Goal: Information Seeking & Learning: Learn about a topic

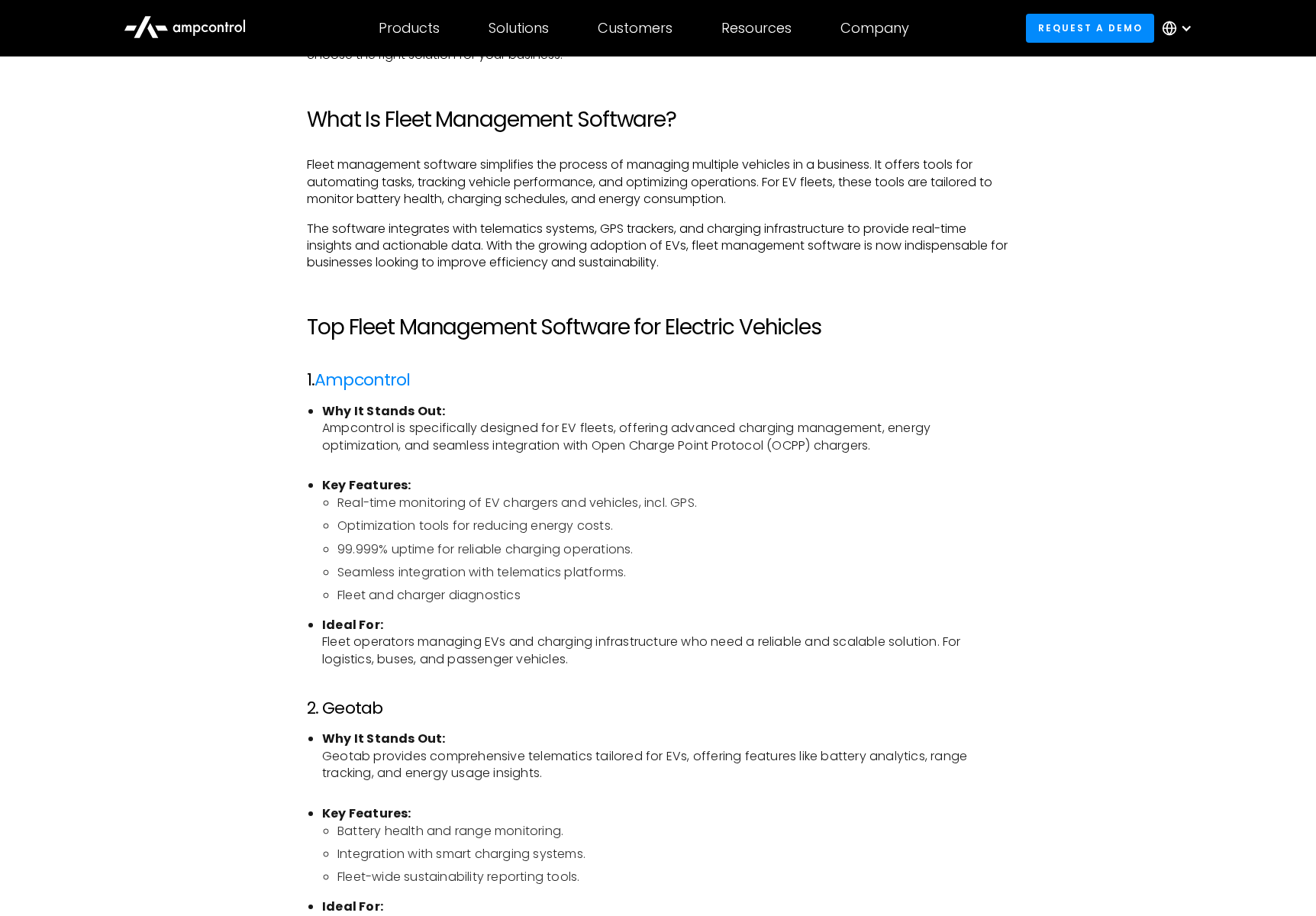
scroll to position [912, 0]
drag, startPoint x: 378, startPoint y: 323, endPoint x: 662, endPoint y: 329, distance: 284.1
click at [662, 329] on h2 "Top Fleet Management Software for Electric Vehicles" at bounding box center [658, 326] width 703 height 26
drag, startPoint x: 662, startPoint y: 329, endPoint x: 632, endPoint y: 362, distance: 44.6
click at [662, 329] on h2 "Top Fleet Management Software for Electric Vehicles" at bounding box center [658, 326] width 703 height 26
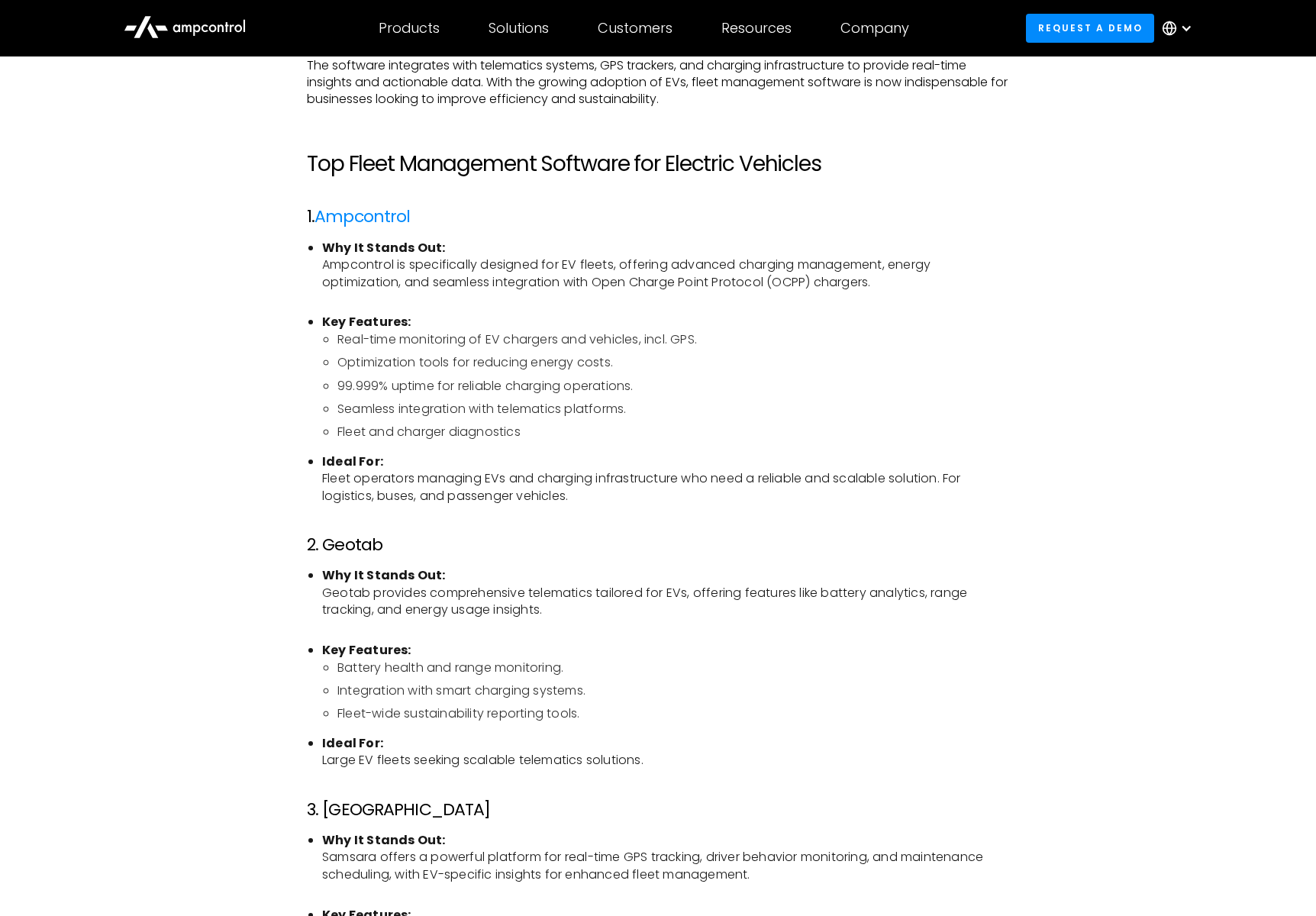
scroll to position [1066, 0]
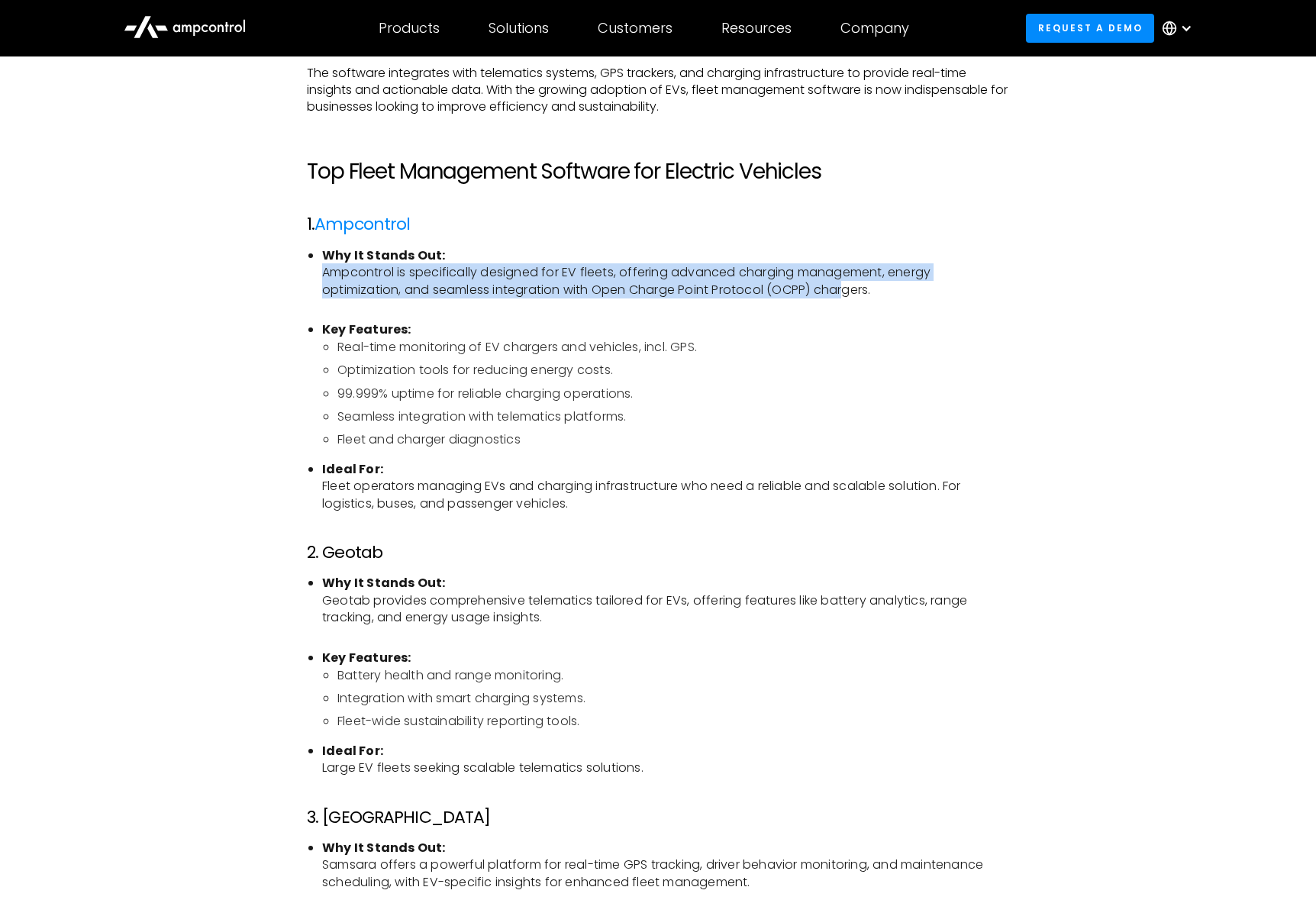
drag, startPoint x: 307, startPoint y: 271, endPoint x: 846, endPoint y: 294, distance: 539.5
click at [846, 294] on ul "Why It Stands Out: Ampcontrol is specifically designed for EV fleets, offering …" at bounding box center [658, 379] width 703 height 265
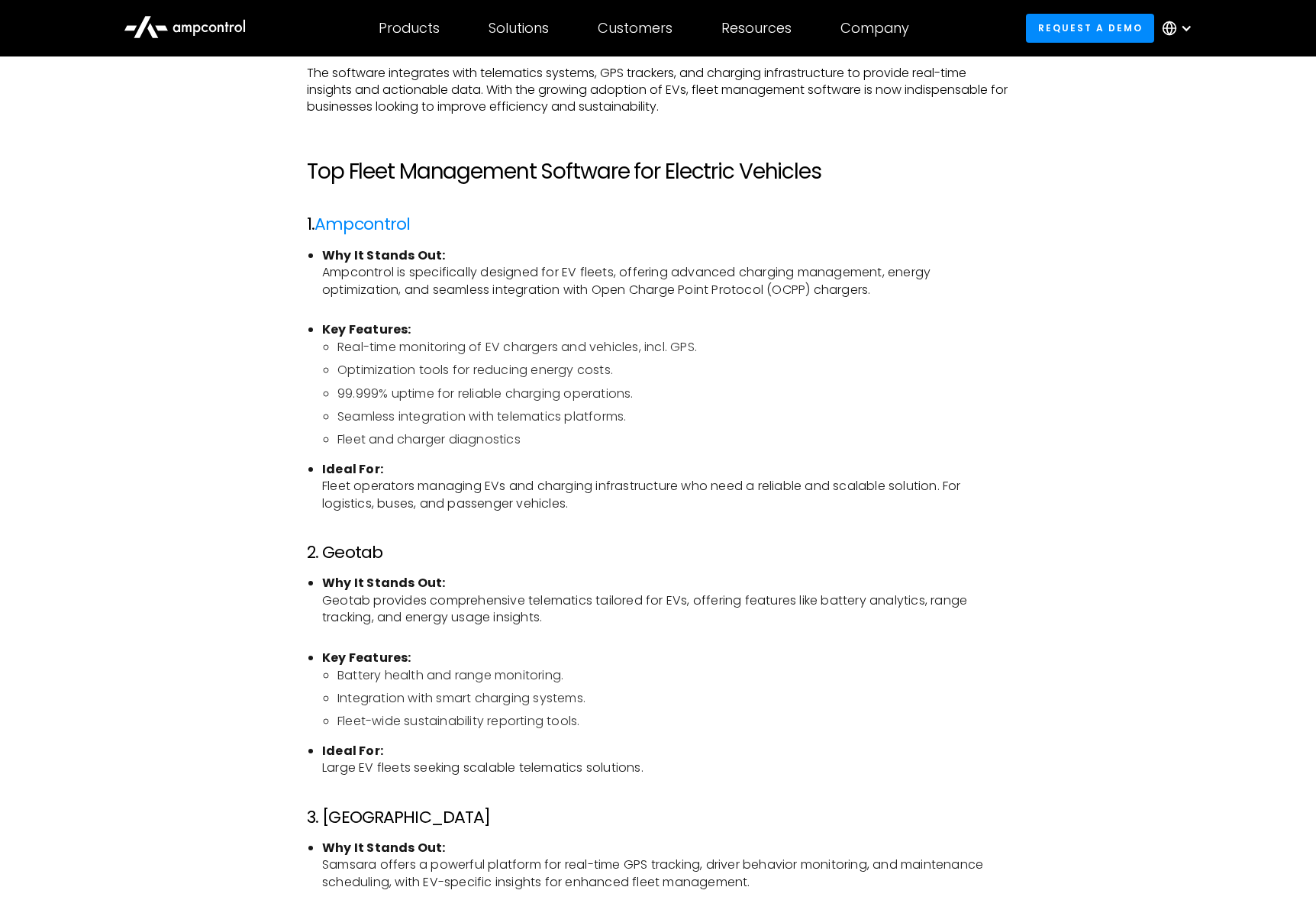
click at [886, 294] on li "Why It Stands Out: Ampcontrol is specifically designed for EV fleets, offering …" at bounding box center [665, 281] width 687 height 68
drag, startPoint x: 750, startPoint y: 293, endPoint x: 453, endPoint y: 288, distance: 297.0
click at [454, 289] on li "Why It Stands Out: Ampcontrol is specifically designed for EV fleets, offering …" at bounding box center [665, 281] width 687 height 68
click at [453, 288] on li "Why It Stands Out: Ampcontrol is specifically designed for EV fleets, offering …" at bounding box center [665, 281] width 687 height 68
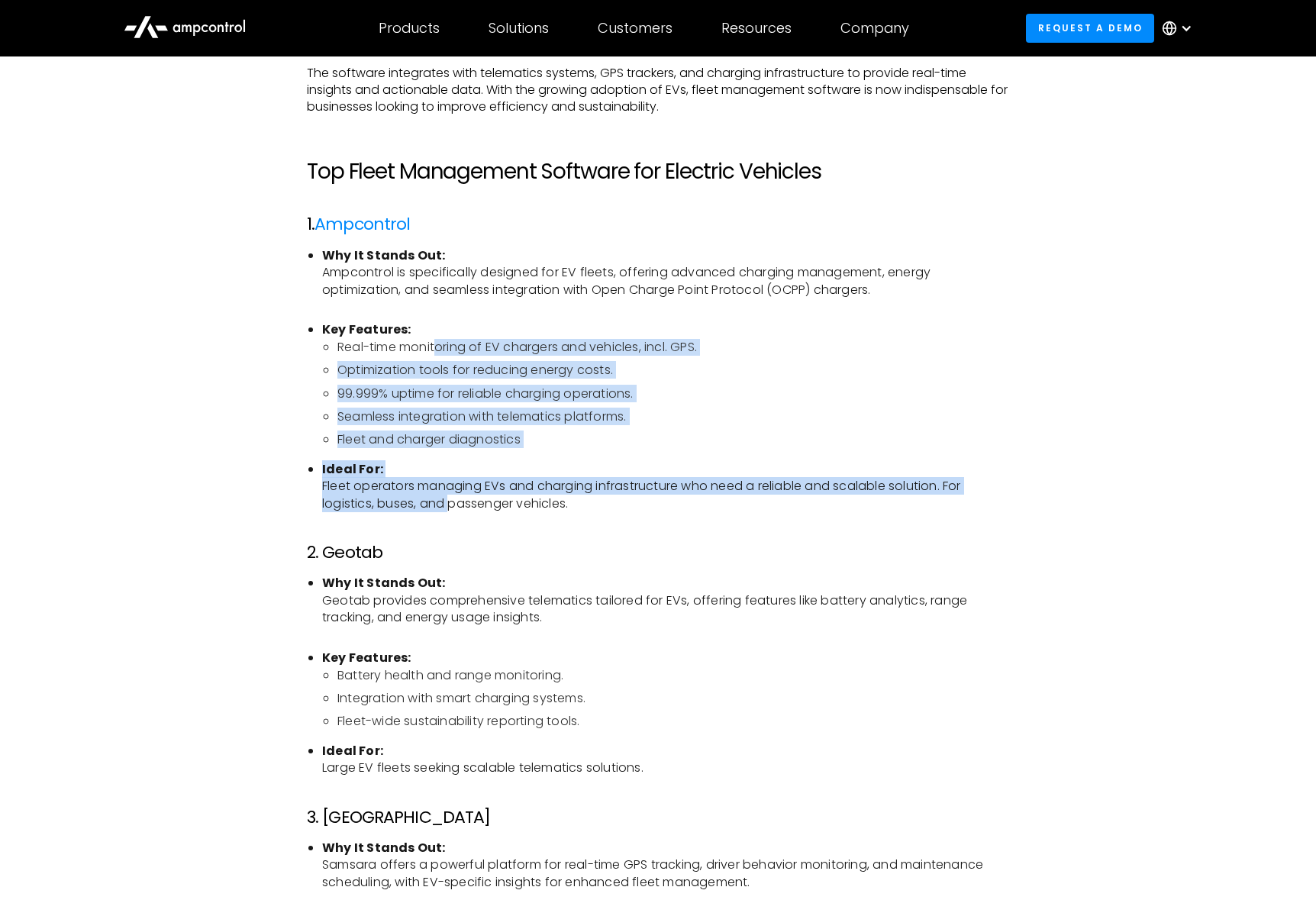
drag, startPoint x: 442, startPoint y: 388, endPoint x: 443, endPoint y: 498, distance: 110.0
click at [443, 498] on ul "Why It Stands Out: Ampcontrol is specifically designed for EV fleets, offering …" at bounding box center [658, 379] width 703 height 265
click at [443, 498] on li "Ideal For: Fleet operators managing EVs and charging infrastructure who need a …" at bounding box center [665, 486] width 687 height 51
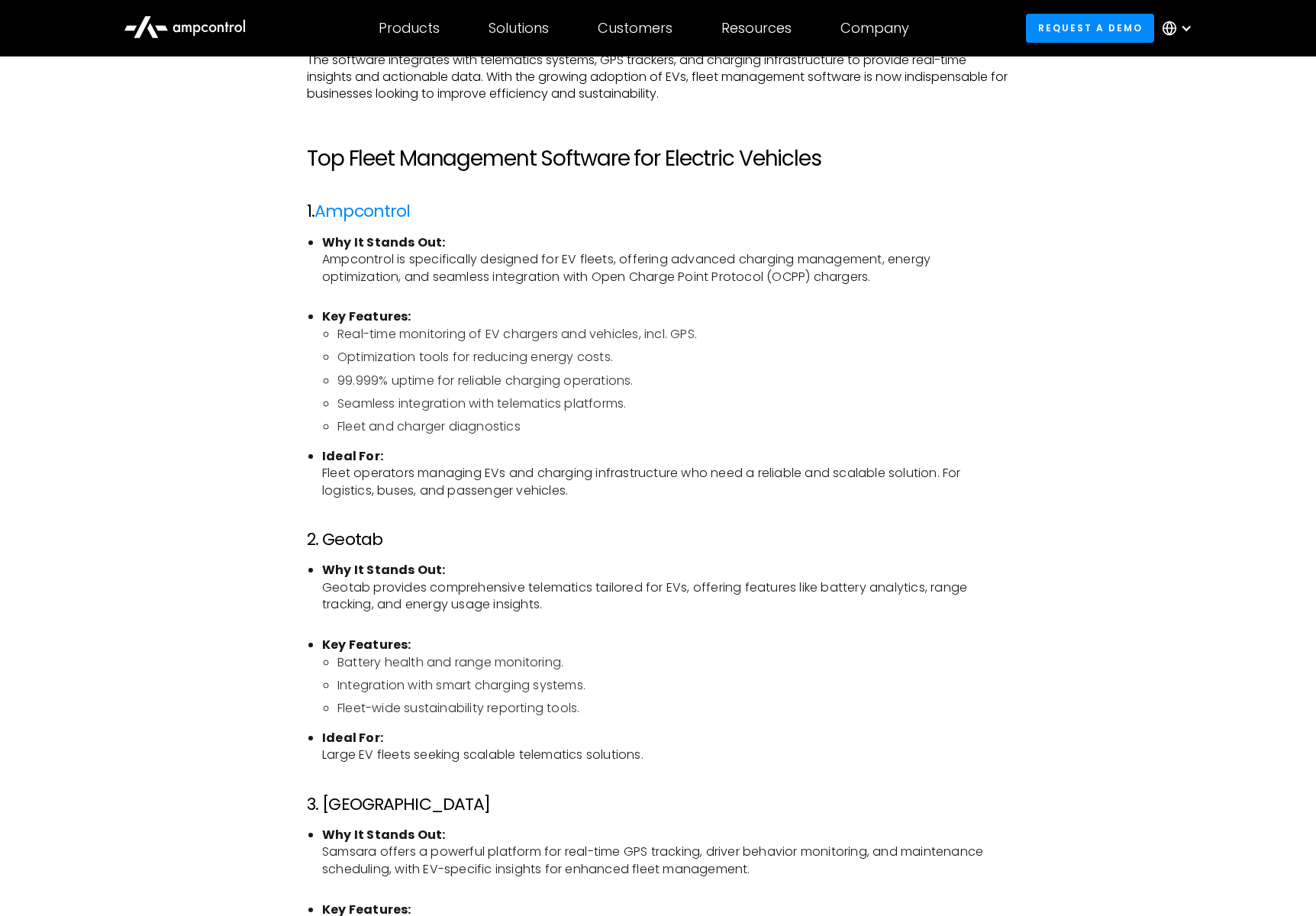
scroll to position [1085, 0]
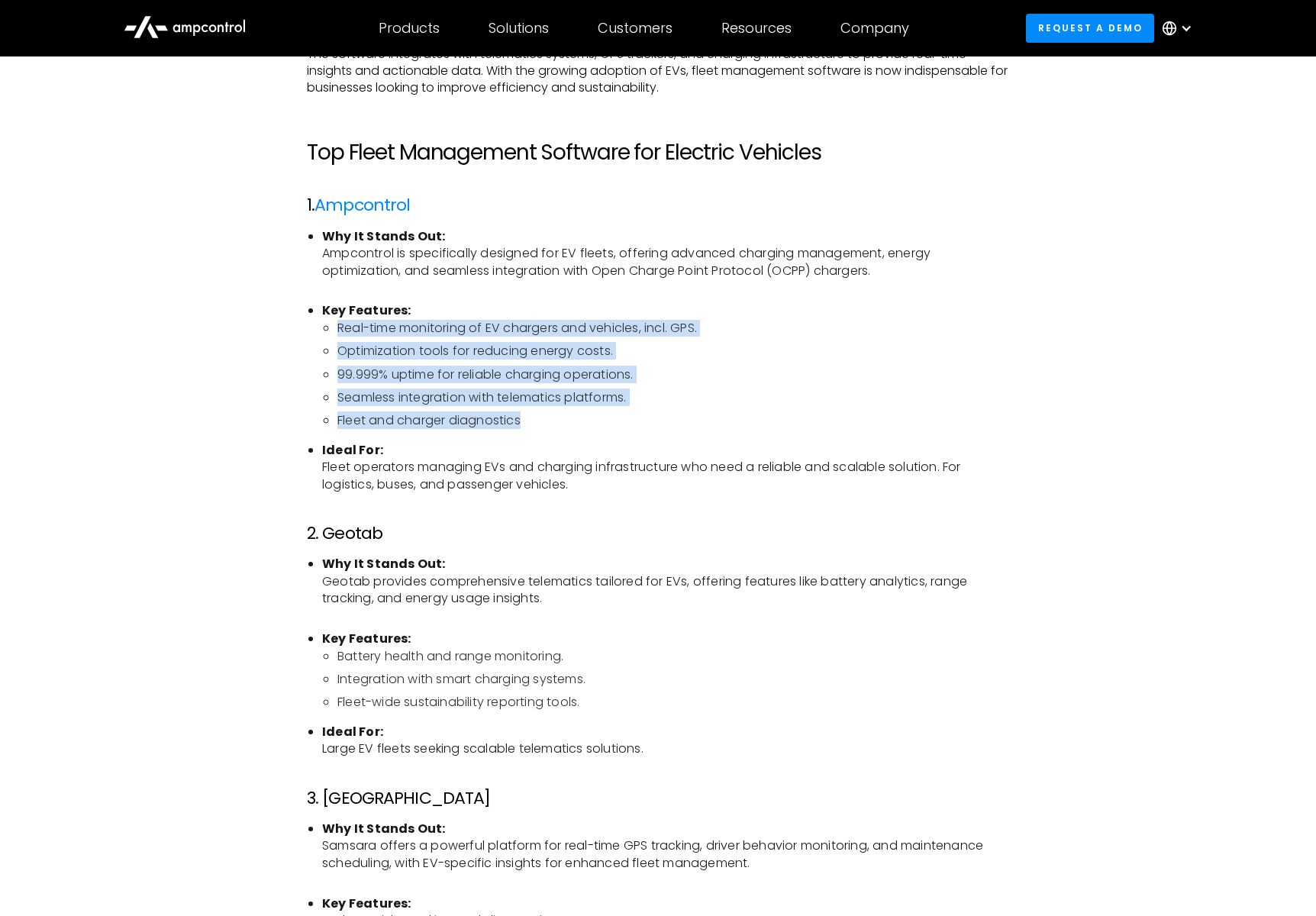
drag, startPoint x: 376, startPoint y: 329, endPoint x: 527, endPoint y: 427, distance: 180.0
click at [527, 427] on ul "Real-time monitoring of EV chargers and vehicles, incl. GPS. Optimization tools…" at bounding box center [665, 374] width 687 height 110
click at [527, 427] on li "Fleet and charger diagnostics" at bounding box center [673, 420] width 672 height 16
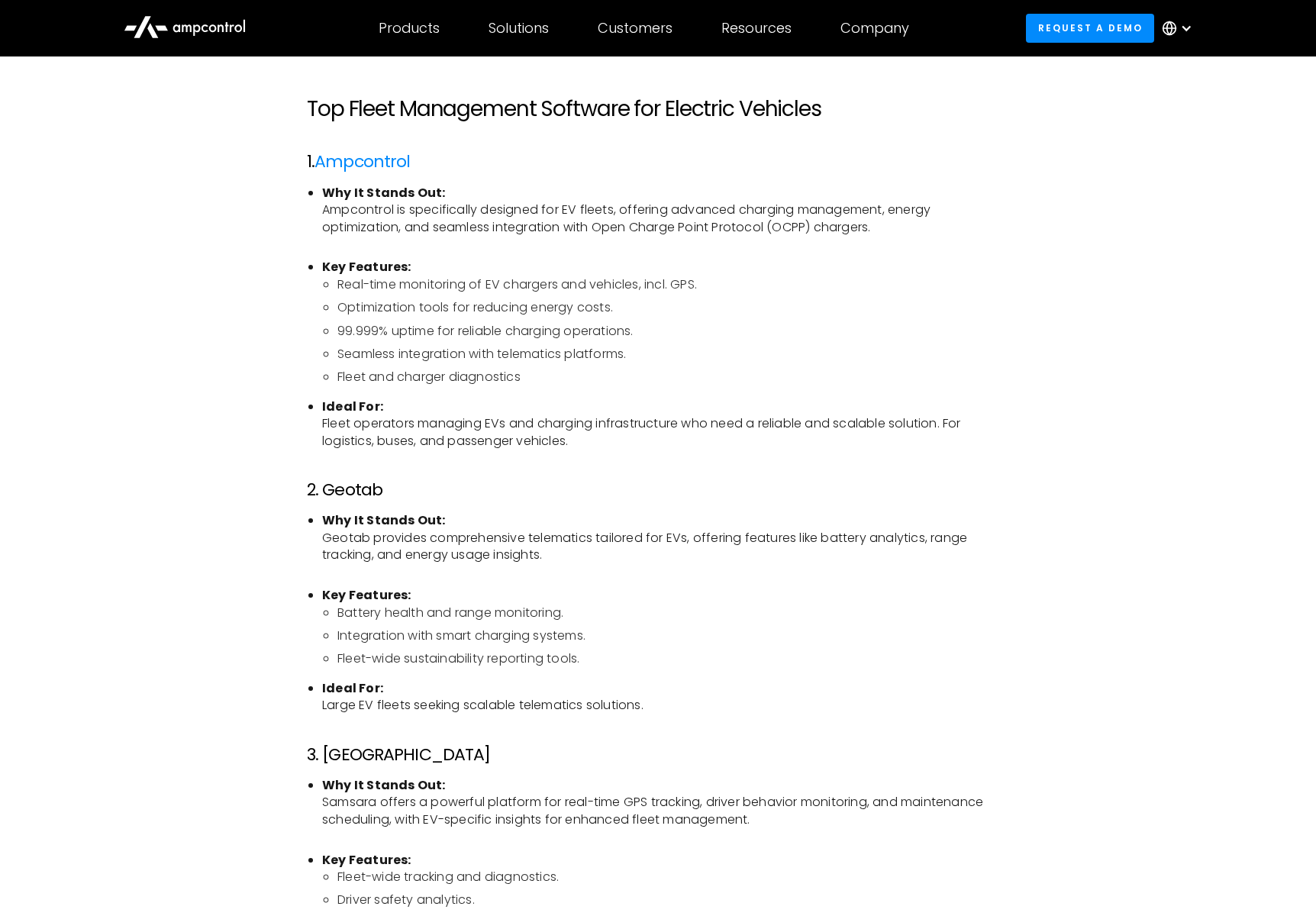
scroll to position [1148, 0]
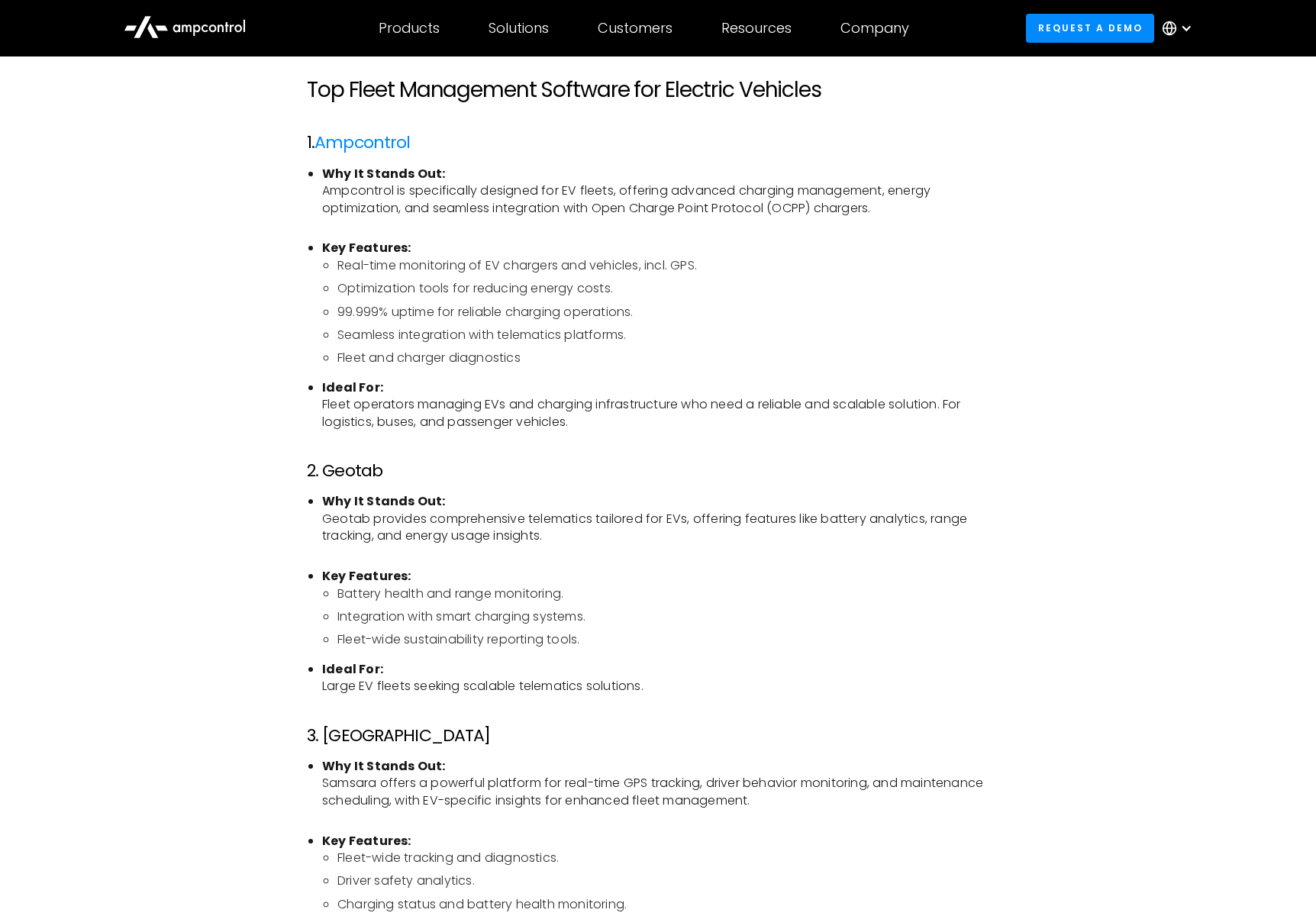
click at [460, 341] on li "Seamless integration with telematics platforms." at bounding box center [673, 335] width 672 height 16
click at [468, 313] on li "99.999% uptime for reliable charging operations." at bounding box center [673, 312] width 672 height 16
click at [481, 274] on li "Real-time monitoring of EV chargers and vehicles, incl. GPS." at bounding box center [673, 265] width 672 height 16
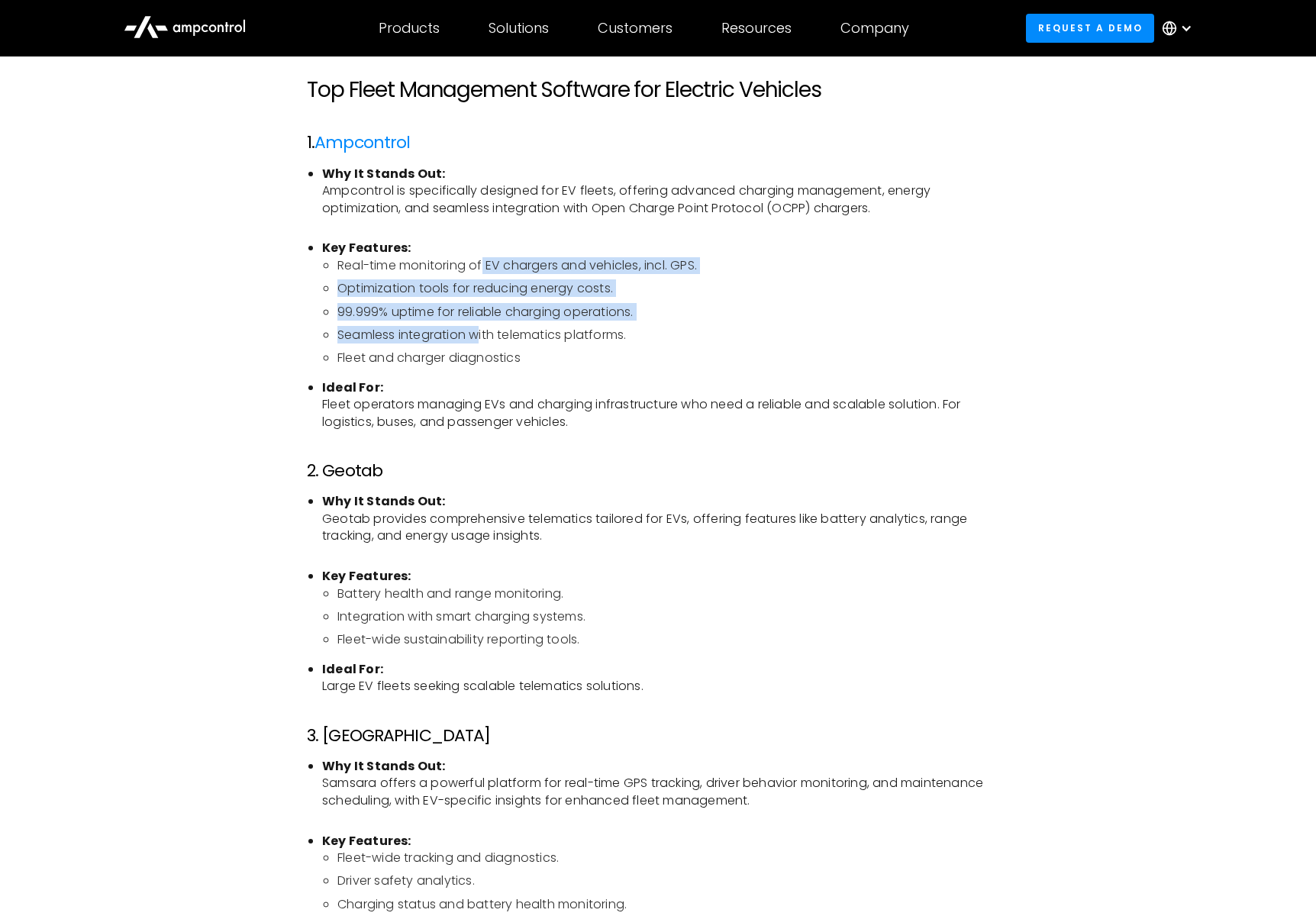
drag, startPoint x: 484, startPoint y: 258, endPoint x: 482, endPoint y: 339, distance: 81.0
click at [482, 339] on ul "Real-time monitoring of EV chargers and vehicles, incl. GPS. Optimization tools…" at bounding box center [665, 312] width 687 height 110
click at [482, 339] on li "Seamless integration with telematics platforms." at bounding box center [673, 335] width 672 height 16
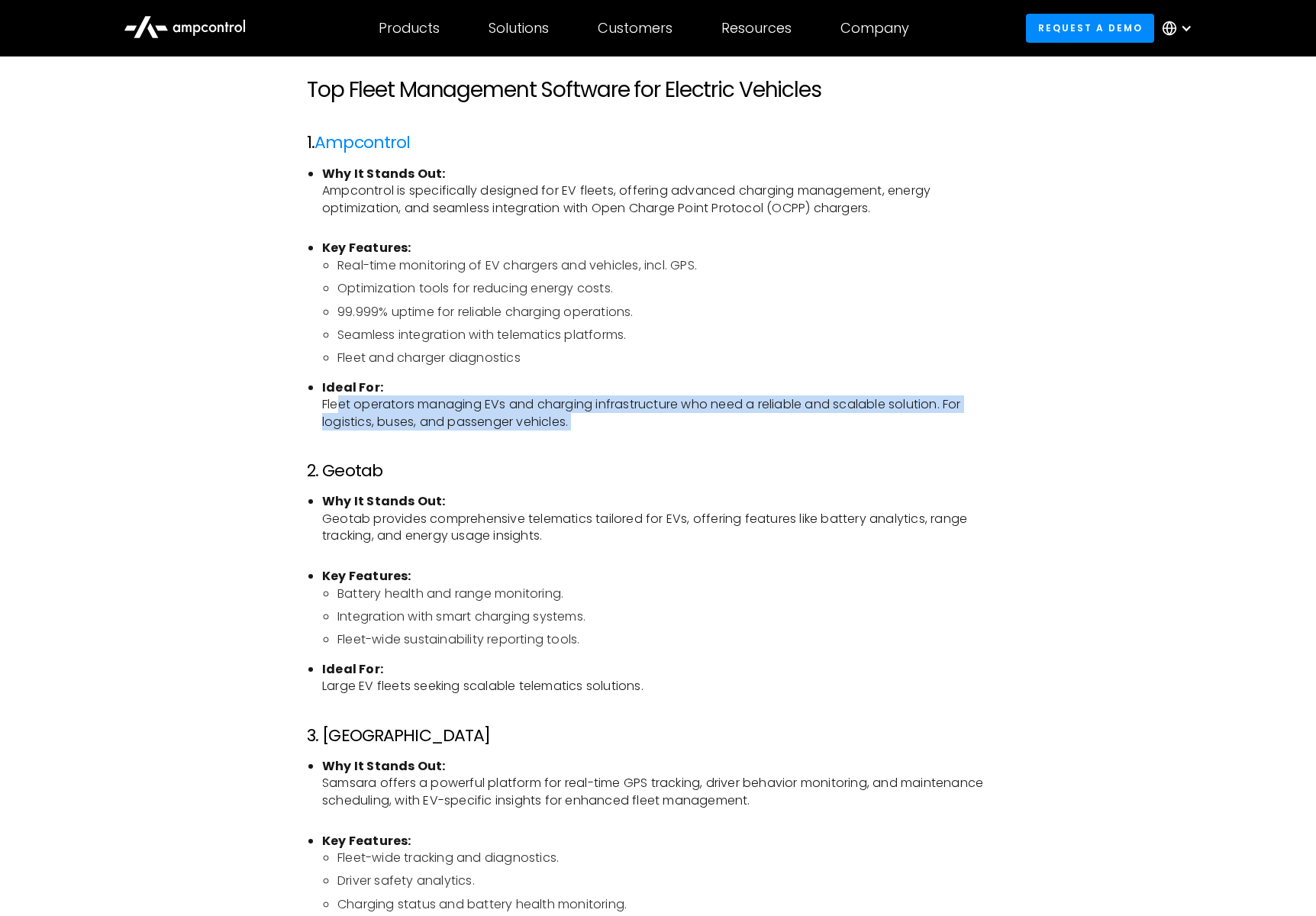
drag, startPoint x: 331, startPoint y: 413, endPoint x: 595, endPoint y: 431, distance: 264.6
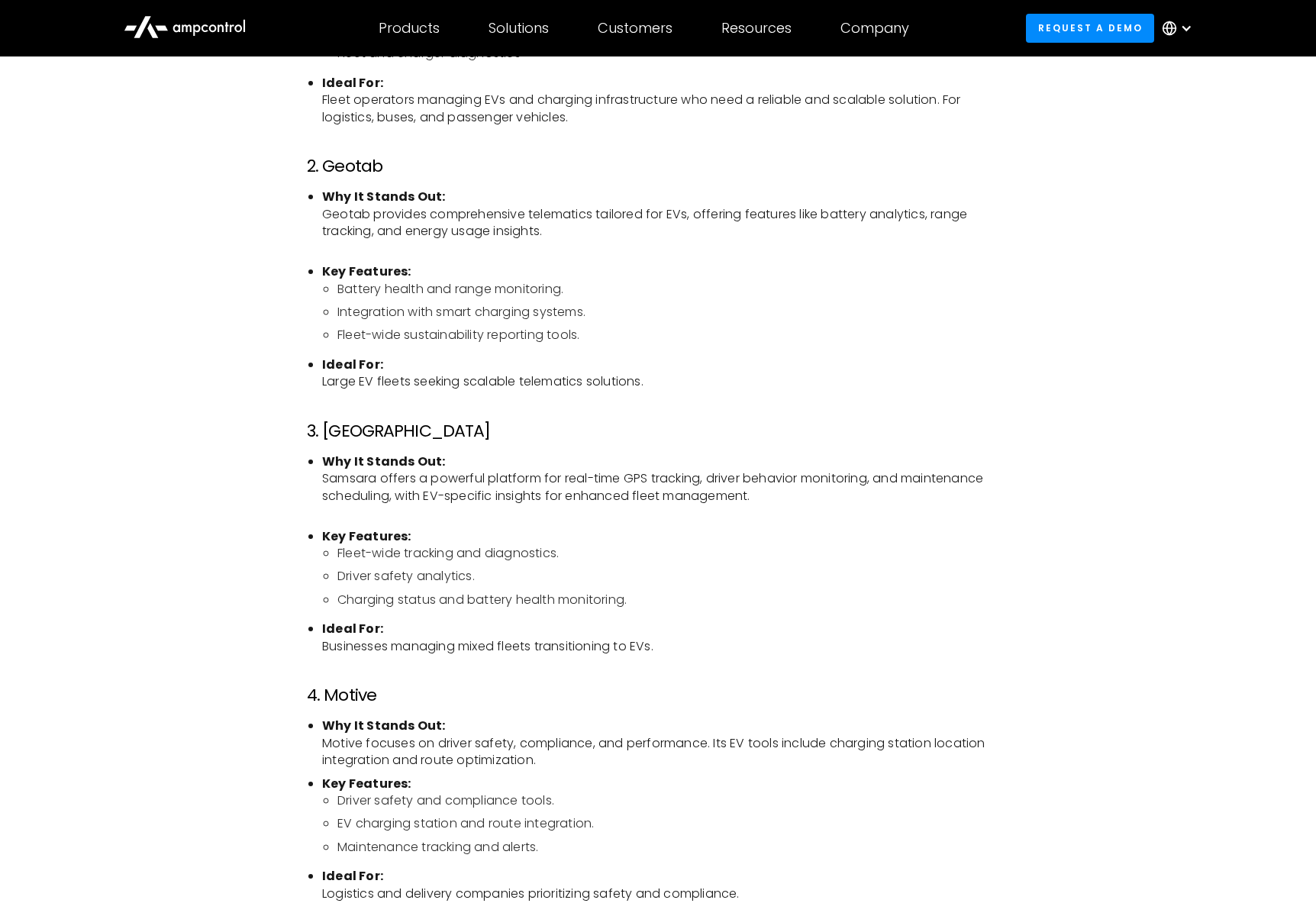
scroll to position [1445, 0]
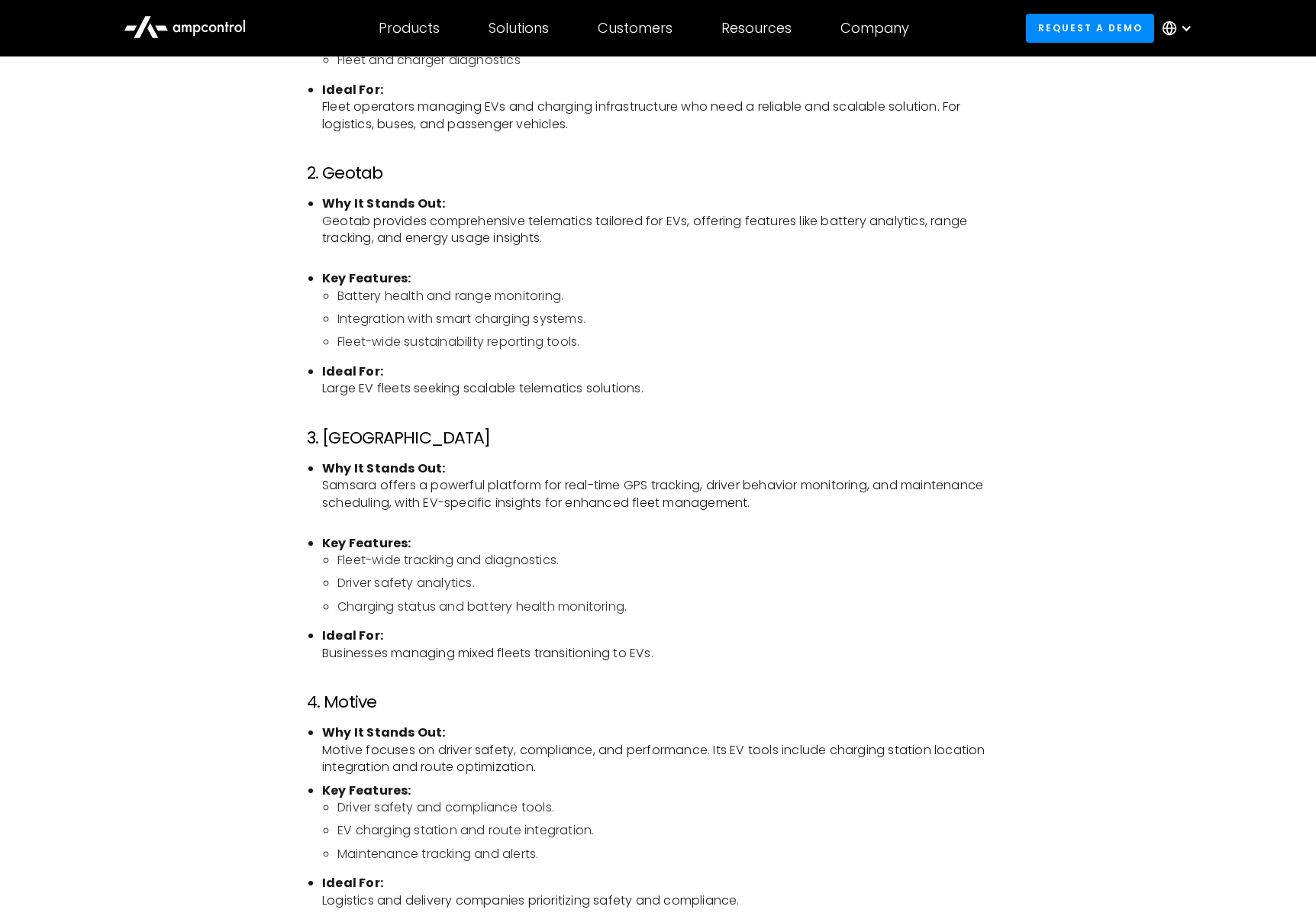
drag, startPoint x: 320, startPoint y: 218, endPoint x: 570, endPoint y: 246, distance: 251.6
click at [570, 246] on ul "Why It Stands Out: Geotab provides comprehensive telematics tailored for EVs, o…" at bounding box center [658, 296] width 703 height 201
drag, startPoint x: 570, startPoint y: 246, endPoint x: 544, endPoint y: 270, distance: 35.4
click at [570, 247] on li "Why It Stands Out: Geotab provides comprehensive telematics tailored for EVs, o…" at bounding box center [665, 229] width 687 height 68
drag, startPoint x: 386, startPoint y: 307, endPoint x: 586, endPoint y: 352, distance: 205.0
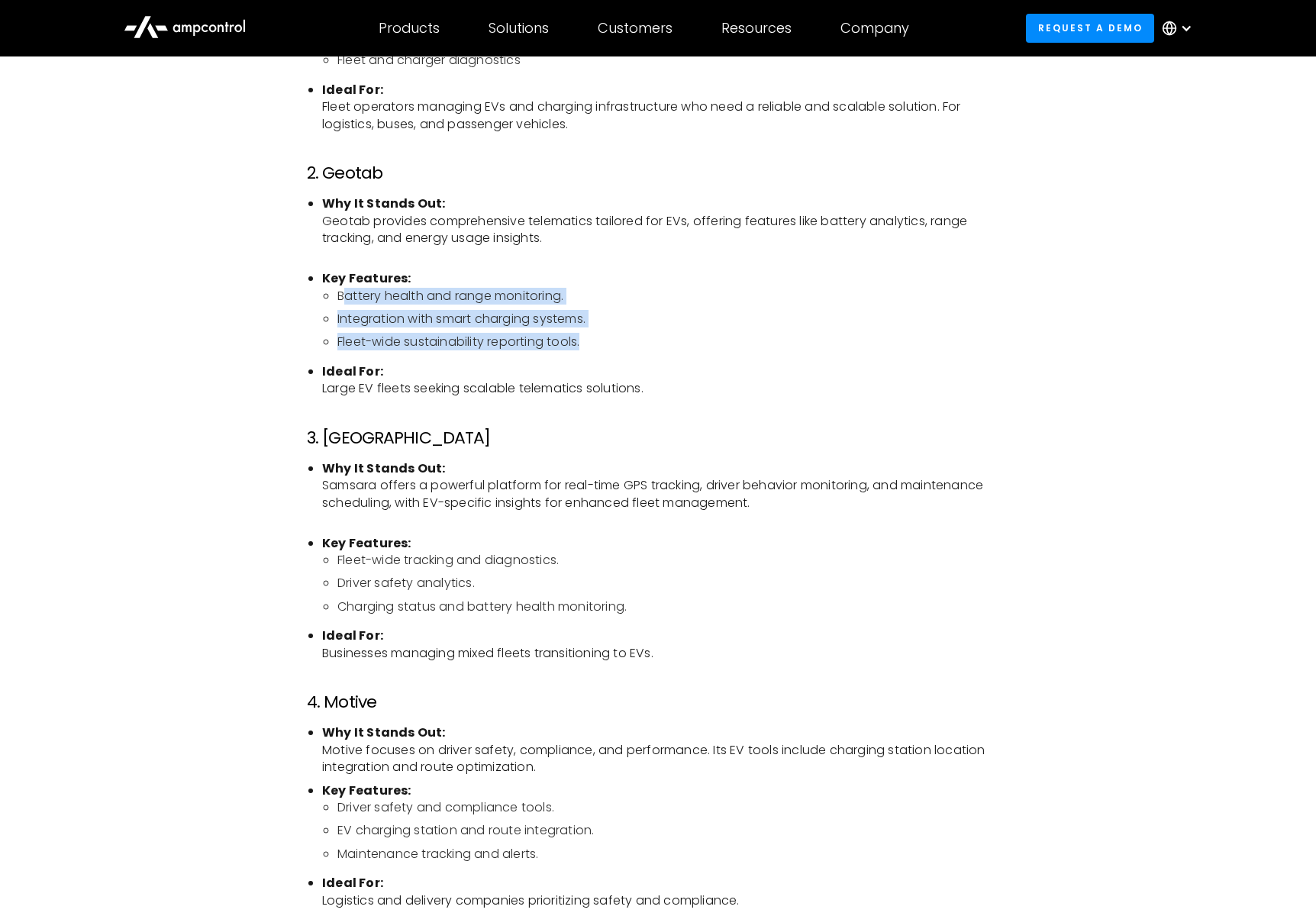
click at [586, 352] on ul "Why It Stands Out: Geotab provides comprehensive telematics tailored for EVs, o…" at bounding box center [658, 296] width 703 height 201
drag, startPoint x: 586, startPoint y: 352, endPoint x: 572, endPoint y: 356, distance: 14.6
click at [585, 352] on ul "Why It Stands Out: Geotab provides comprehensive telematics tailored for EVs, o…" at bounding box center [658, 296] width 703 height 201
drag, startPoint x: 336, startPoint y: 388, endPoint x: 663, endPoint y: 383, distance: 327.0
click at [663, 383] on ul "Why It Stands Out: Geotab provides comprehensive telematics tailored for EVs, o…" at bounding box center [658, 296] width 703 height 201
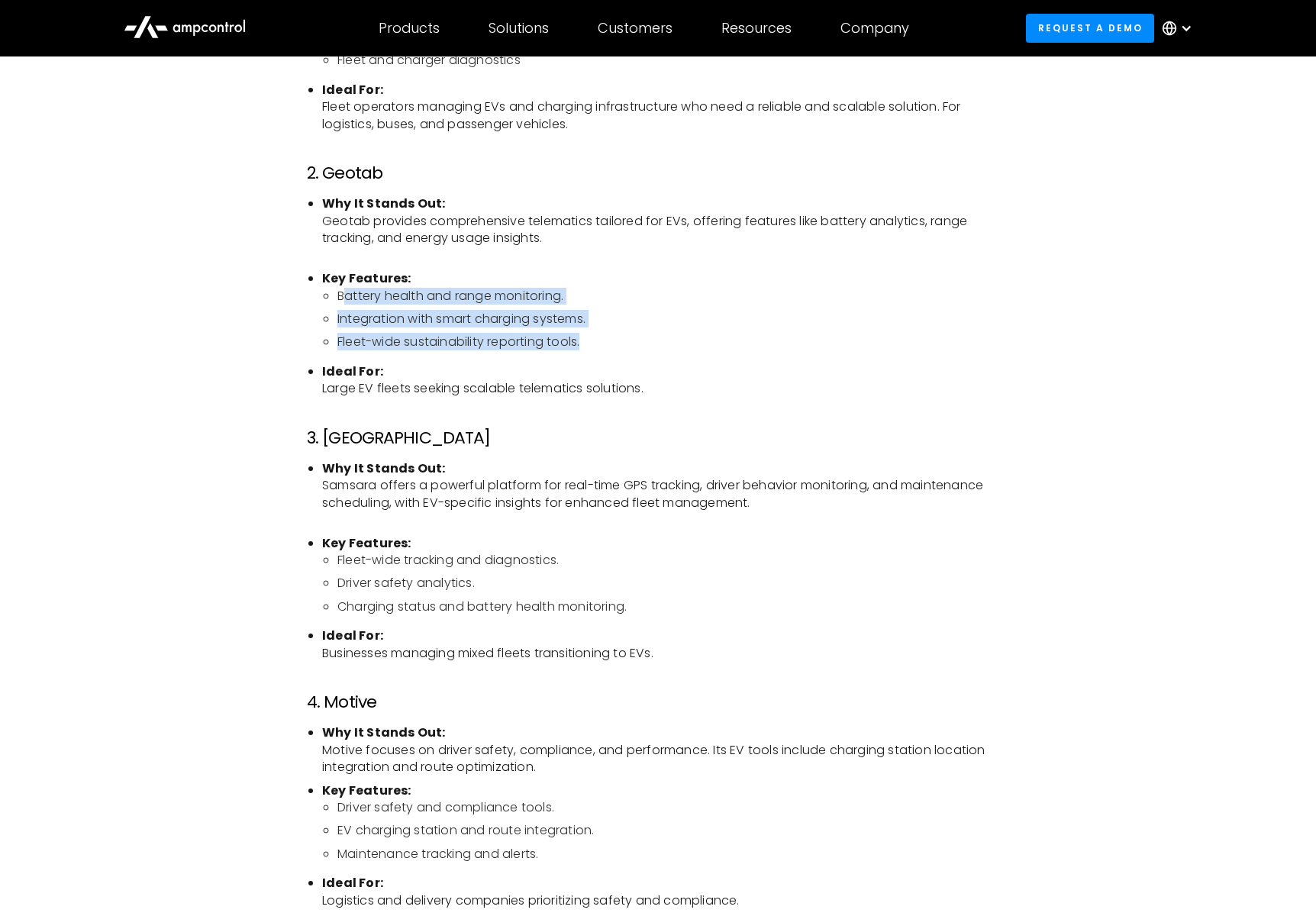
click at [663, 383] on li "Ideal For: Large EV fleets seeking scalable telematics solutions." at bounding box center [665, 381] width 687 height 35
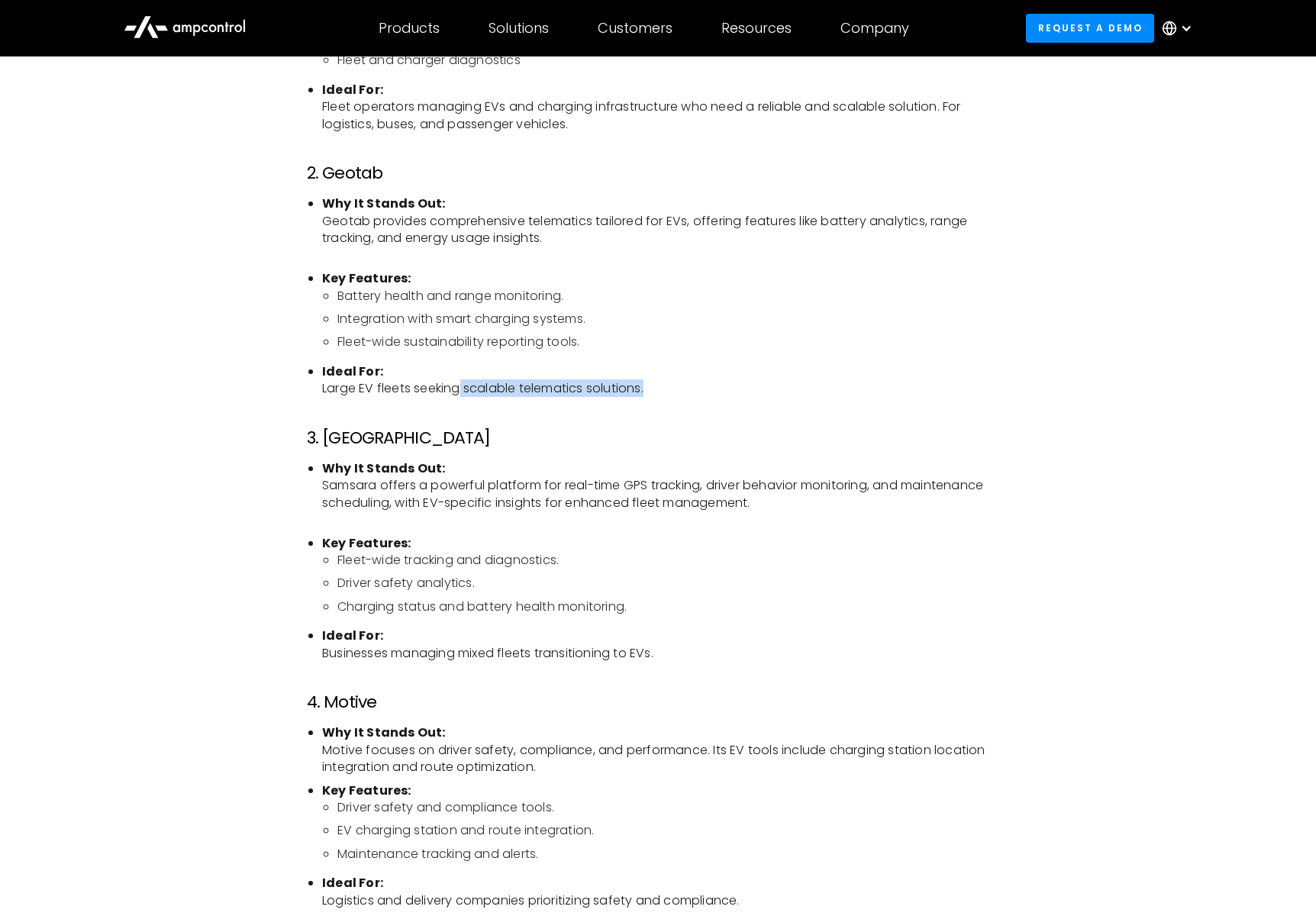
drag, startPoint x: 646, startPoint y: 388, endPoint x: 458, endPoint y: 391, distance: 188.0
click at [458, 391] on li "Ideal For: Large EV fleets seeking scalable telematics solutions." at bounding box center [665, 381] width 687 height 35
click at [478, 388] on li "Ideal For: Large EV fleets seeking scalable telematics solutions." at bounding box center [665, 381] width 687 height 35
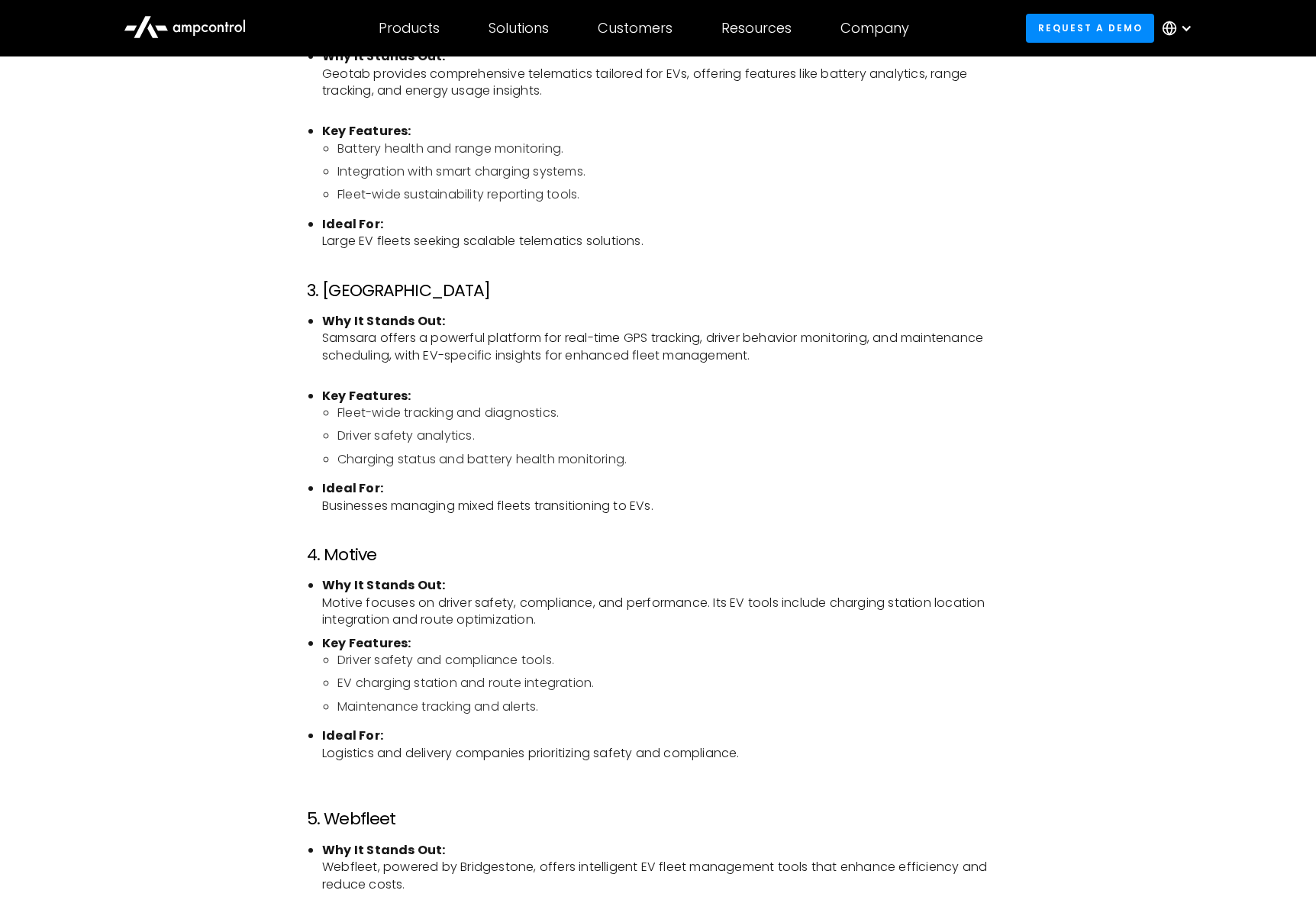
scroll to position [1626, 0]
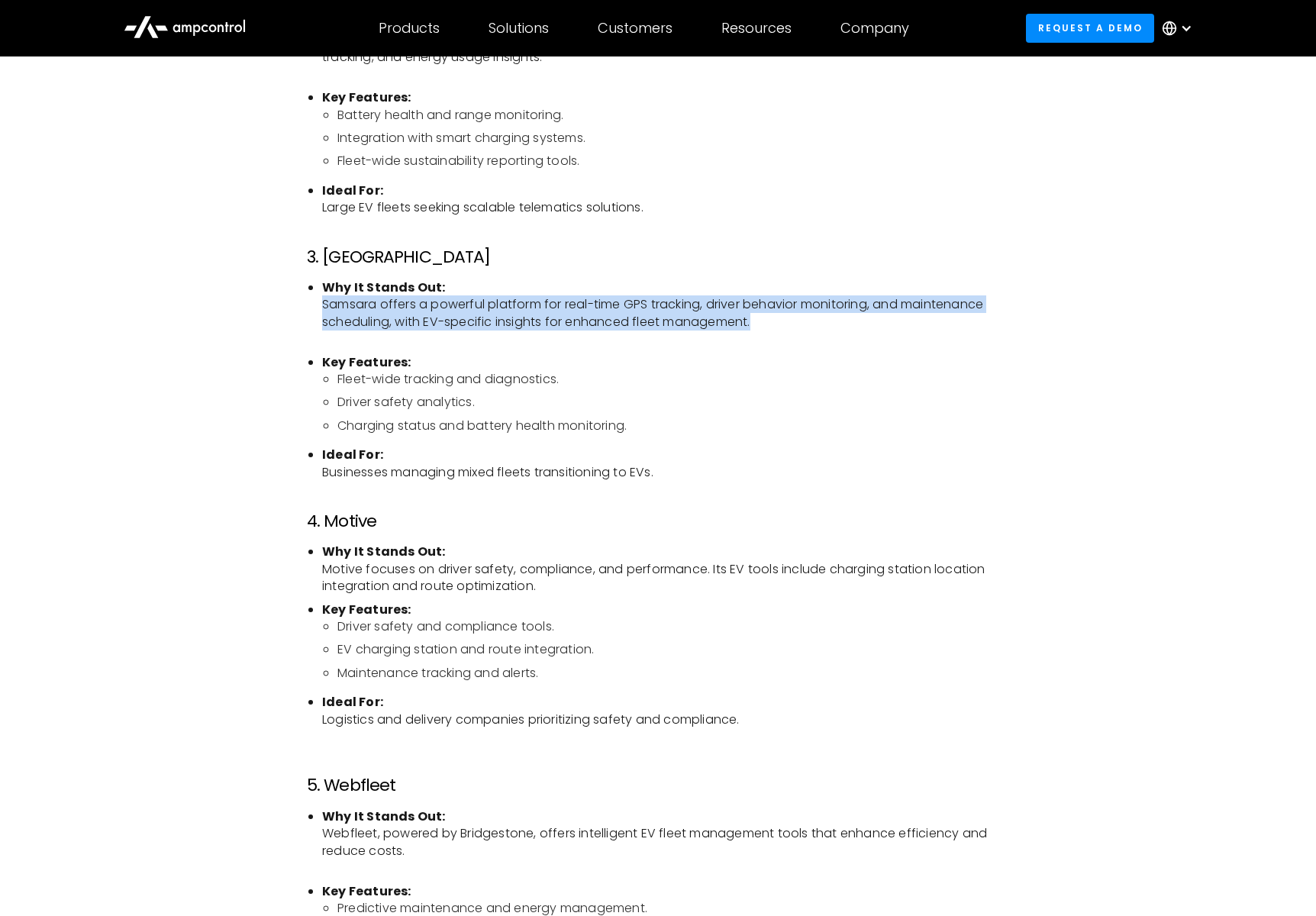
drag, startPoint x: 321, startPoint y: 308, endPoint x: 759, endPoint y: 325, distance: 438.3
click at [759, 325] on ul "Why It Stands Out: Samsara offers a powerful platform for real-time GPS trackin…" at bounding box center [658, 380] width 703 height 201
click at [759, 325] on li "Why It Stands Out: Samsara offers a powerful platform for real-time GPS trackin…" at bounding box center [665, 313] width 687 height 68
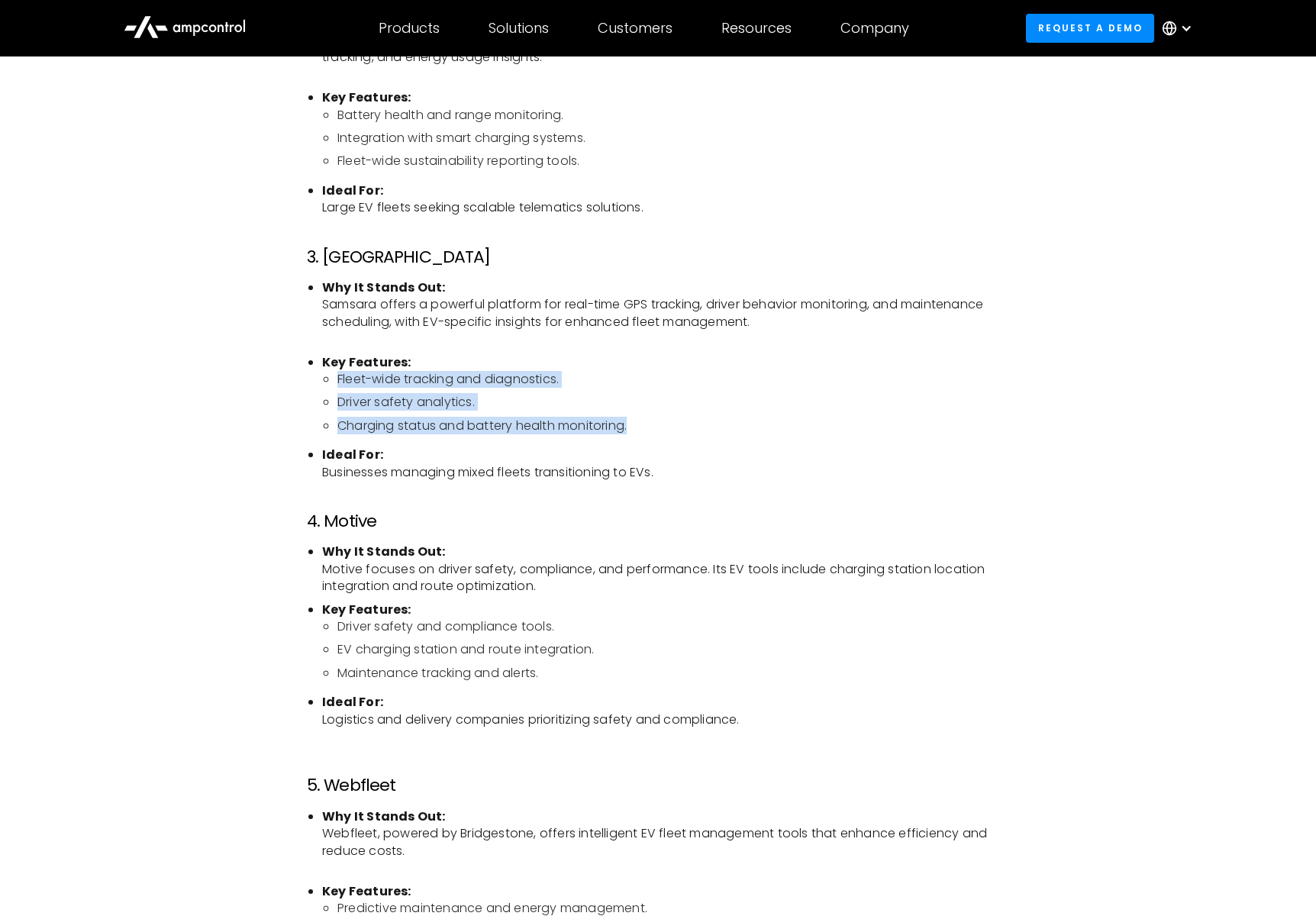
drag, startPoint x: 354, startPoint y: 387, endPoint x: 642, endPoint y: 420, distance: 289.9
click at [642, 420] on ul "Fleet-wide tracking and diagnostics. Driver safety analytics. Charging status a…" at bounding box center [665, 402] width 687 height 63
click at [642, 420] on li "Charging status and battery health monitoring." at bounding box center [673, 426] width 672 height 16
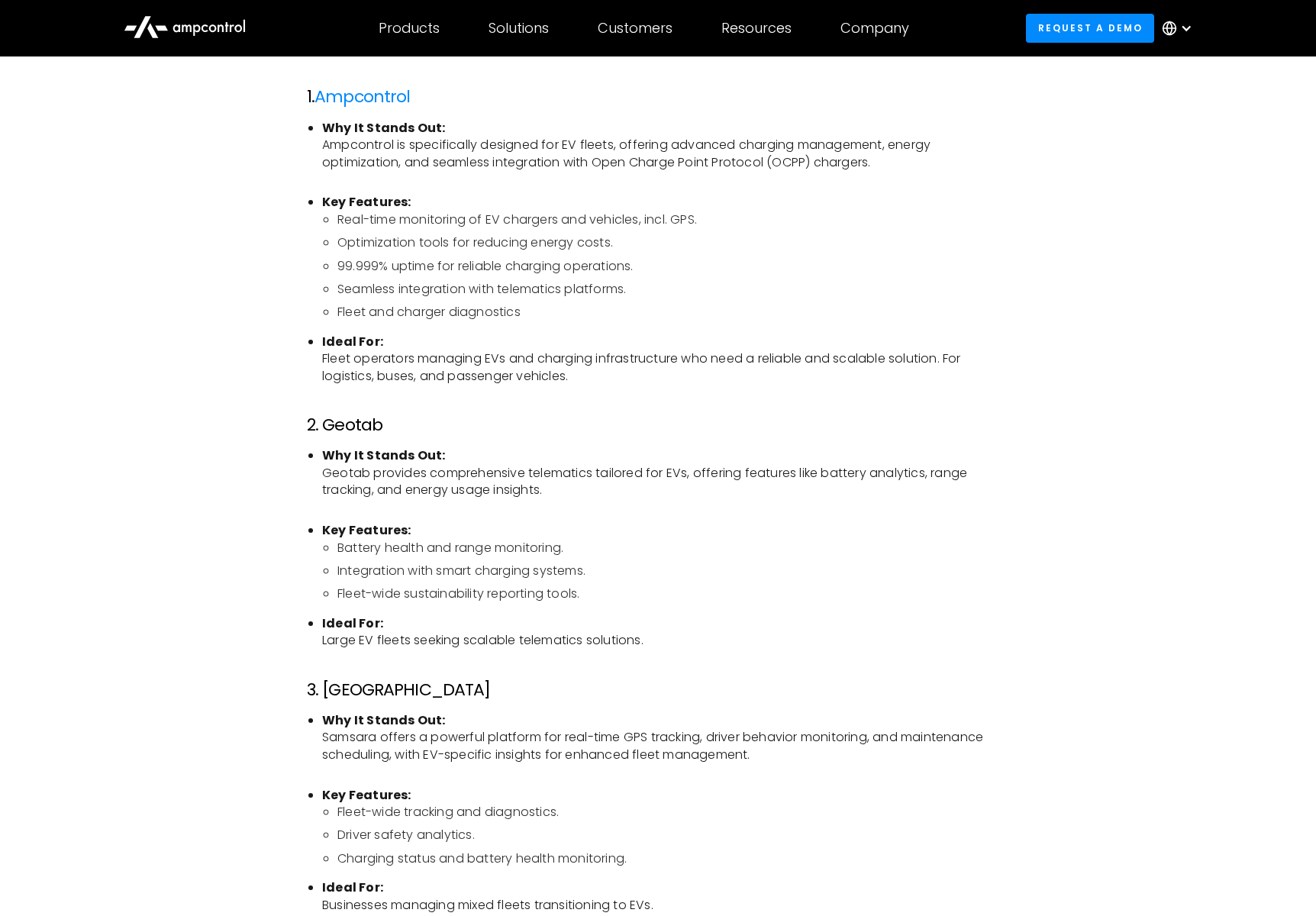
scroll to position [1188, 0]
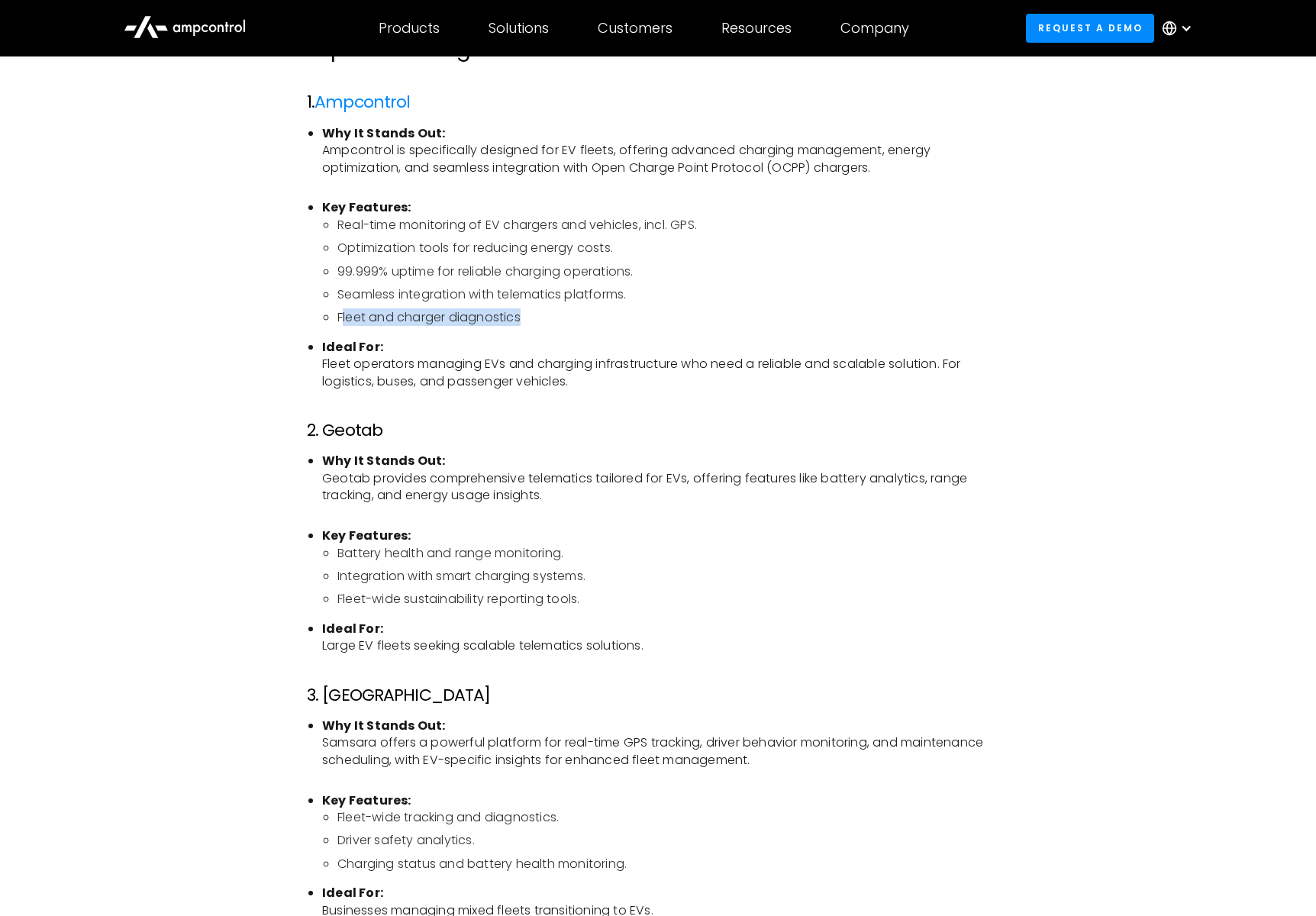
drag, startPoint x: 388, startPoint y: 316, endPoint x: 532, endPoint y: 321, distance: 144.1
click at [532, 321] on li "Fleet and charger diagnostics" at bounding box center [673, 317] width 672 height 16
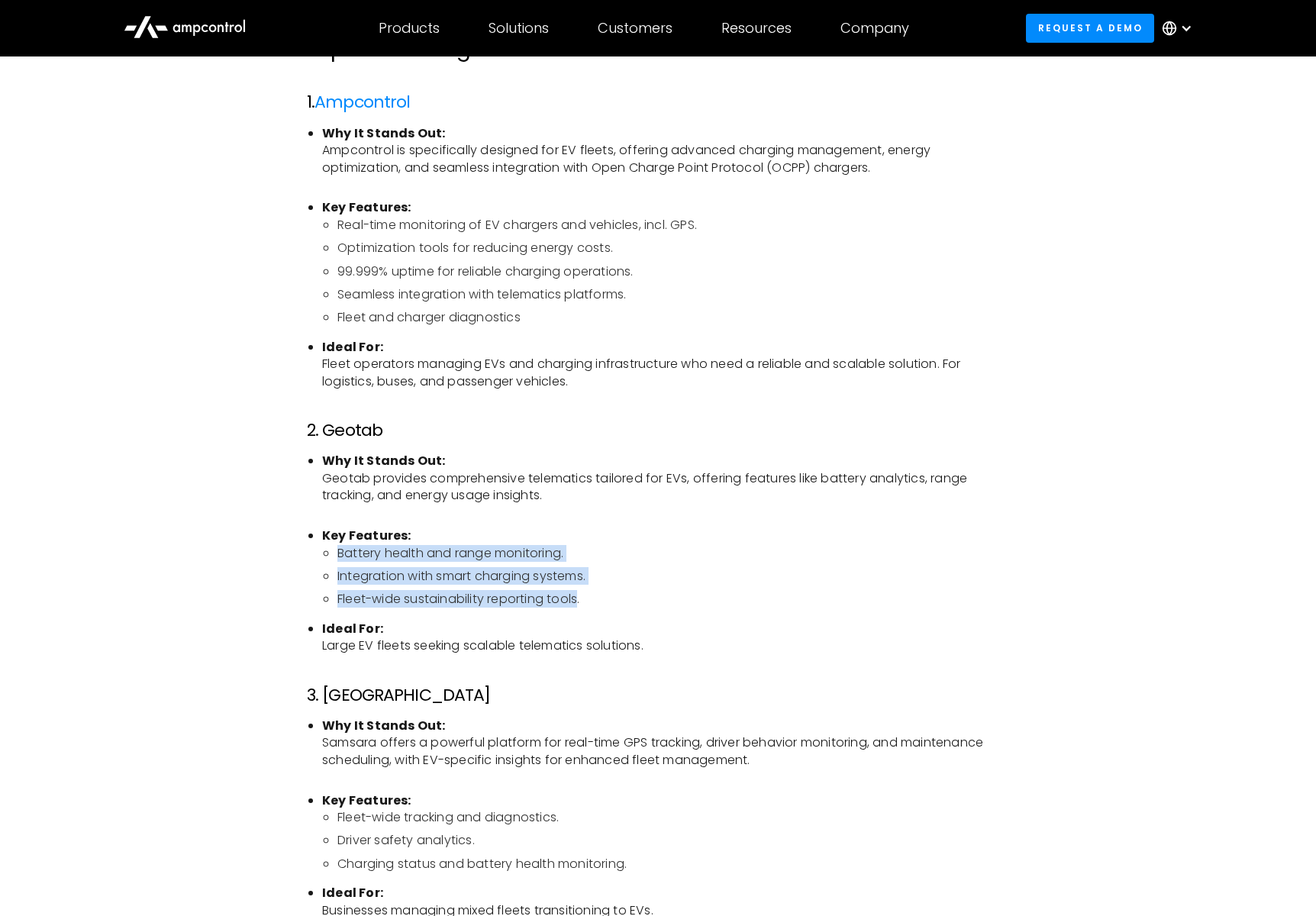
drag, startPoint x: 581, startPoint y: 594, endPoint x: 338, endPoint y: 556, distance: 246.0
click at [338, 556] on ul "Battery health and range monitoring. Integration with smart charging systems. F…" at bounding box center [665, 576] width 687 height 63
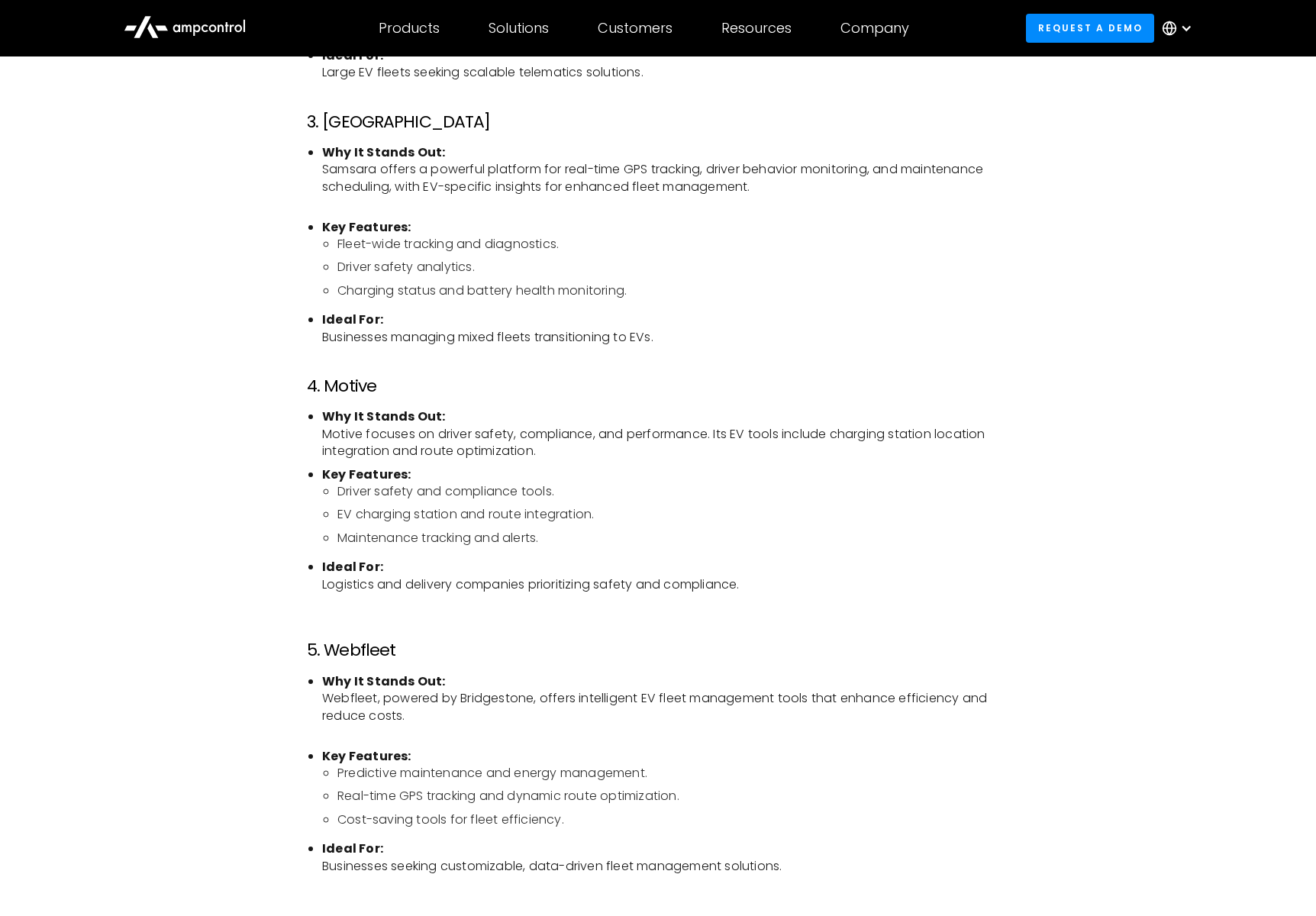
scroll to position [1770, 0]
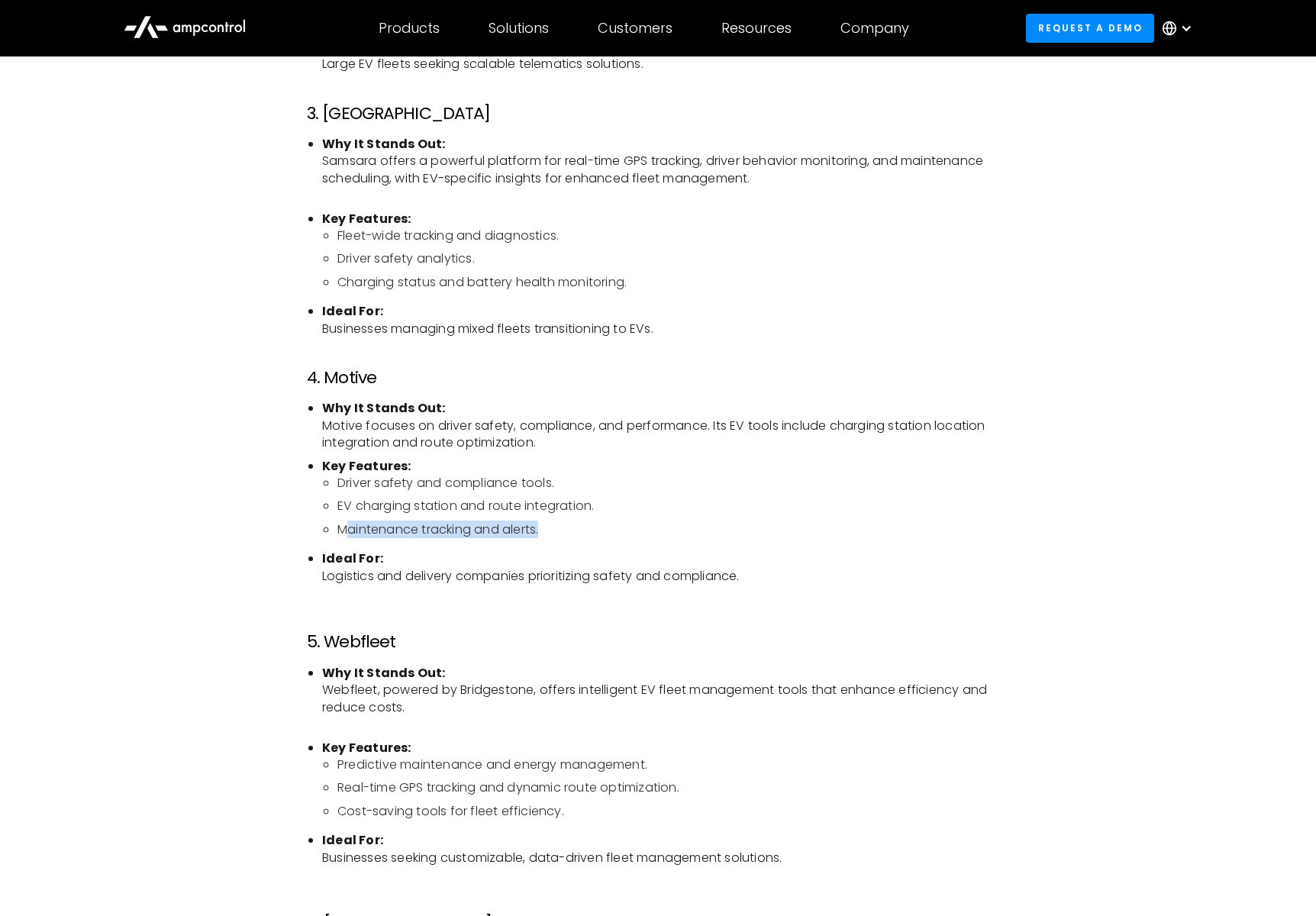
drag, startPoint x: 439, startPoint y: 531, endPoint x: 582, endPoint y: 532, distance: 143.0
click at [582, 532] on li "Maintenance tracking and alerts." at bounding box center [673, 529] width 672 height 16
drag, startPoint x: 315, startPoint y: 579, endPoint x: 859, endPoint y: 574, distance: 544.0
click at [859, 574] on ul "Why It Stands Out: Motive focuses on driver safety, compliance, and performance…" at bounding box center [658, 500] width 703 height 201
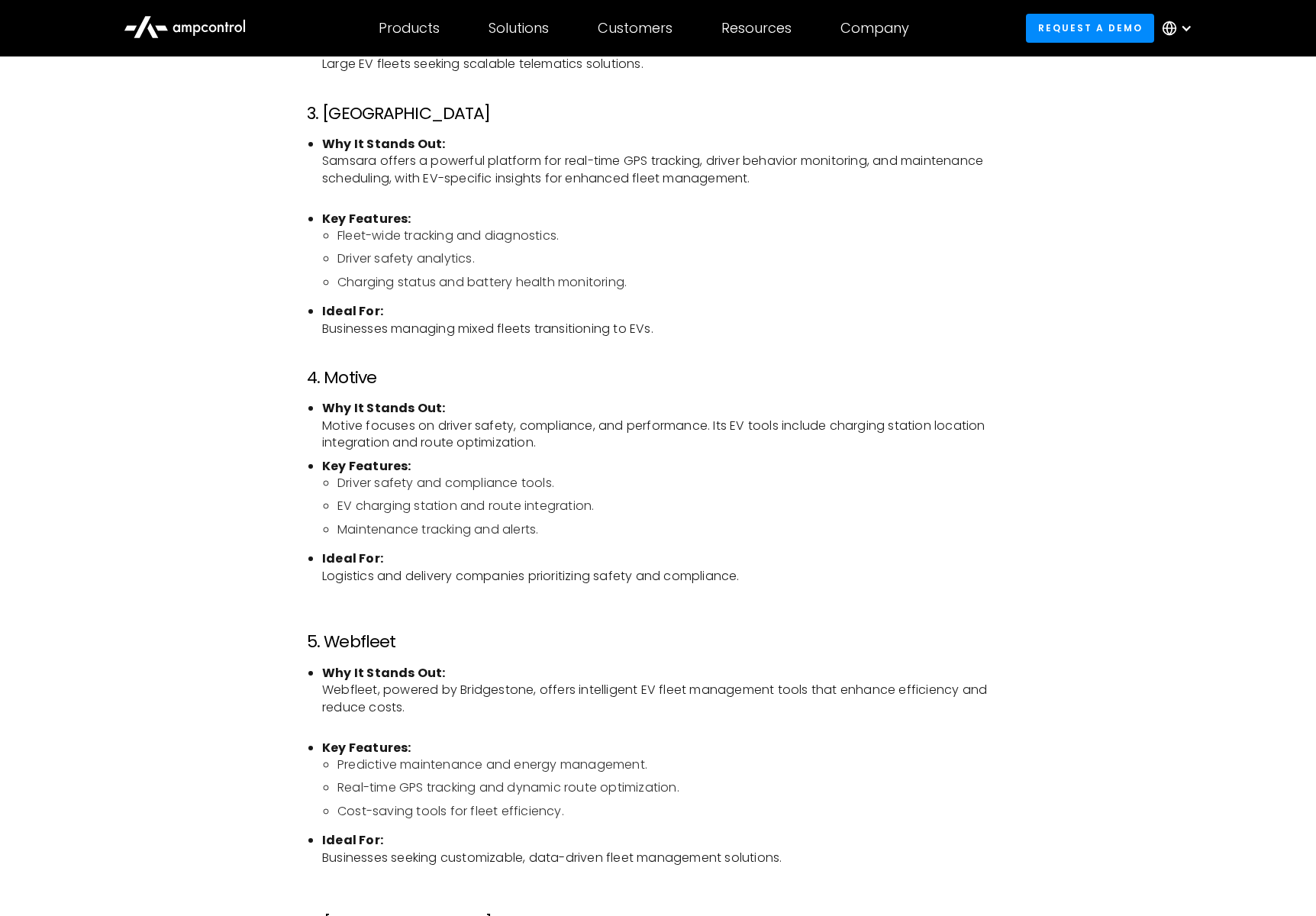
click at [853, 575] on li "Ideal For: Logistics and delivery companies prioritizing safety and compliance." at bounding box center [665, 576] width 687 height 51
drag, startPoint x: 429, startPoint y: 427, endPoint x: 890, endPoint y: 421, distance: 461.0
click at [892, 420] on li "Why It Stands Out: Motive focuses on driver safety, compliance, and performance…" at bounding box center [665, 425] width 687 height 51
drag, startPoint x: 751, startPoint y: 439, endPoint x: 743, endPoint y: 439, distance: 8.0
click at [751, 439] on li "Why It Stands Out: Motive focuses on driver safety, compliance, and performance…" at bounding box center [665, 425] width 687 height 51
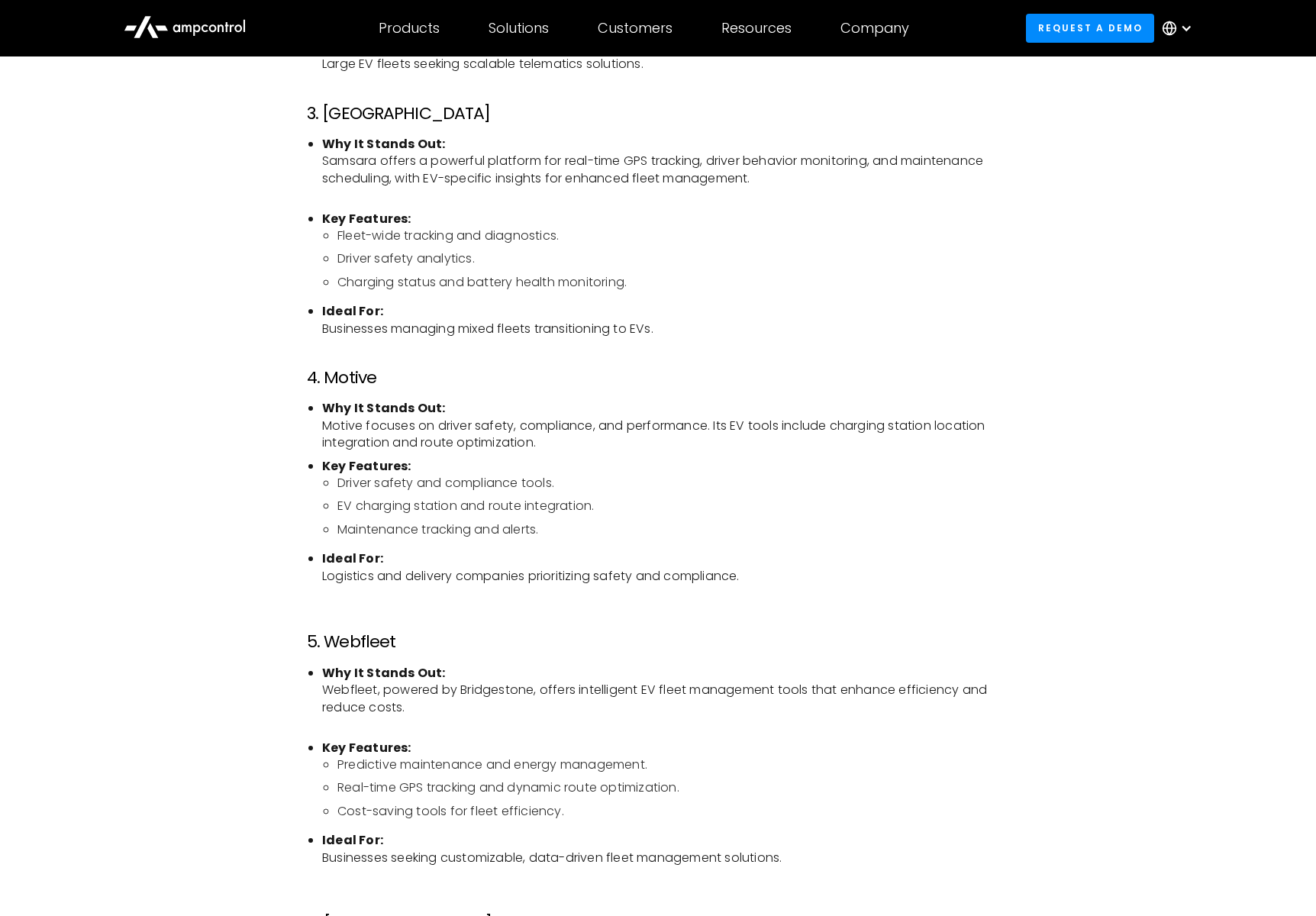
click at [605, 457] on ul "Why It Stands Out: Motive focuses on driver safety, compliance, and performance…" at bounding box center [658, 500] width 703 height 201
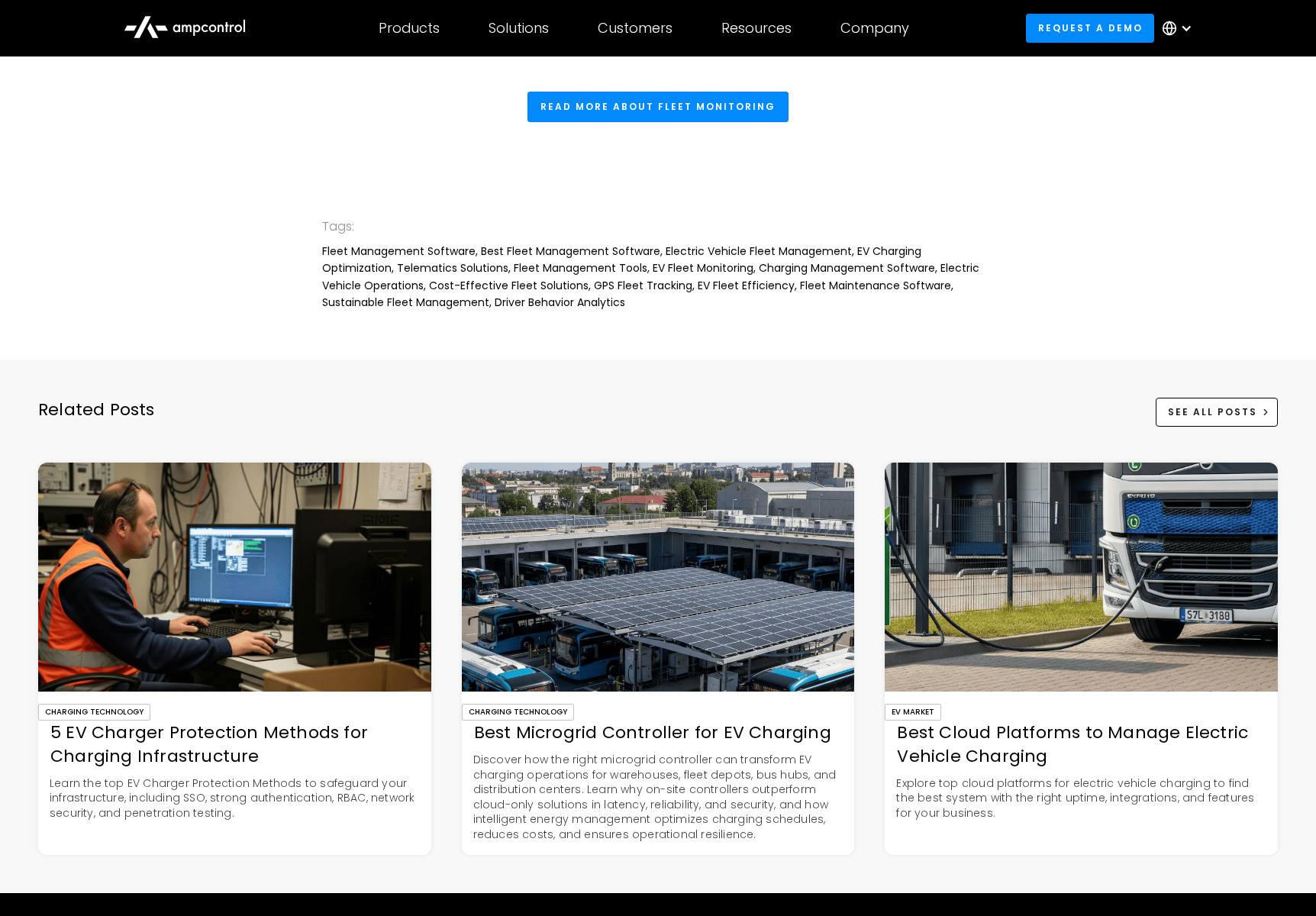
scroll to position [4954, 0]
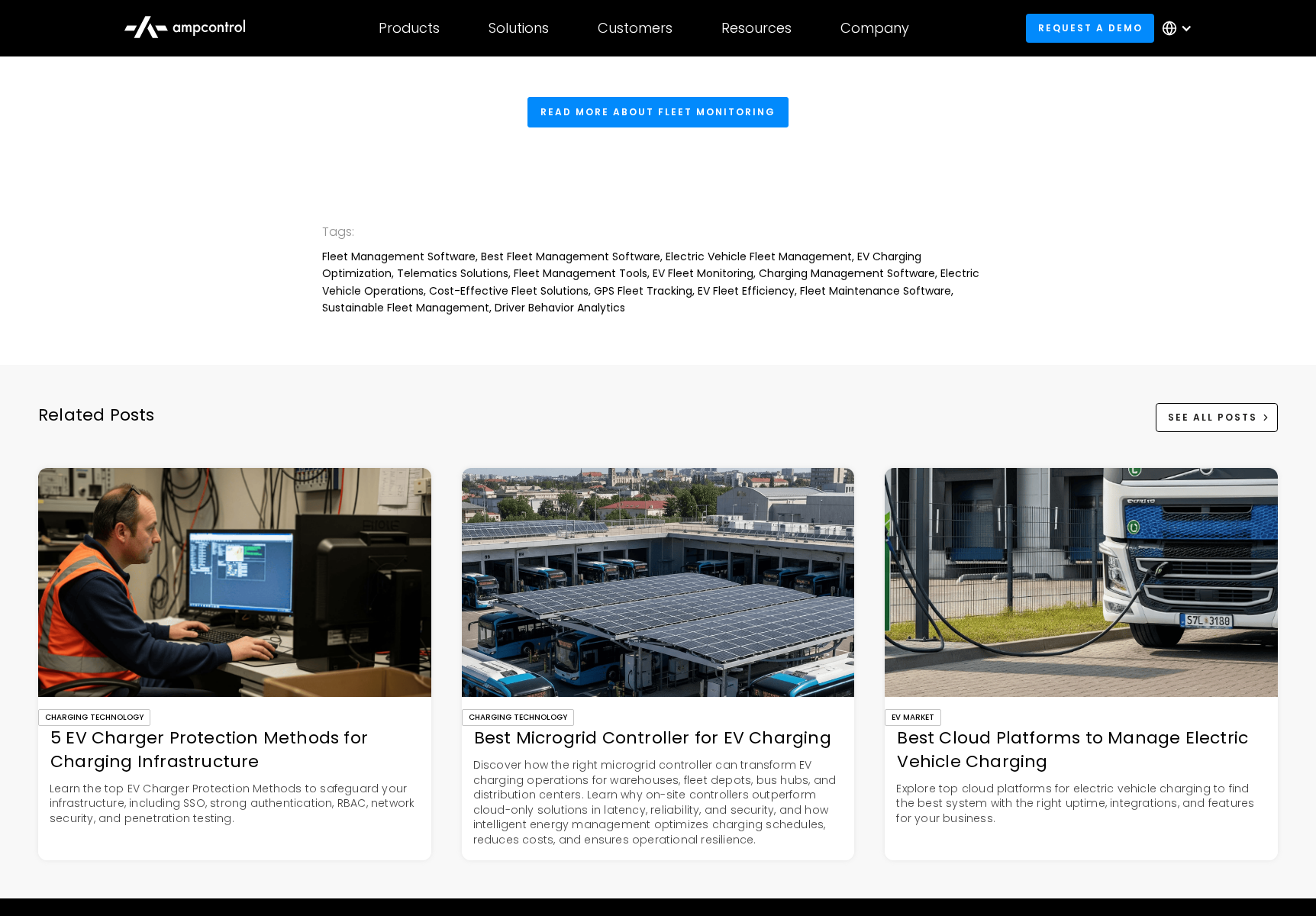
click at [670, 736] on div "Best Microgrid Controller for EV Charging" at bounding box center [658, 739] width 393 height 24
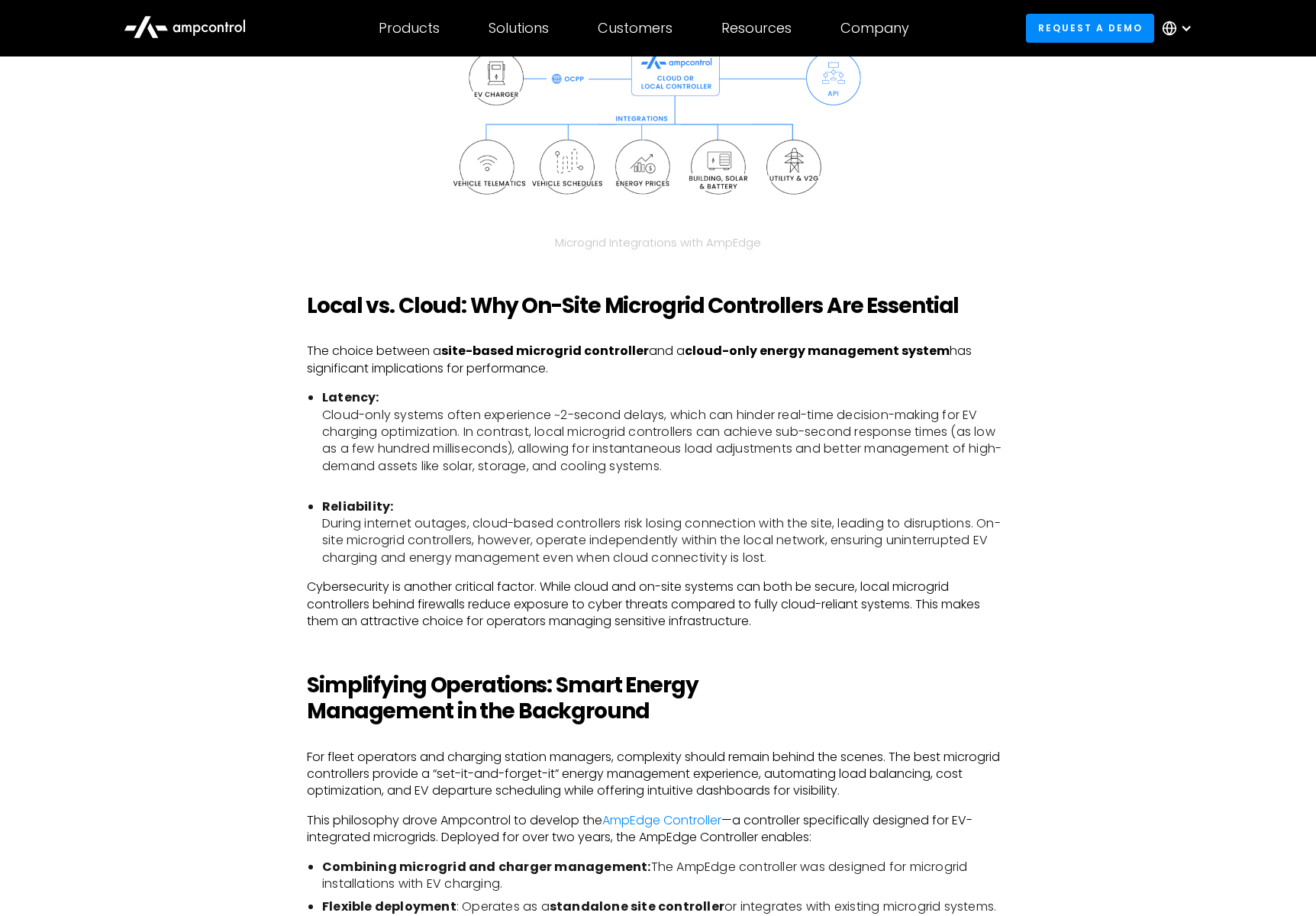
scroll to position [1528, 0]
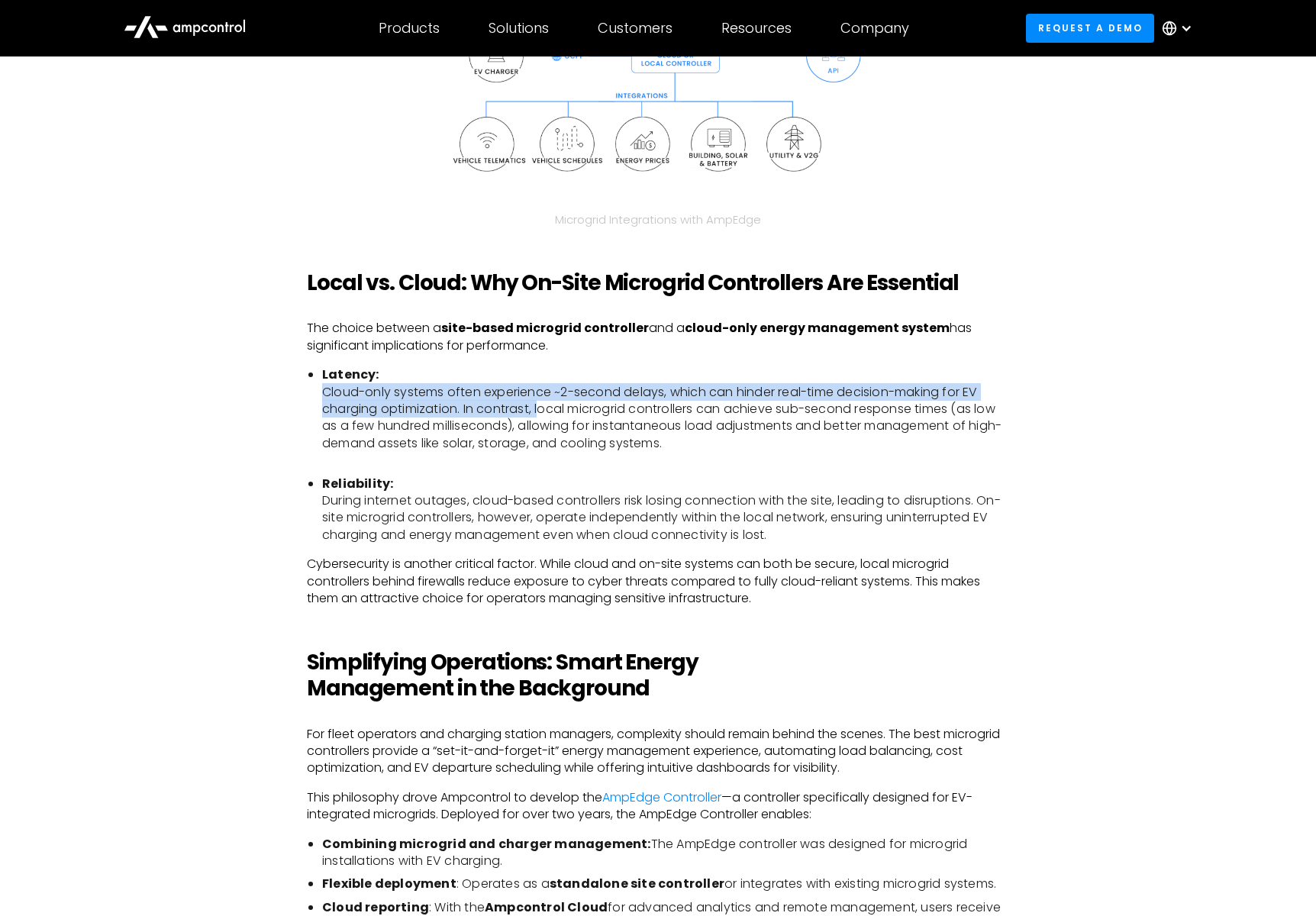
drag, startPoint x: 323, startPoint y: 392, endPoint x: 540, endPoint y: 425, distance: 219.5
click at [540, 425] on li "Latency: Cloud-only systems often experience ~2-second delays, which can hinder…" at bounding box center [665, 417] width 687 height 102
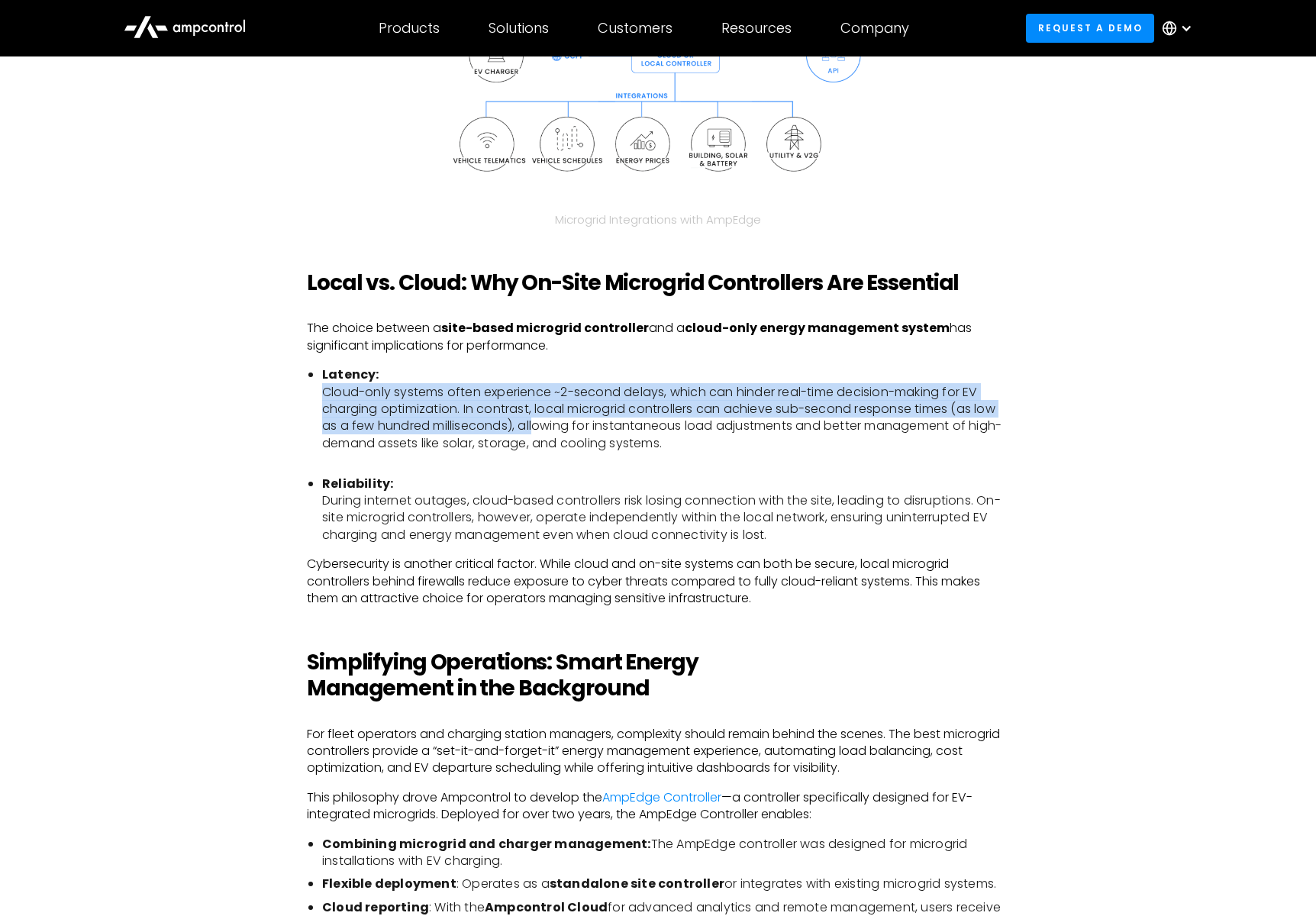
click at [540, 425] on li "Latency: Cloud-only systems often experience ~2-second delays, which can hinder…" at bounding box center [665, 417] width 687 height 102
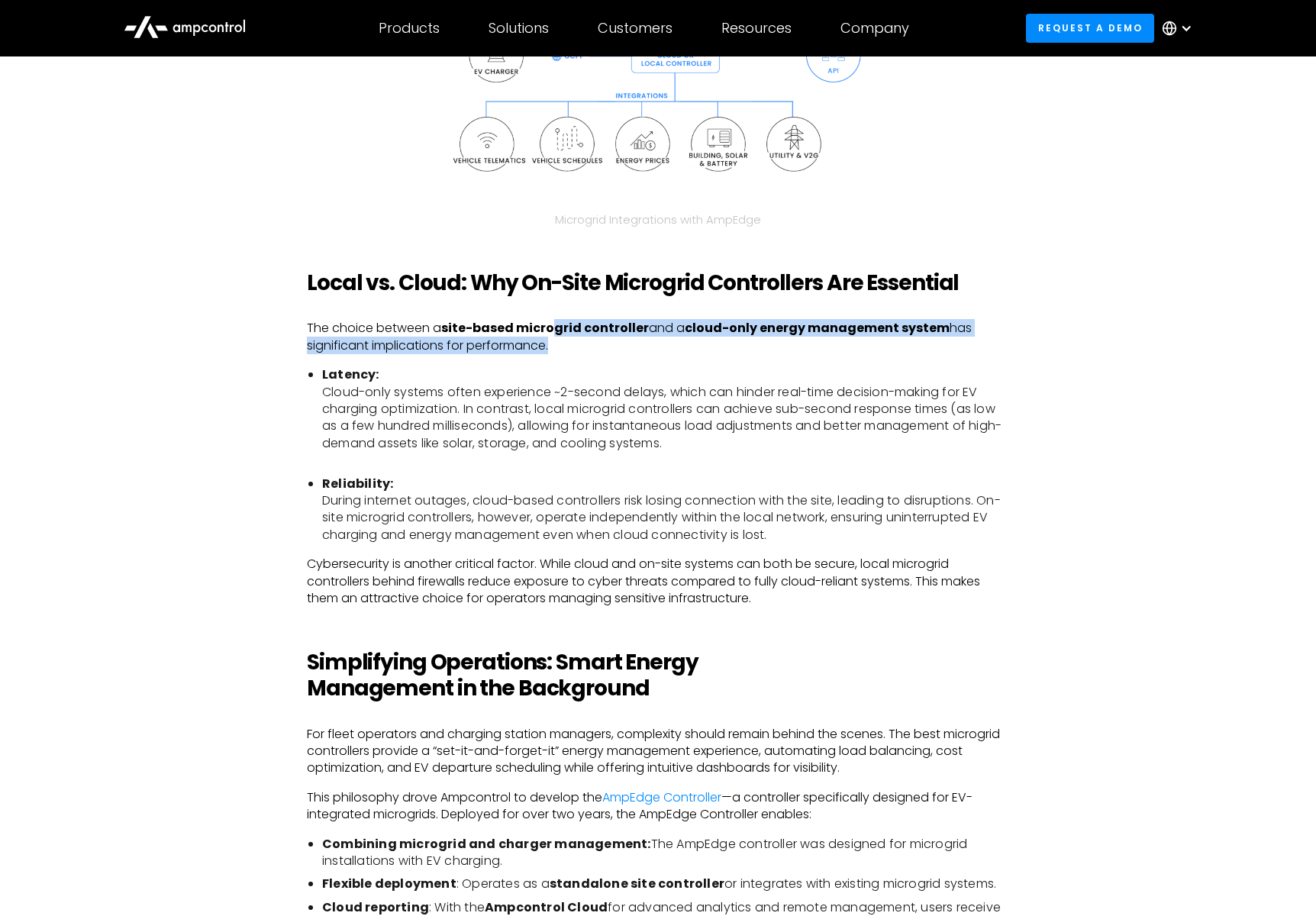
drag, startPoint x: 549, startPoint y: 326, endPoint x: 550, endPoint y: 349, distance: 23.0
click at [550, 349] on p "The choice between a site-based microgrid controller and a cloud-only energy ma…" at bounding box center [658, 337] width 703 height 35
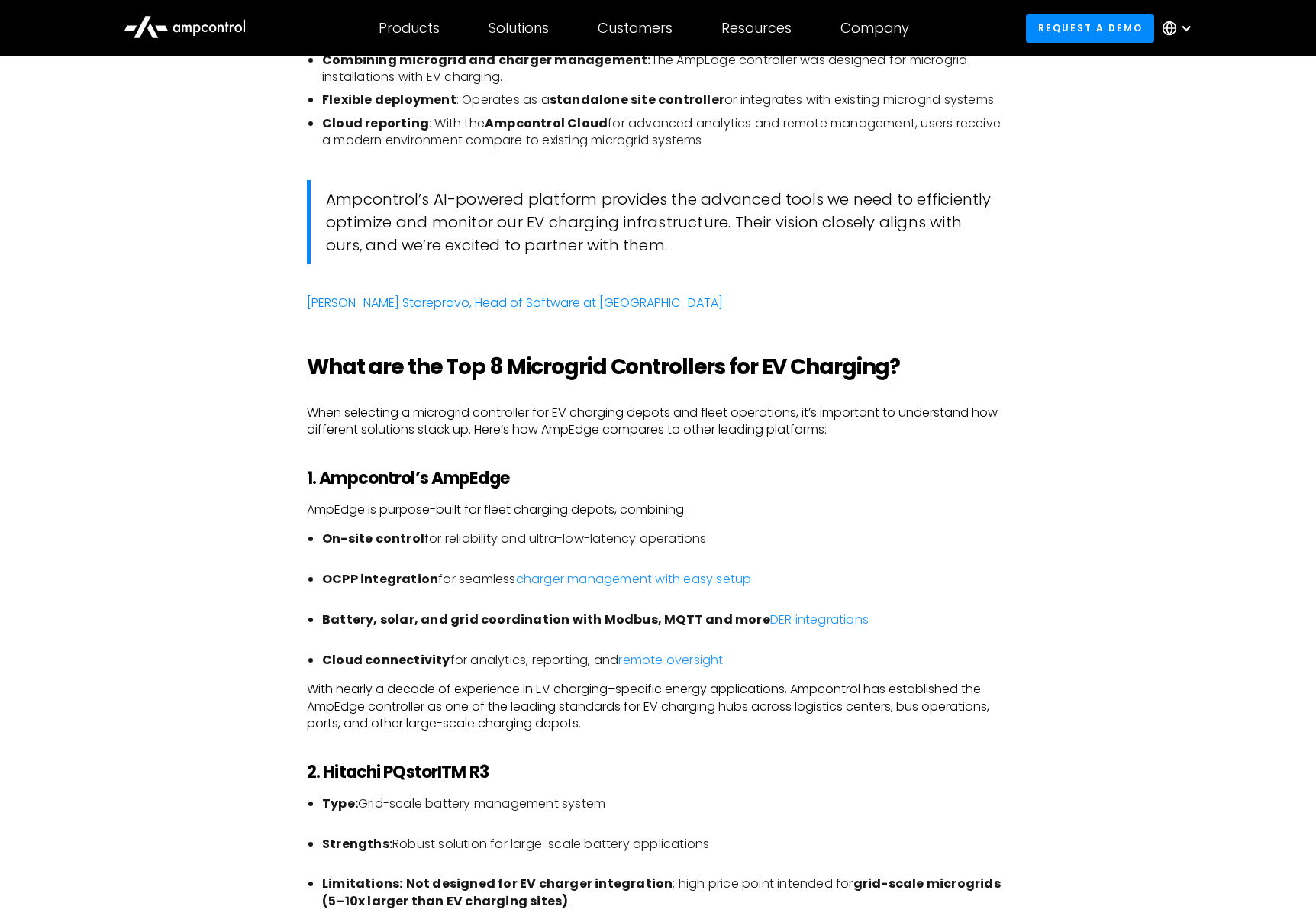
scroll to position [2321, 0]
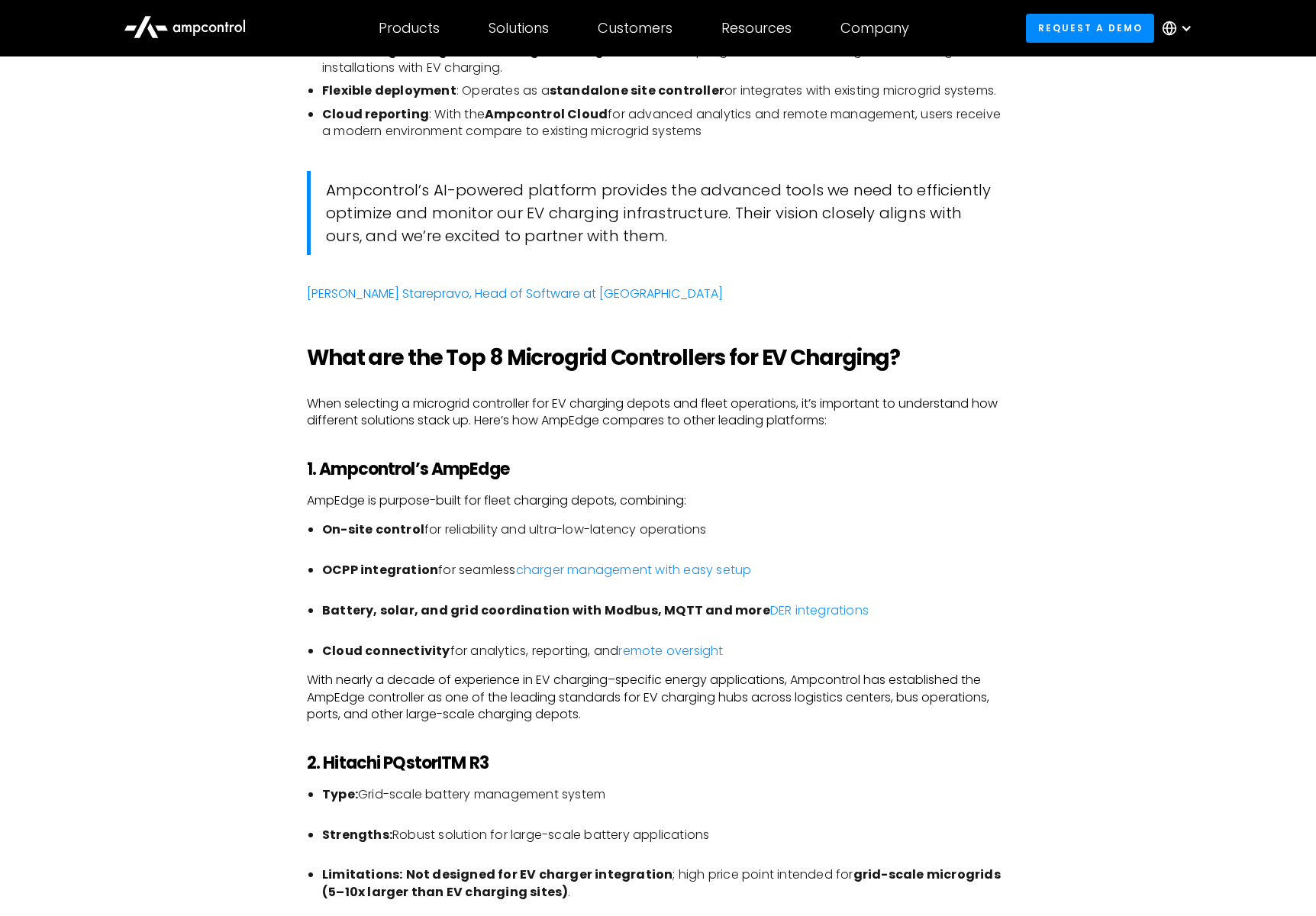
click at [483, 612] on strong "Battery, solar, and grid coordination with Modbus, MQTT and more" at bounding box center [547, 610] width 449 height 17
click at [599, 611] on strong "Battery, solar, and grid coordination with Modbus, MQTT and more" at bounding box center [547, 610] width 449 height 17
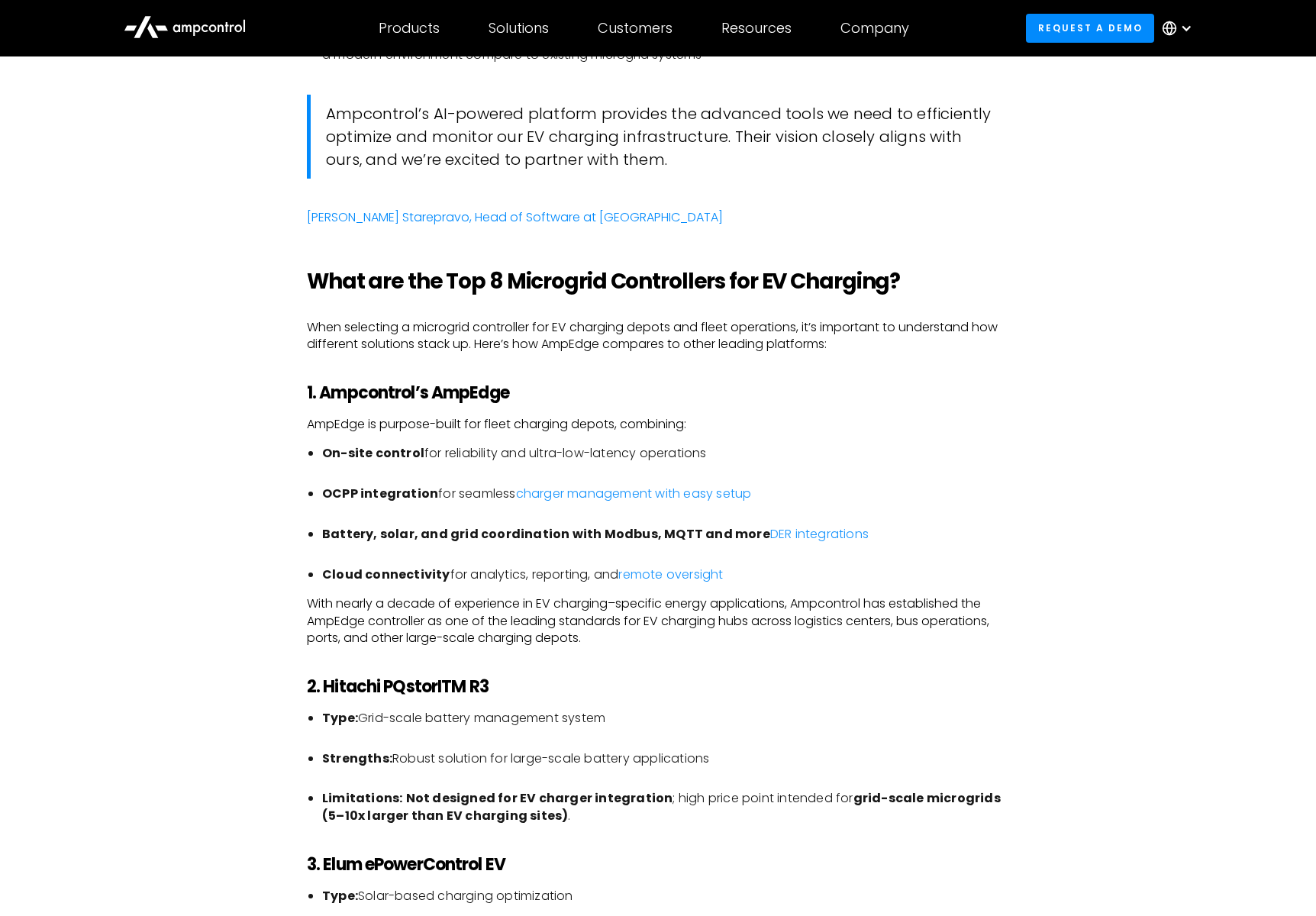
scroll to position [2401, 0]
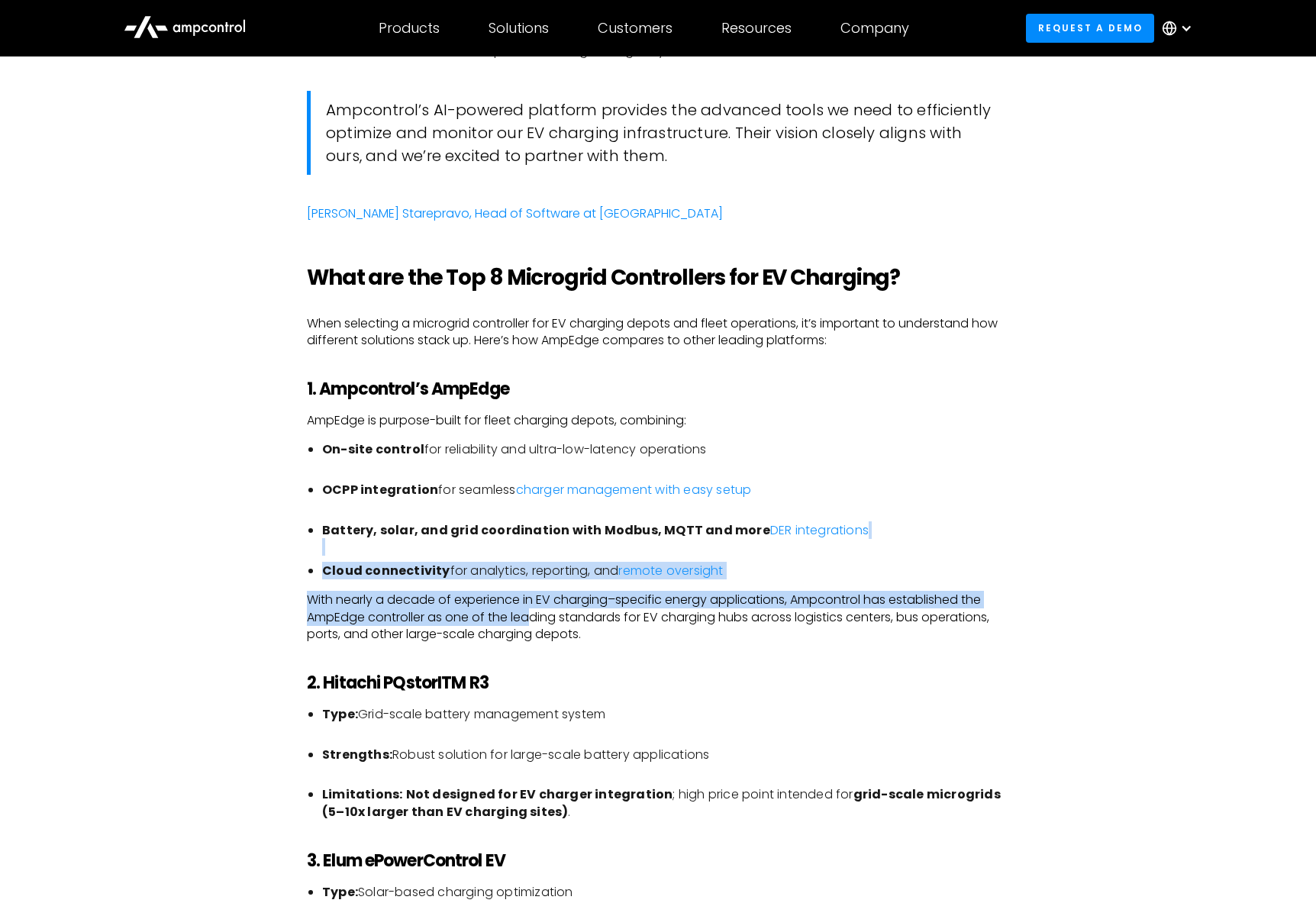
drag, startPoint x: 538, startPoint y: 564, endPoint x: 532, endPoint y: 614, distance: 50.4
click at [532, 614] on div "As electric vehicle (EV) charging becomes a cornerstone of transportation infra…" at bounding box center [658, 655] width 703 height 4268
click at [532, 614] on p "With nearly a decade of experience in EV charging–specific energy applications,…" at bounding box center [658, 618] width 703 height 51
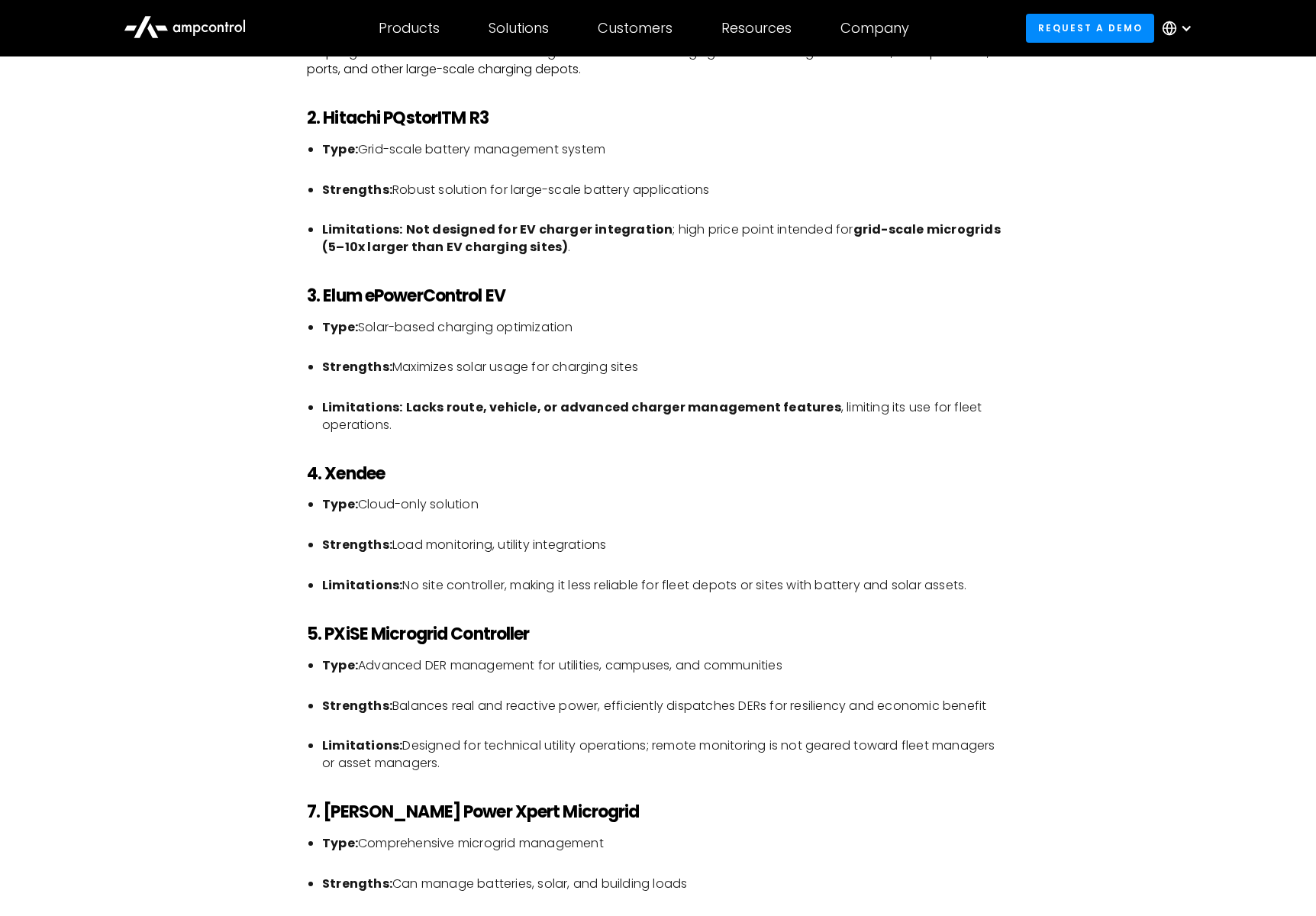
scroll to position [2973, 0]
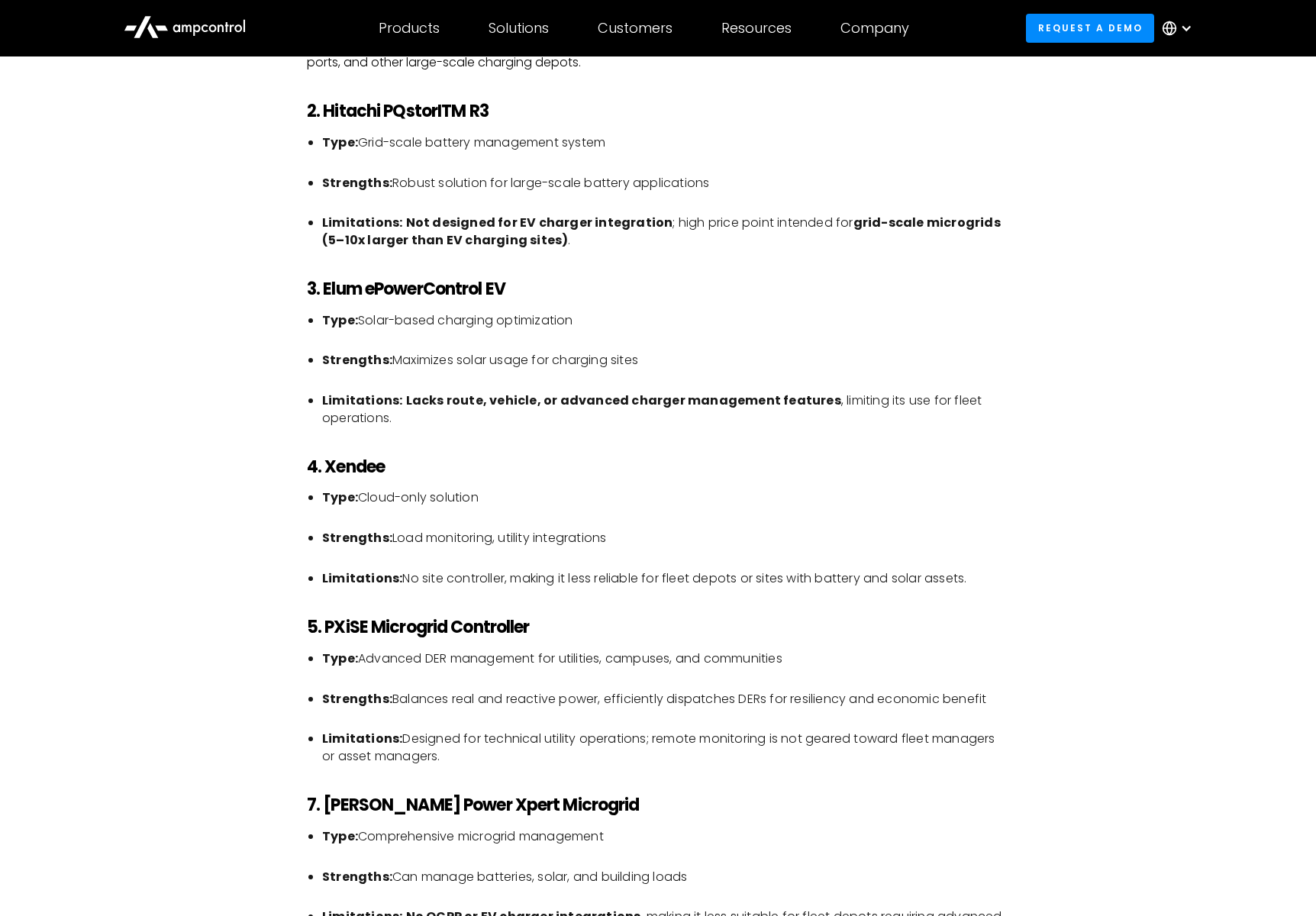
drag, startPoint x: 603, startPoint y: 735, endPoint x: 446, endPoint y: 754, distance: 158.1
click at [446, 754] on li "Limitations: Designed for technical utility operations; remote monitoring is no…" at bounding box center [665, 748] width 687 height 35
drag, startPoint x: 446, startPoint y: 754, endPoint x: 447, endPoint y: 734, distance: 20.0
click at [447, 734] on li "Limitations: Designed for technical utility operations; remote monitoring is no…" at bounding box center [665, 748] width 687 height 35
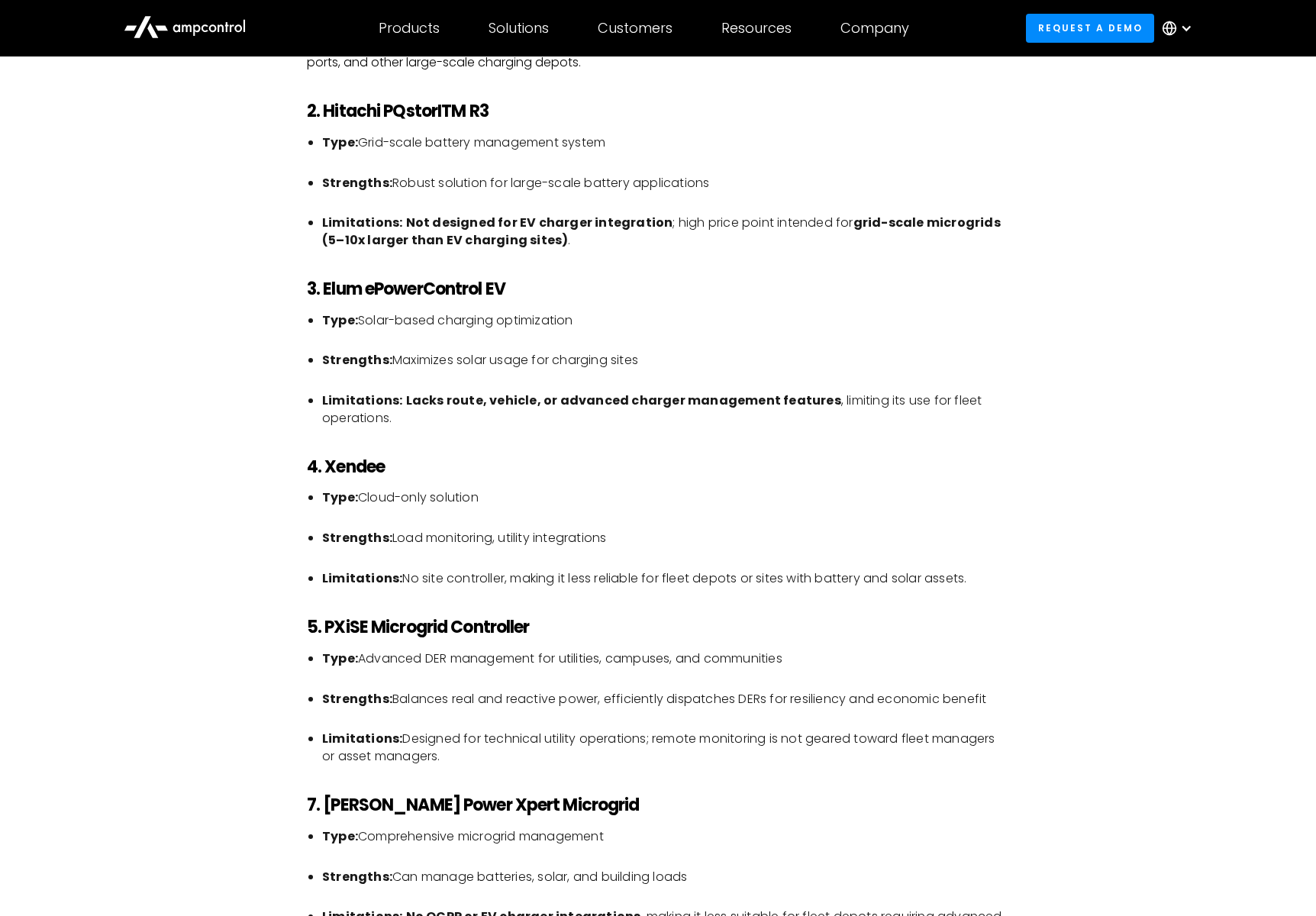
click at [447, 734] on li "Limitations: Designed for technical utility operations; remote monitoring is no…" at bounding box center [665, 748] width 687 height 35
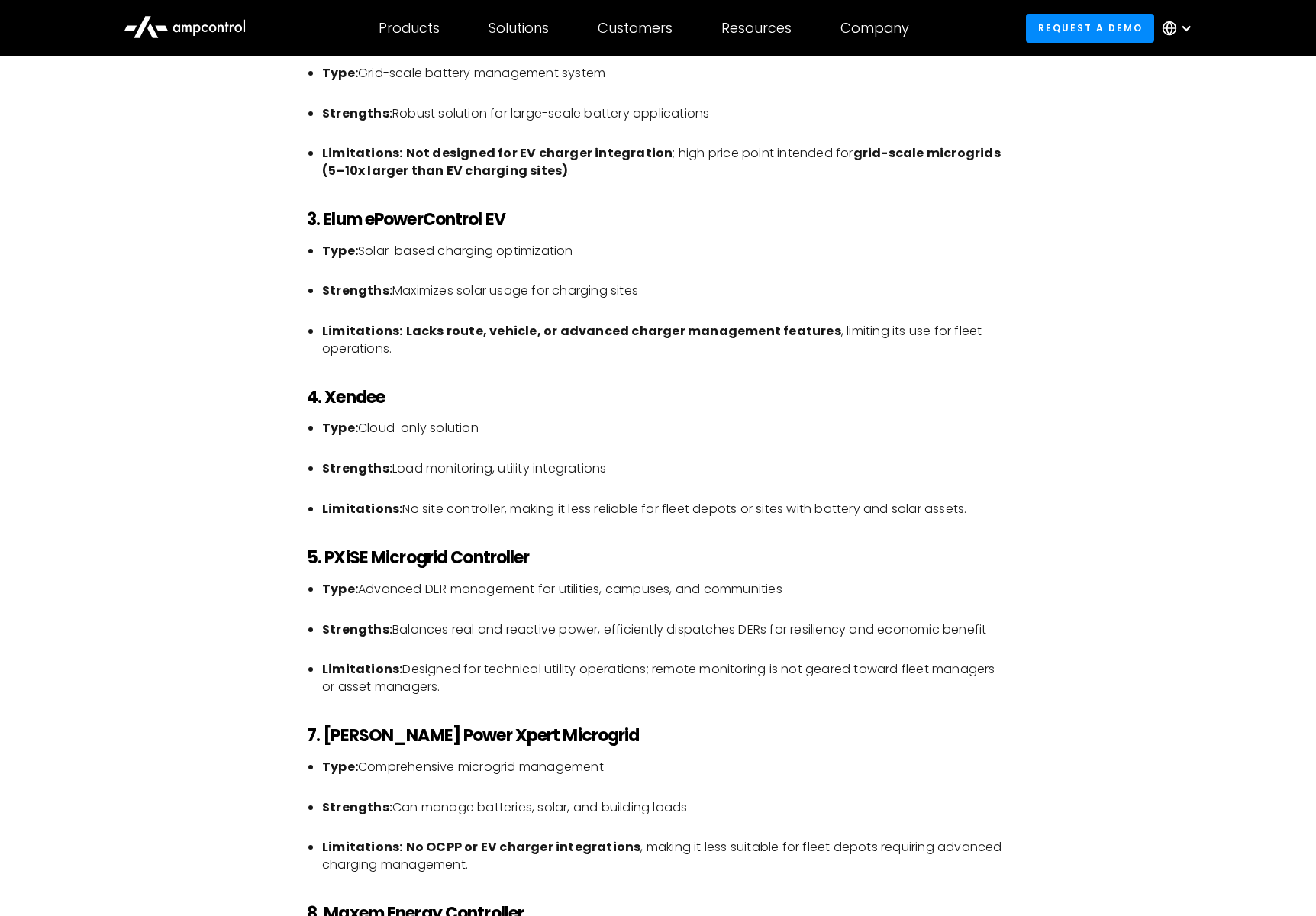
scroll to position [3050, 0]
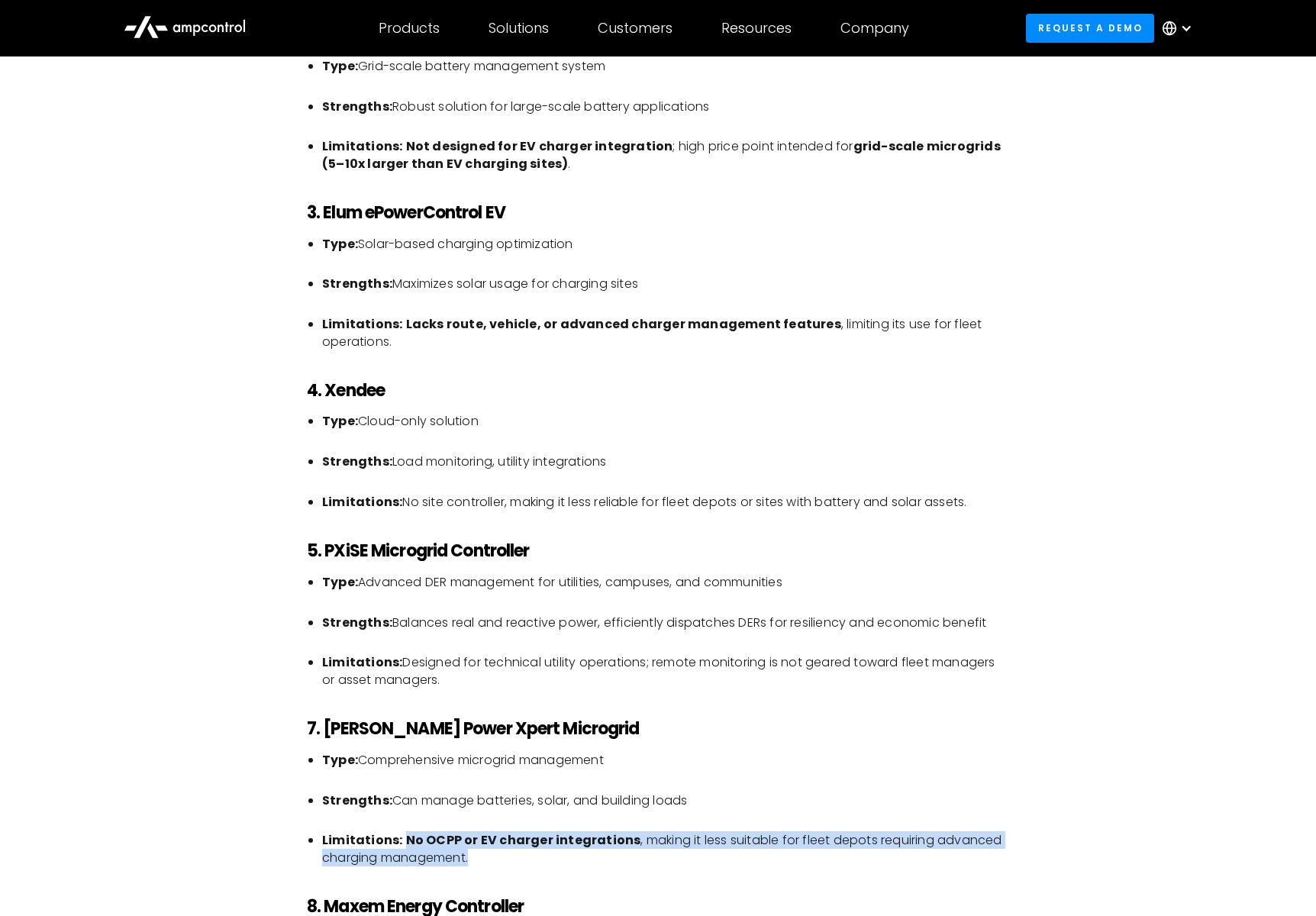
drag, startPoint x: 402, startPoint y: 839, endPoint x: 627, endPoint y: 854, distance: 225.5
click at [627, 854] on li "Limitations: No OCPP or EV charger integrations , making it less suitable for f…" at bounding box center [665, 849] width 687 height 35
drag, startPoint x: 625, startPoint y: 848, endPoint x: 632, endPoint y: 782, distance: 66.4
click at [625, 848] on li "Limitations: No OCPP or EV charger integrations , making it less suitable for f…" at bounding box center [665, 849] width 687 height 35
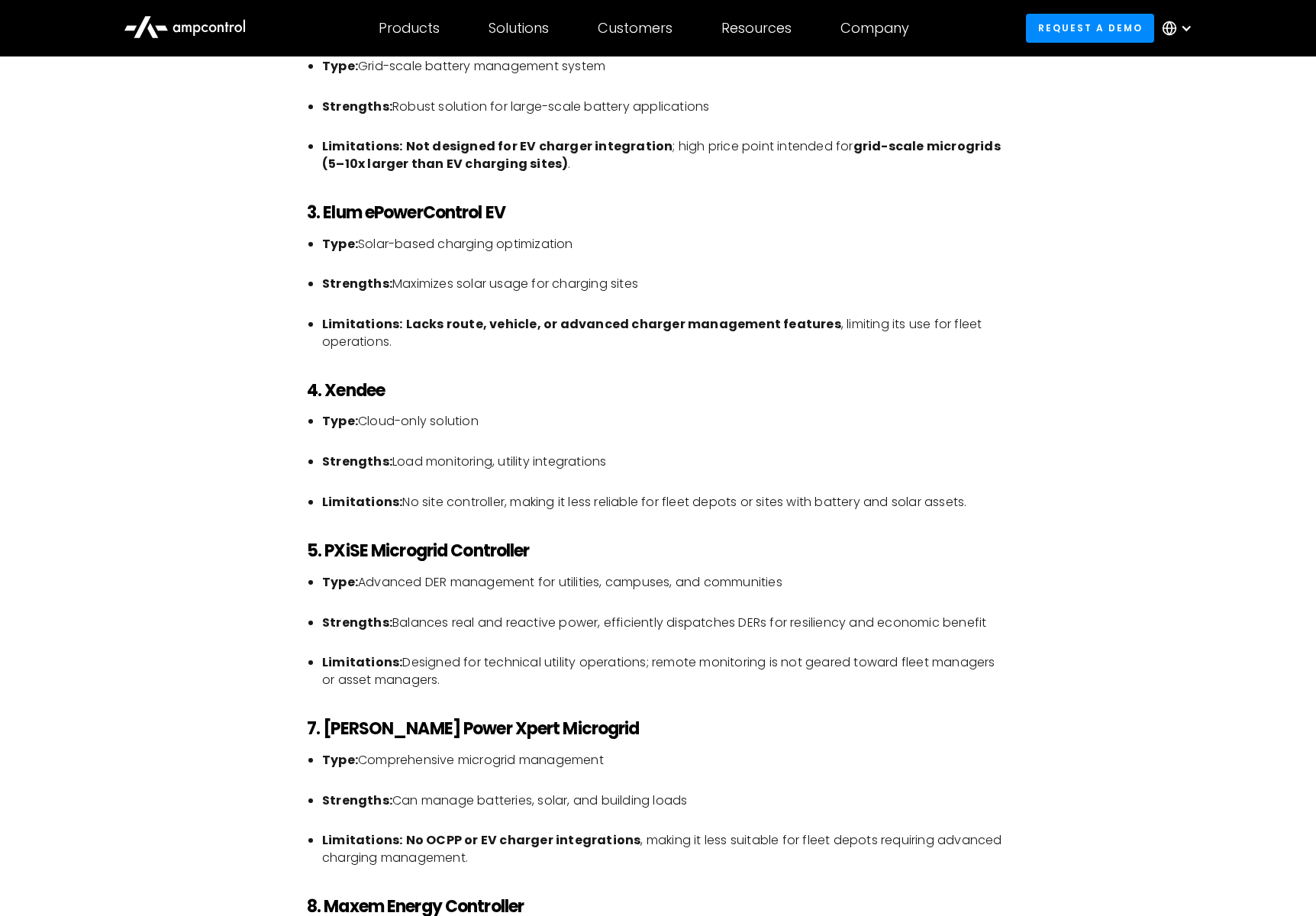
click at [491, 677] on li "Limitations: Designed for technical utility operations; remote monitoring is no…" at bounding box center [665, 672] width 687 height 35
drag, startPoint x: 454, startPoint y: 679, endPoint x: 448, endPoint y: 665, distance: 15.2
click at [454, 679] on li "Limitations: Designed for technical utility operations; remote monitoring is no…" at bounding box center [665, 672] width 687 height 35
click at [534, 543] on div "As electric vehicle (EV) charging becomes a cornerstone of transportation infra…" at bounding box center [658, 7] width 703 height 4268
click at [533, 544] on h3 "5. PXiSE Microgrid Controller" at bounding box center [658, 552] width 703 height 20
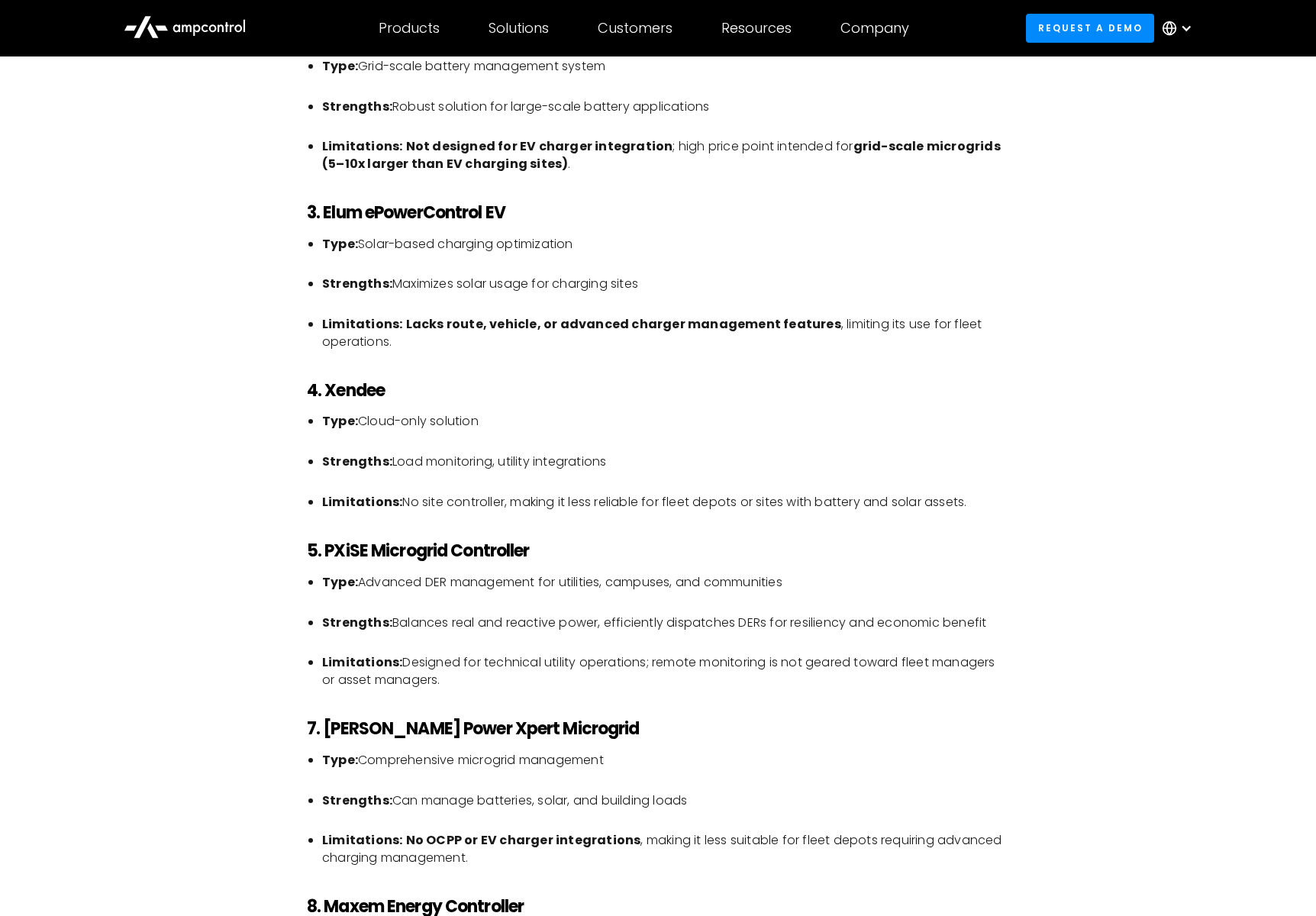
click at [548, 544] on h3 "5. PXiSE Microgrid Controller" at bounding box center [658, 552] width 703 height 20
drag, startPoint x: 547, startPoint y: 549, endPoint x: 324, endPoint y: 550, distance: 223.0
click at [324, 550] on h3 "5. PXiSE Microgrid Controller" at bounding box center [658, 552] width 703 height 20
copy strong "PXiSE Microgrid Controller"
drag, startPoint x: 438, startPoint y: 502, endPoint x: 617, endPoint y: 500, distance: 179.0
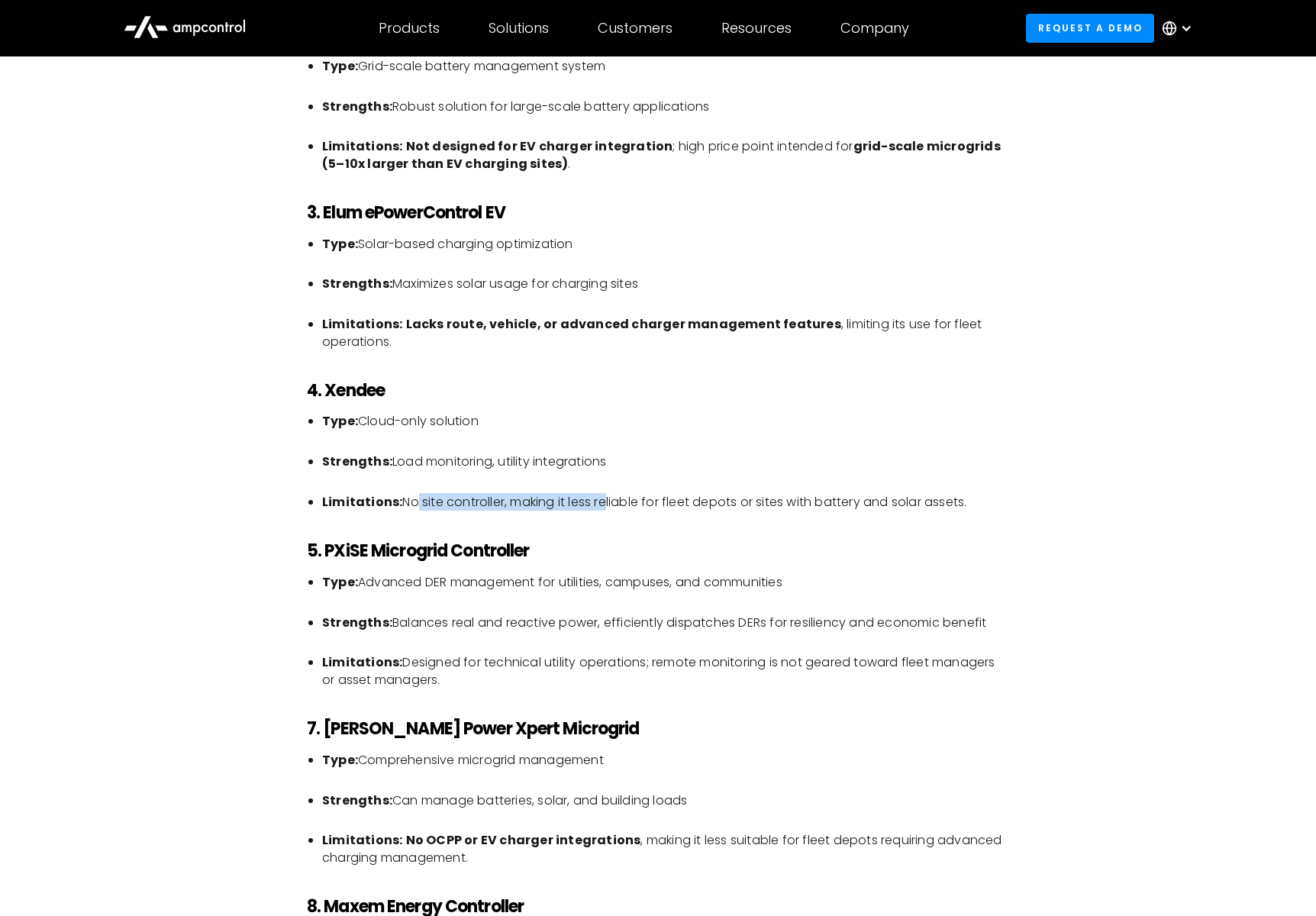
click at [617, 500] on li "Limitations: No site controller, making it less reliable for fleet depots or si…" at bounding box center [665, 502] width 687 height 16
click at [407, 427] on li "Type: Cloud-only solution" at bounding box center [665, 430] width 687 height 35
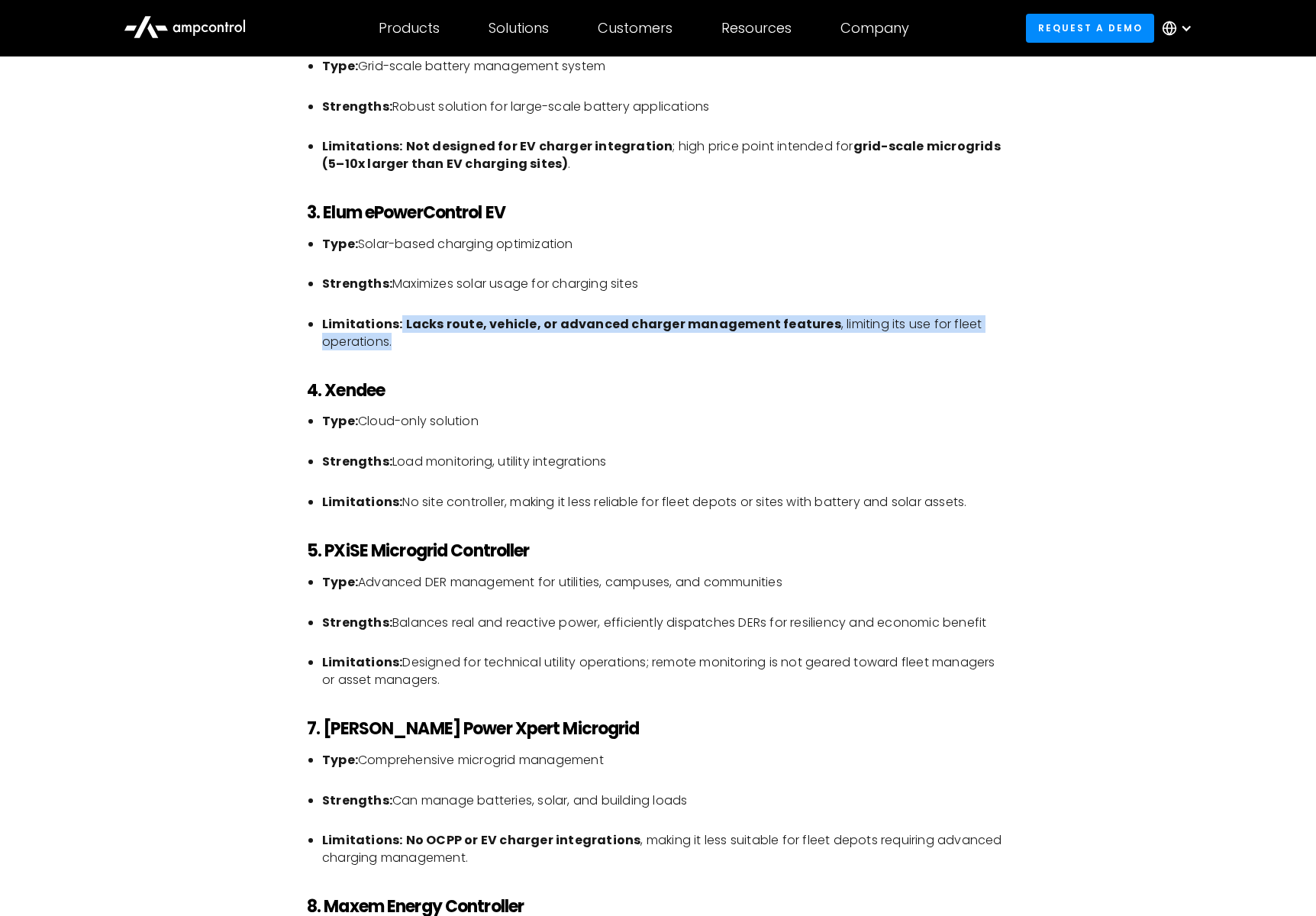
drag, startPoint x: 397, startPoint y: 339, endPoint x: 398, endPoint y: 323, distance: 16.0
click at [398, 323] on li "Limitations: Lacks route, vehicle, or advanced charger management features , li…" at bounding box center [665, 333] width 687 height 35
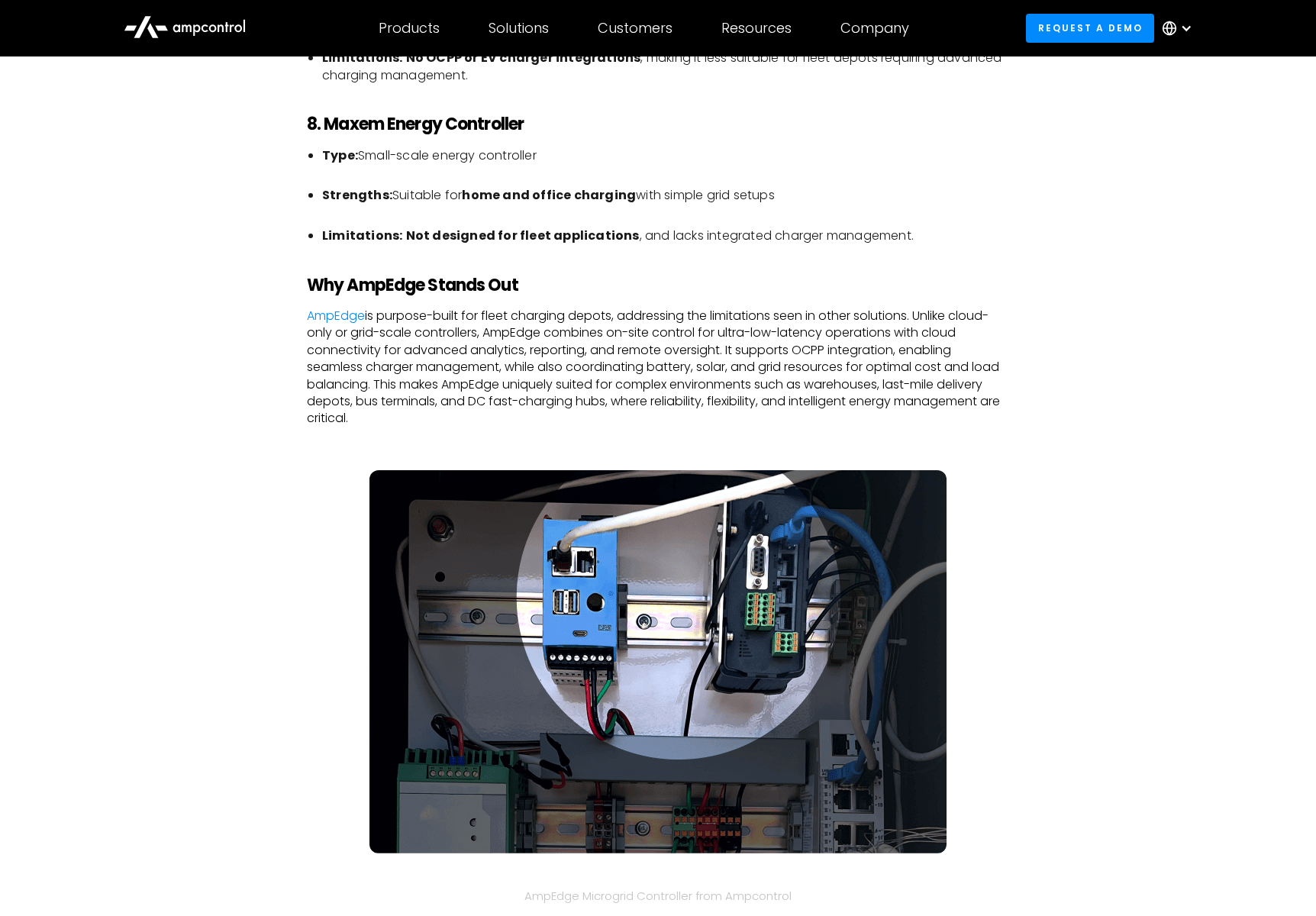
scroll to position [3857, 0]
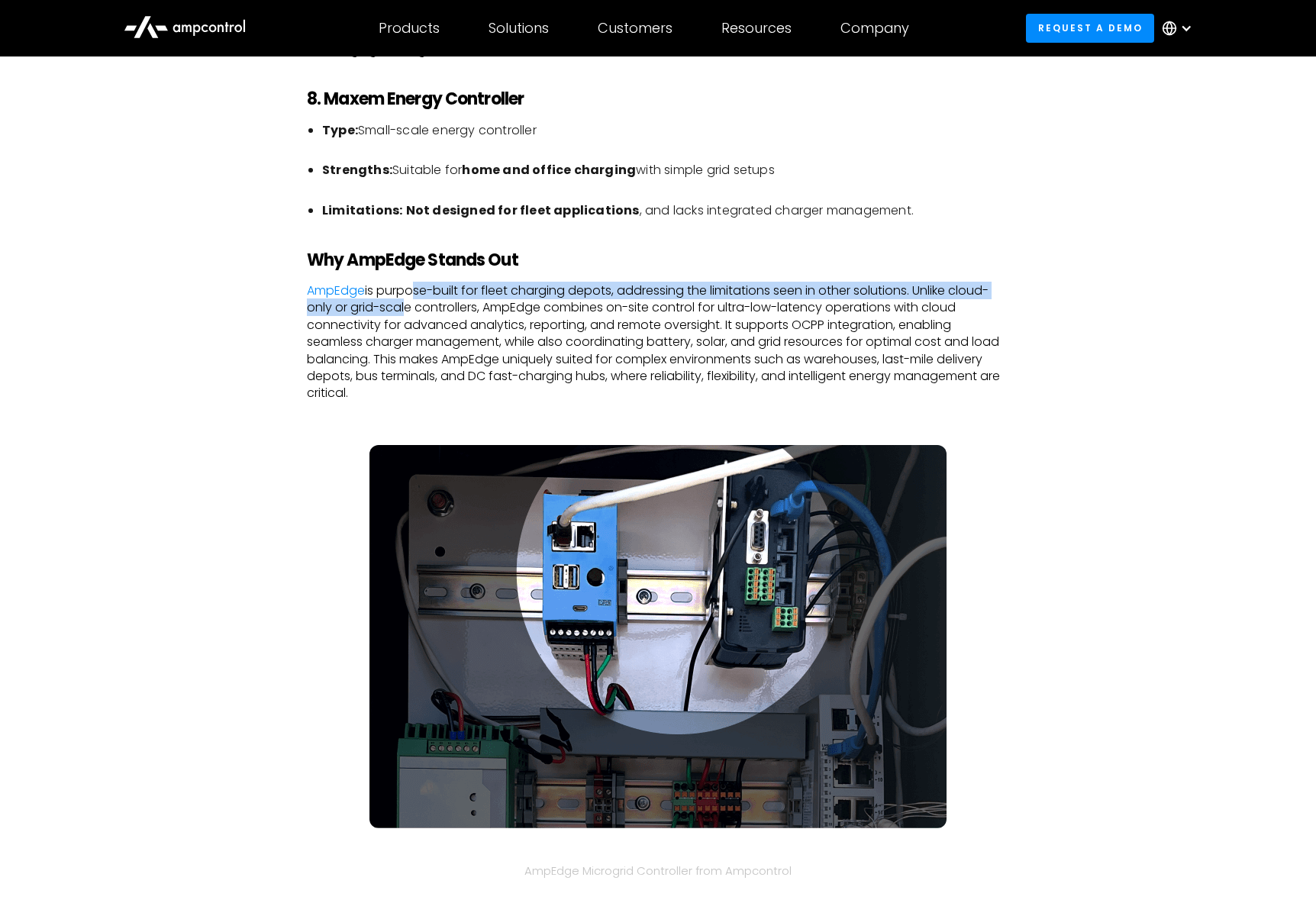
drag, startPoint x: 431, startPoint y: 291, endPoint x: 402, endPoint y: 315, distance: 37.6
click at [402, 315] on p "AmpEdge is purpose-built for fleet charging depots, addressing the limitations …" at bounding box center [658, 342] width 703 height 120
drag, startPoint x: 402, startPoint y: 315, endPoint x: 2, endPoint y: 343, distance: 401.0
click at [401, 315] on p "AmpEdge is purpose-built for fleet charging depots, addressing the limitations …" at bounding box center [658, 342] width 703 height 120
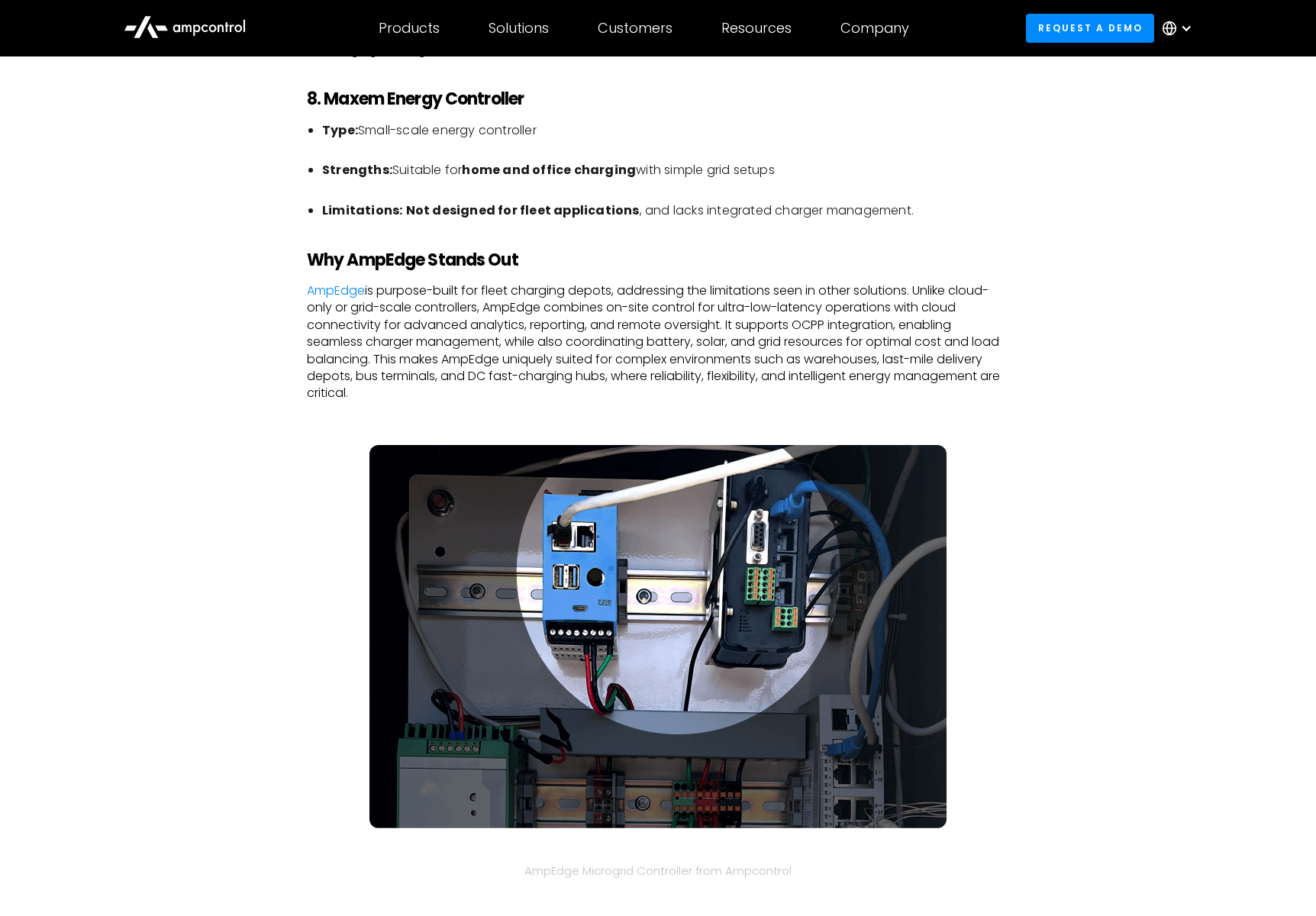
drag, startPoint x: 490, startPoint y: 308, endPoint x: 395, endPoint y: 393, distance: 127.5
click at [395, 393] on p "AmpEdge is purpose-built for fleet charging depots, addressing the limitations …" at bounding box center [658, 342] width 703 height 120
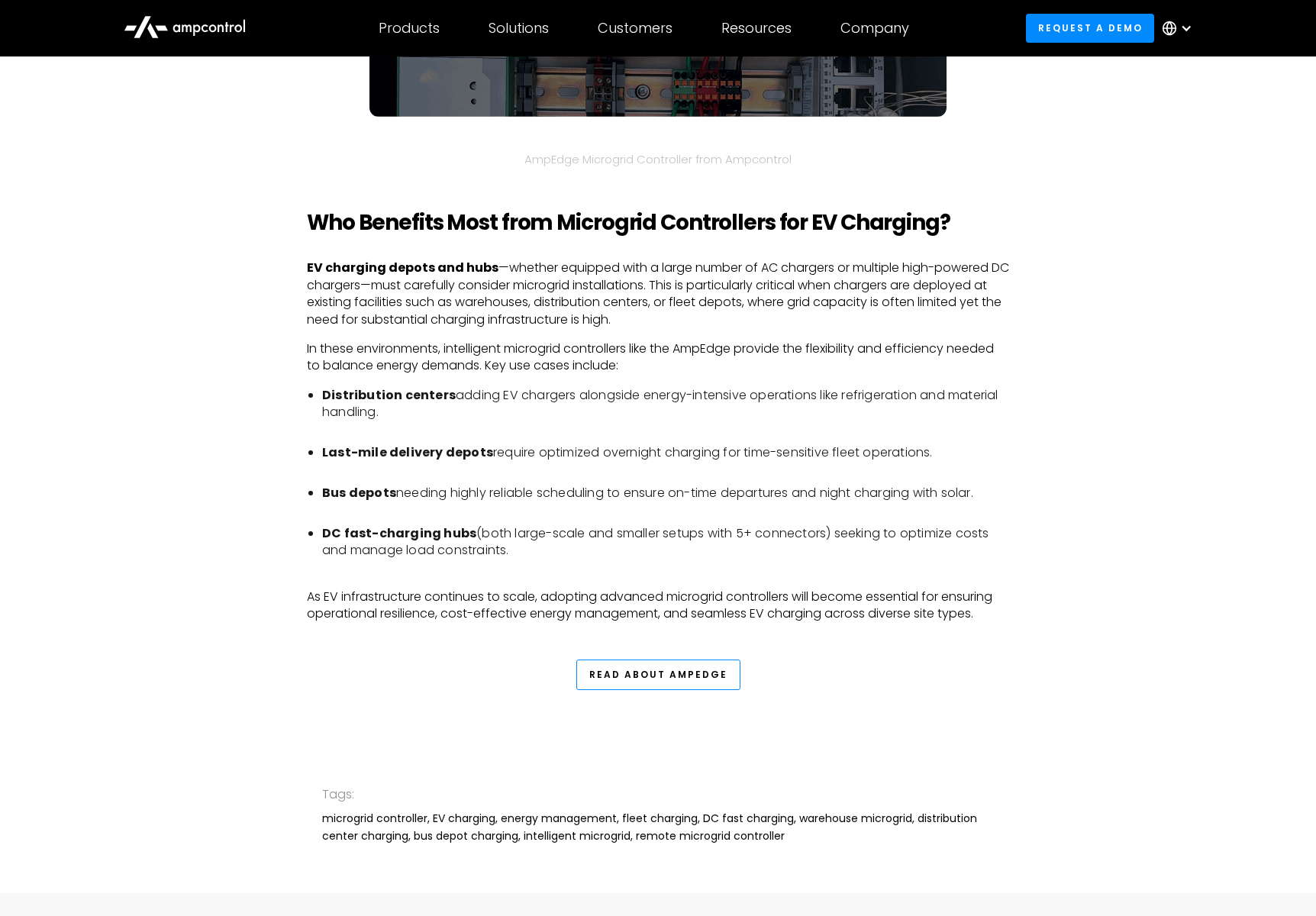
scroll to position [4569, 0]
click at [645, 663] on link "Read about AmpEdge" at bounding box center [658, 674] width 164 height 31
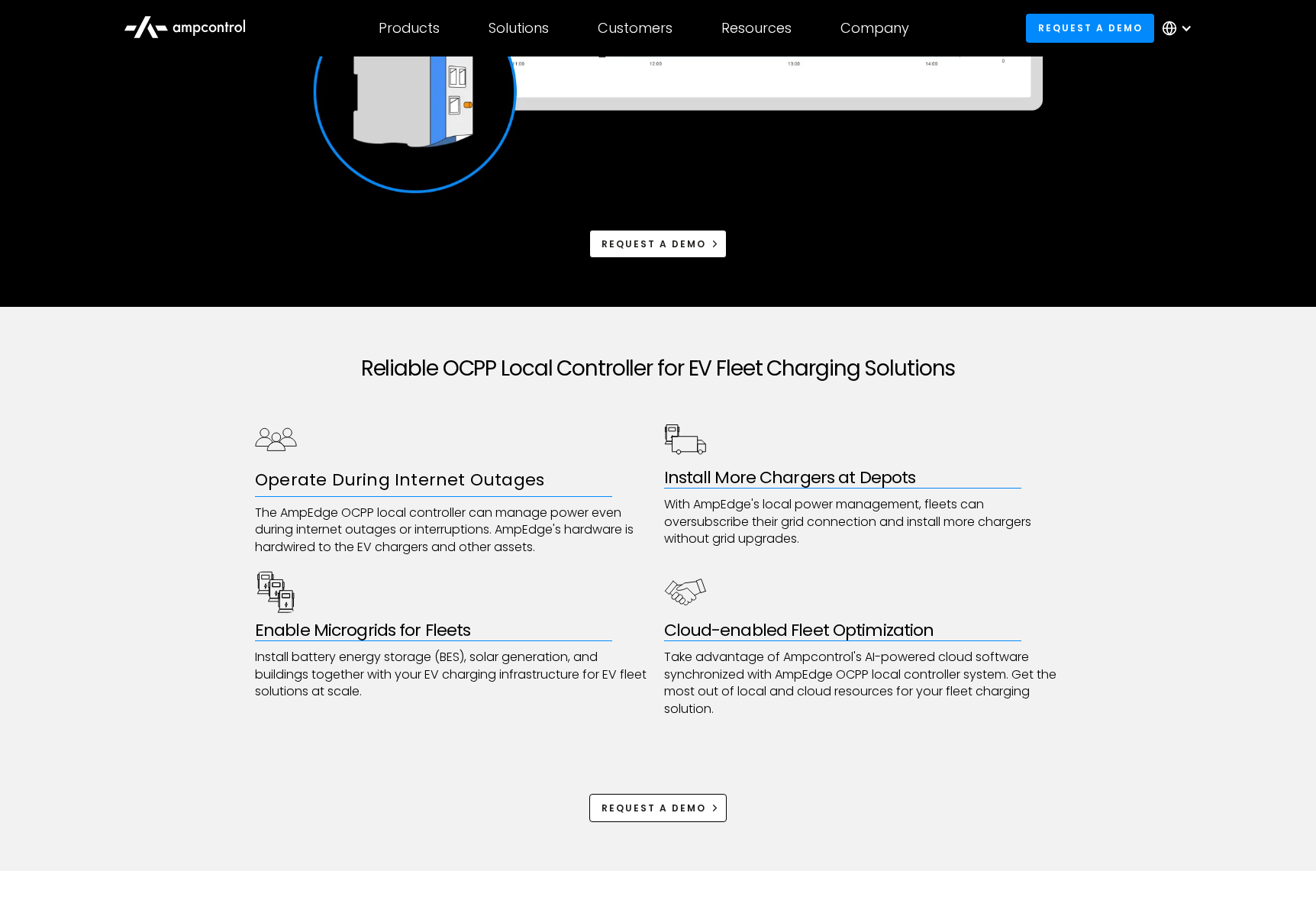
scroll to position [492, 0]
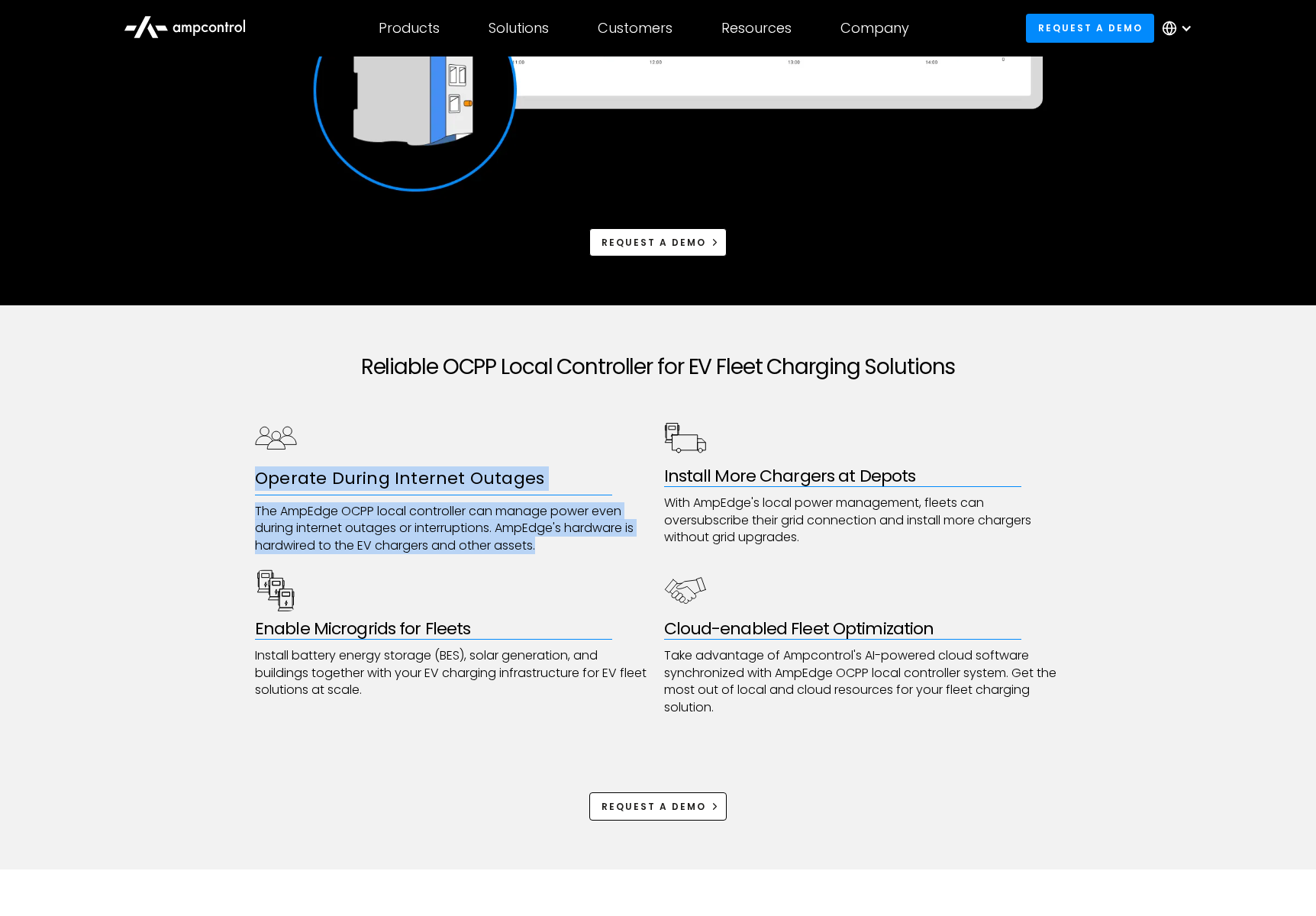
drag, startPoint x: 261, startPoint y: 480, endPoint x: 542, endPoint y: 547, distance: 288.9
click at [542, 547] on div "Operate During Internet Outages The AmpEdge OCPP local controller can manage po…" at bounding box center [454, 486] width 397 height 138
click at [542, 547] on p "The AmpEdge OCPP local controller can manage power even during internet outages…" at bounding box center [454, 528] width 397 height 51
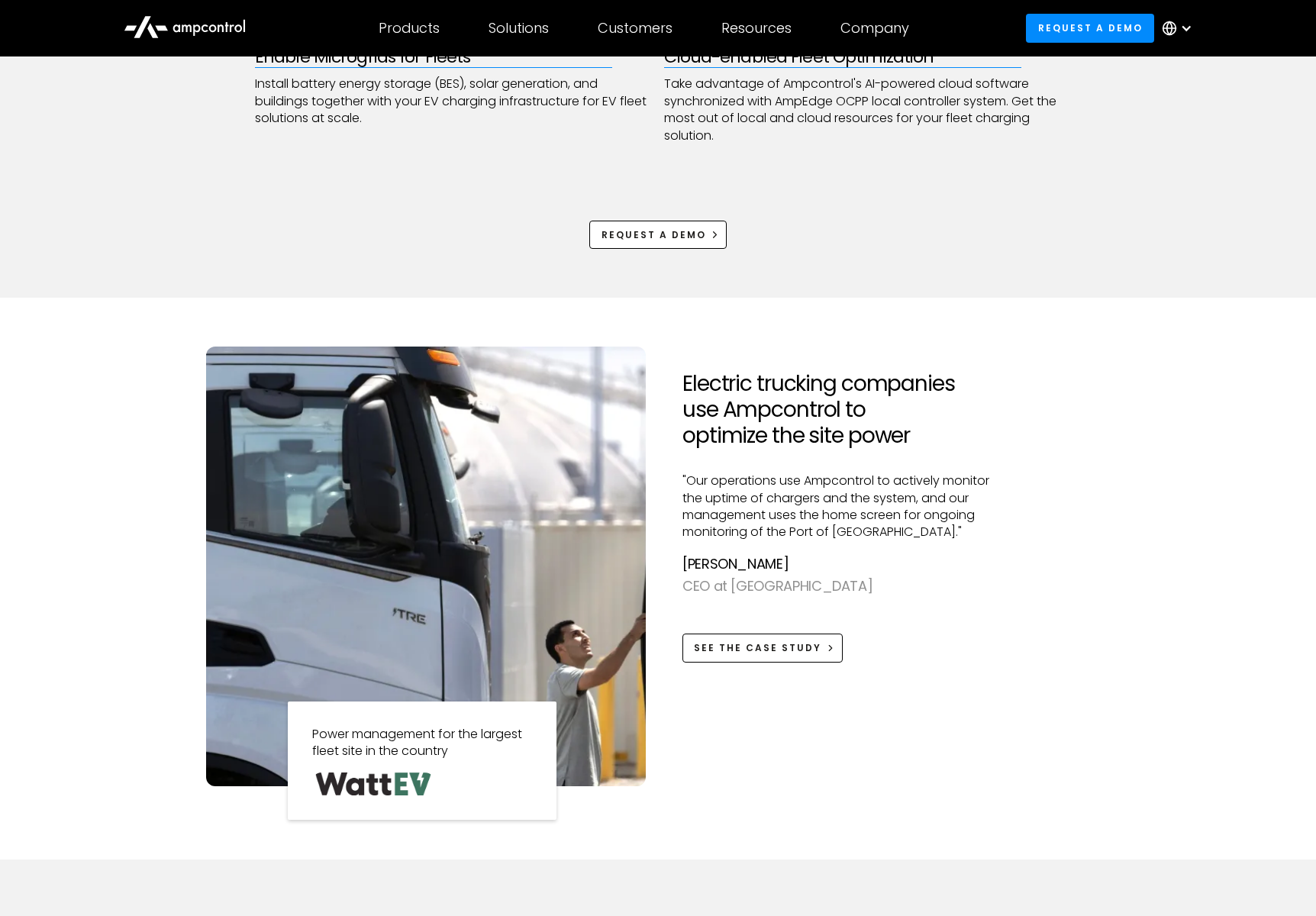
scroll to position [1068, 0]
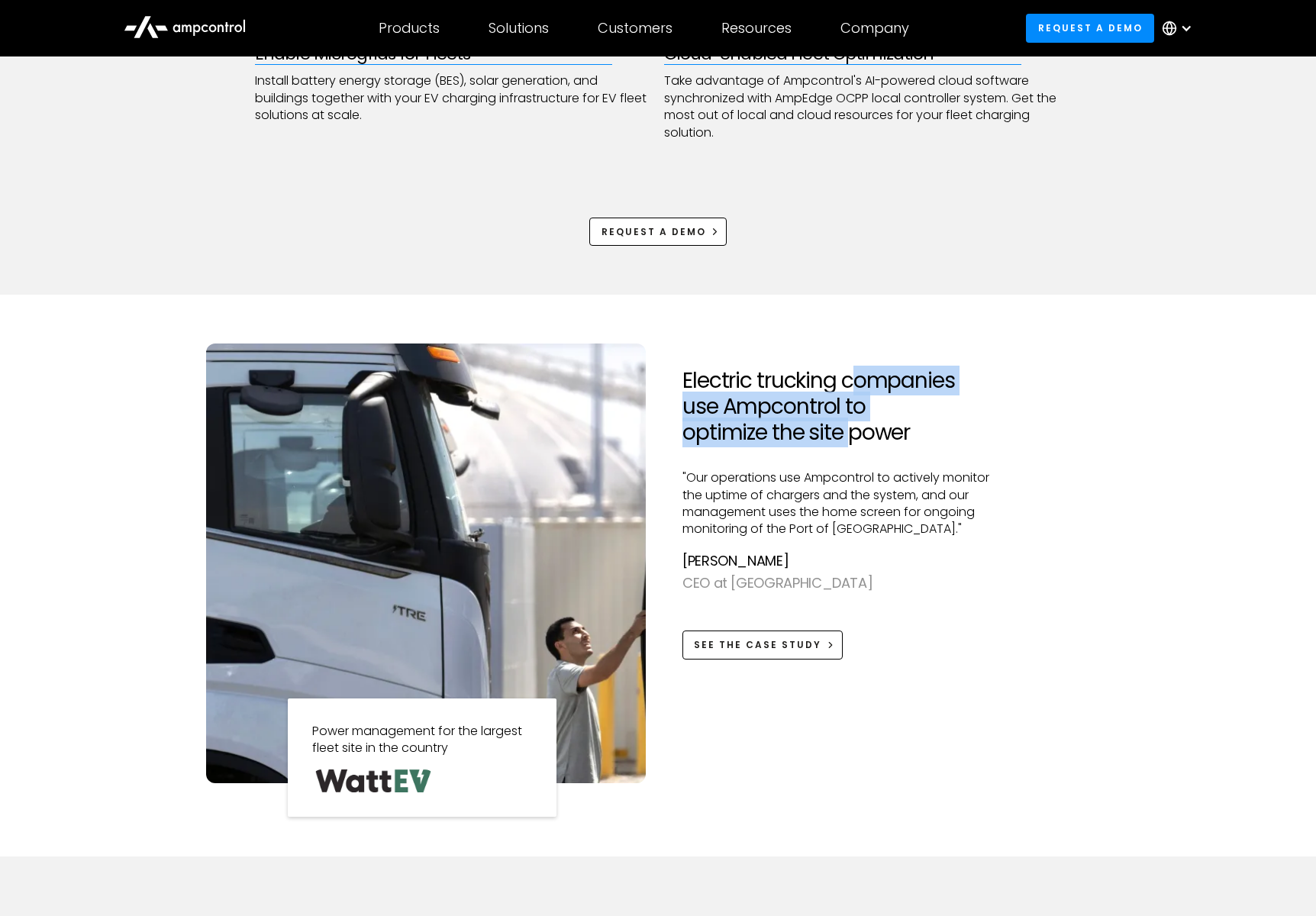
drag, startPoint x: 852, startPoint y: 378, endPoint x: 850, endPoint y: 430, distance: 52.0
click at [850, 430] on h2 "Electric trucking companies use Ampcontrol to optimize the site power" at bounding box center [846, 406] width 327 height 78
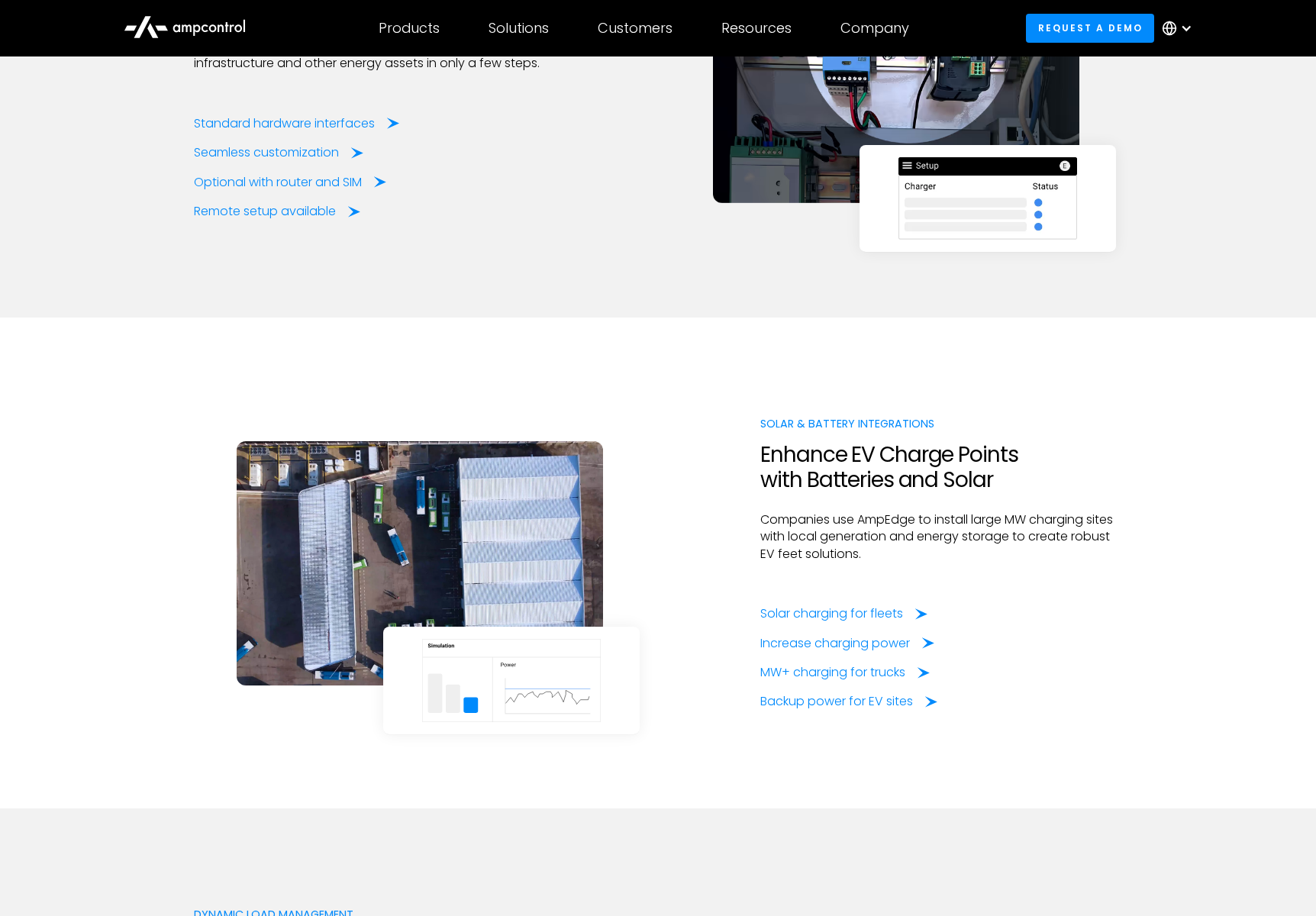
scroll to position [2082, 0]
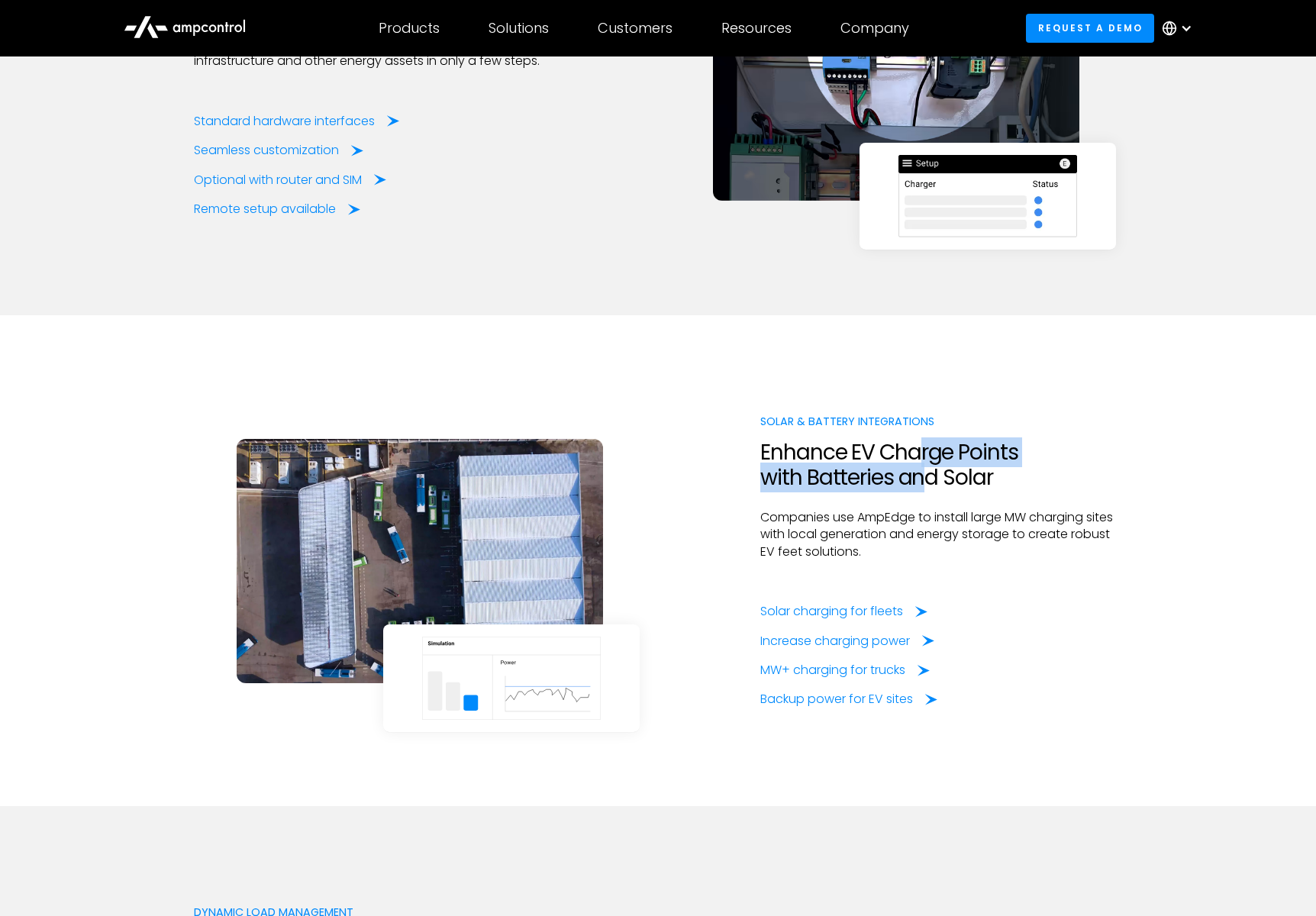
drag, startPoint x: 924, startPoint y: 452, endPoint x: 924, endPoint y: 478, distance: 26.0
click at [924, 478] on h2 "Enhance EV Charge Points with Batteries and Solar" at bounding box center [941, 465] width 362 height 51
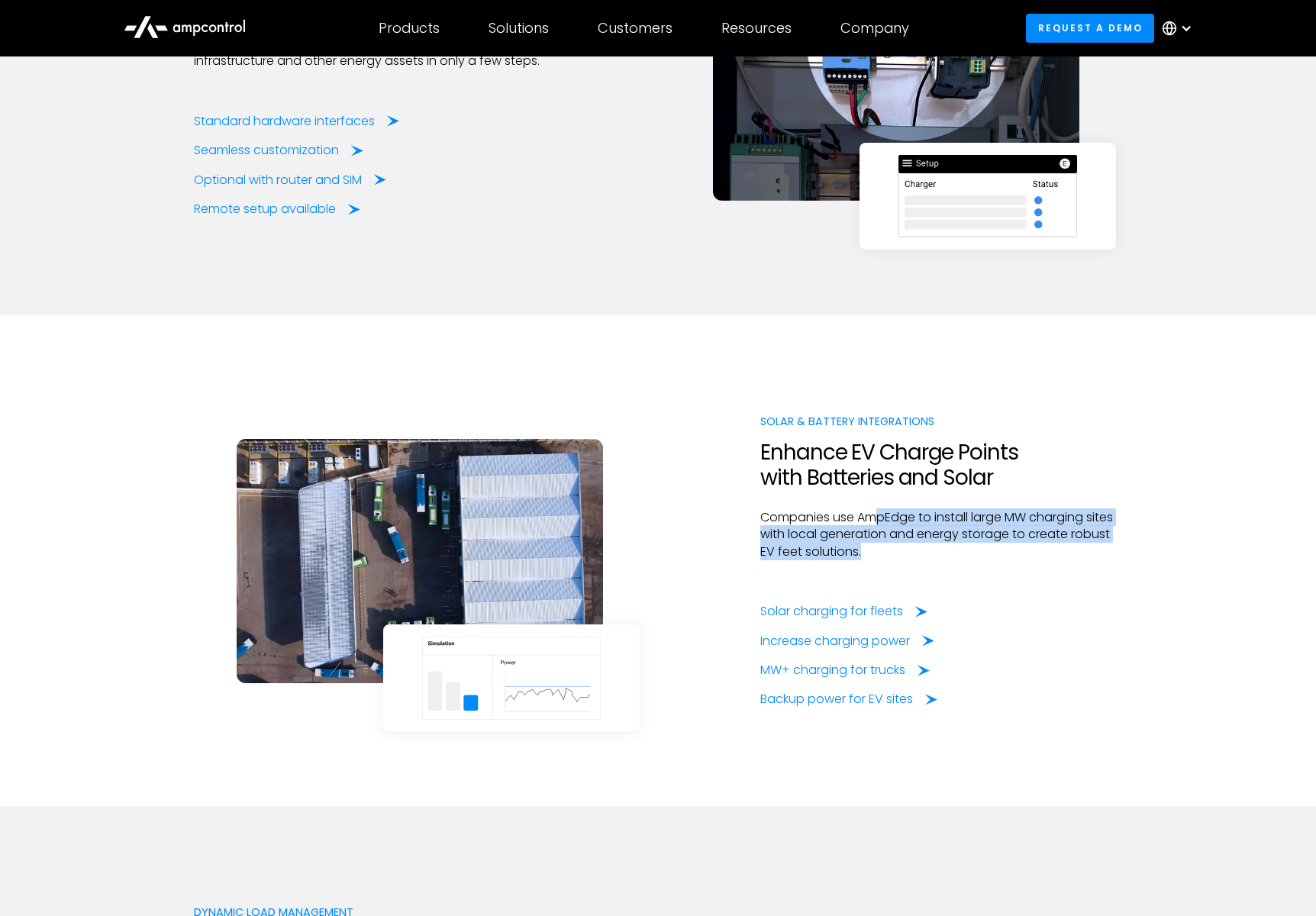
drag, startPoint x: 874, startPoint y: 514, endPoint x: 875, endPoint y: 549, distance: 35.0
click at [875, 549] on p "Companies use AmpEdge to install large MW charging sites with local generation …" at bounding box center [941, 535] width 362 height 51
drag, startPoint x: 861, startPoint y: 513, endPoint x: 864, endPoint y: 552, distance: 39.1
click at [864, 552] on p "Companies use AmpEdge to install large MW charging sites with local generation …" at bounding box center [941, 535] width 362 height 51
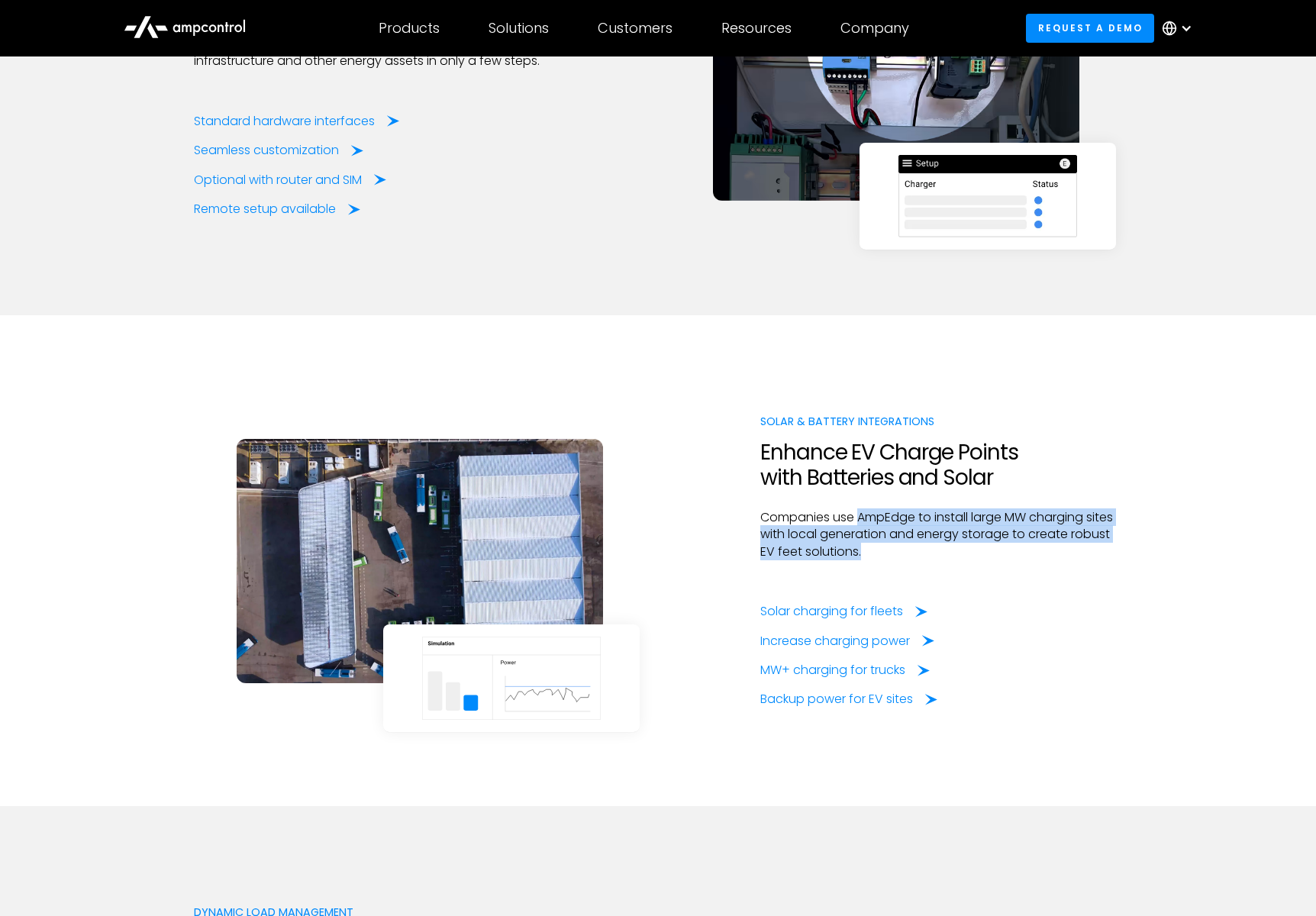
click at [864, 552] on p "Companies use AmpEdge to install large MW charging sites with local generation …" at bounding box center [941, 535] width 362 height 51
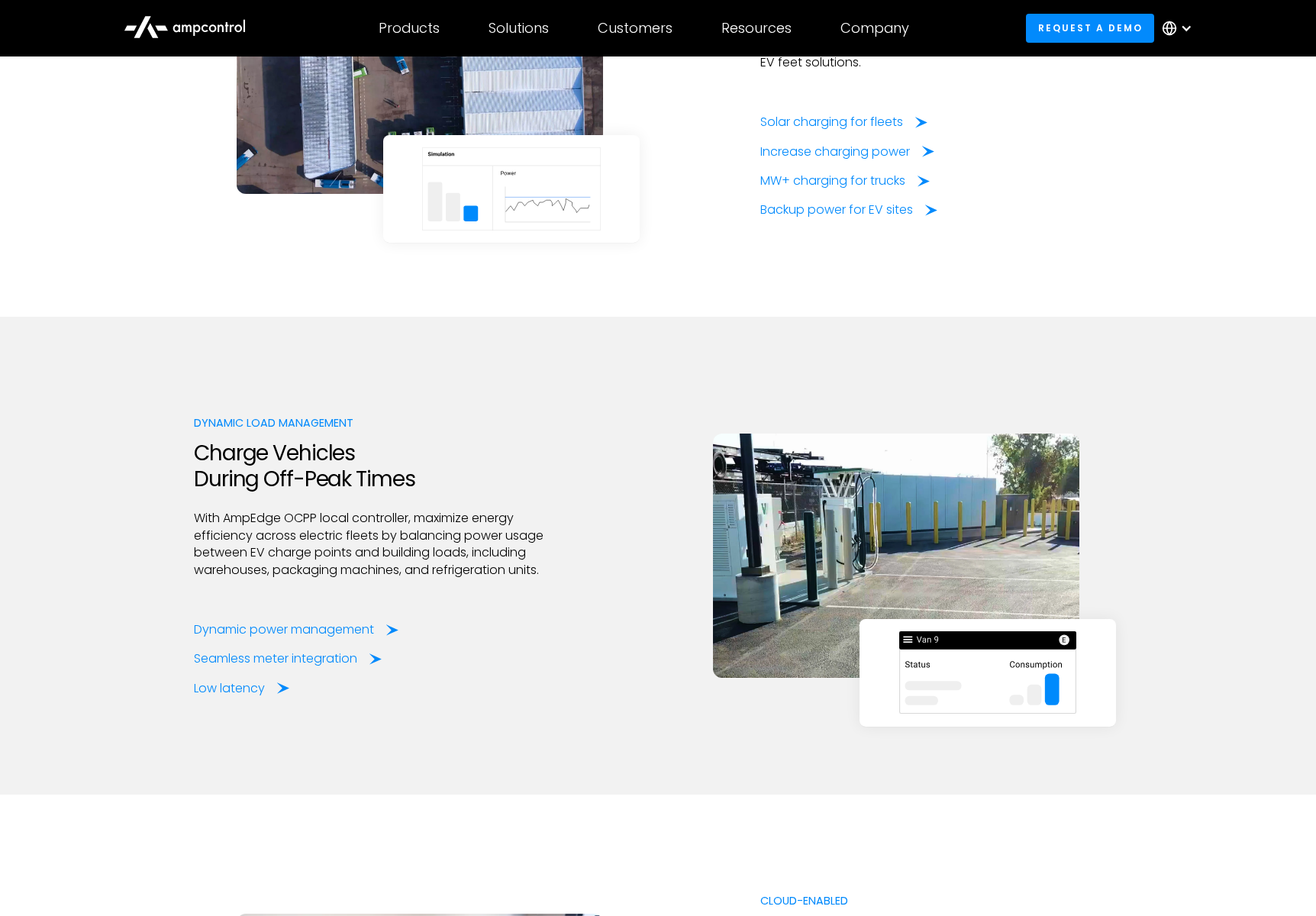
scroll to position [2574, 0]
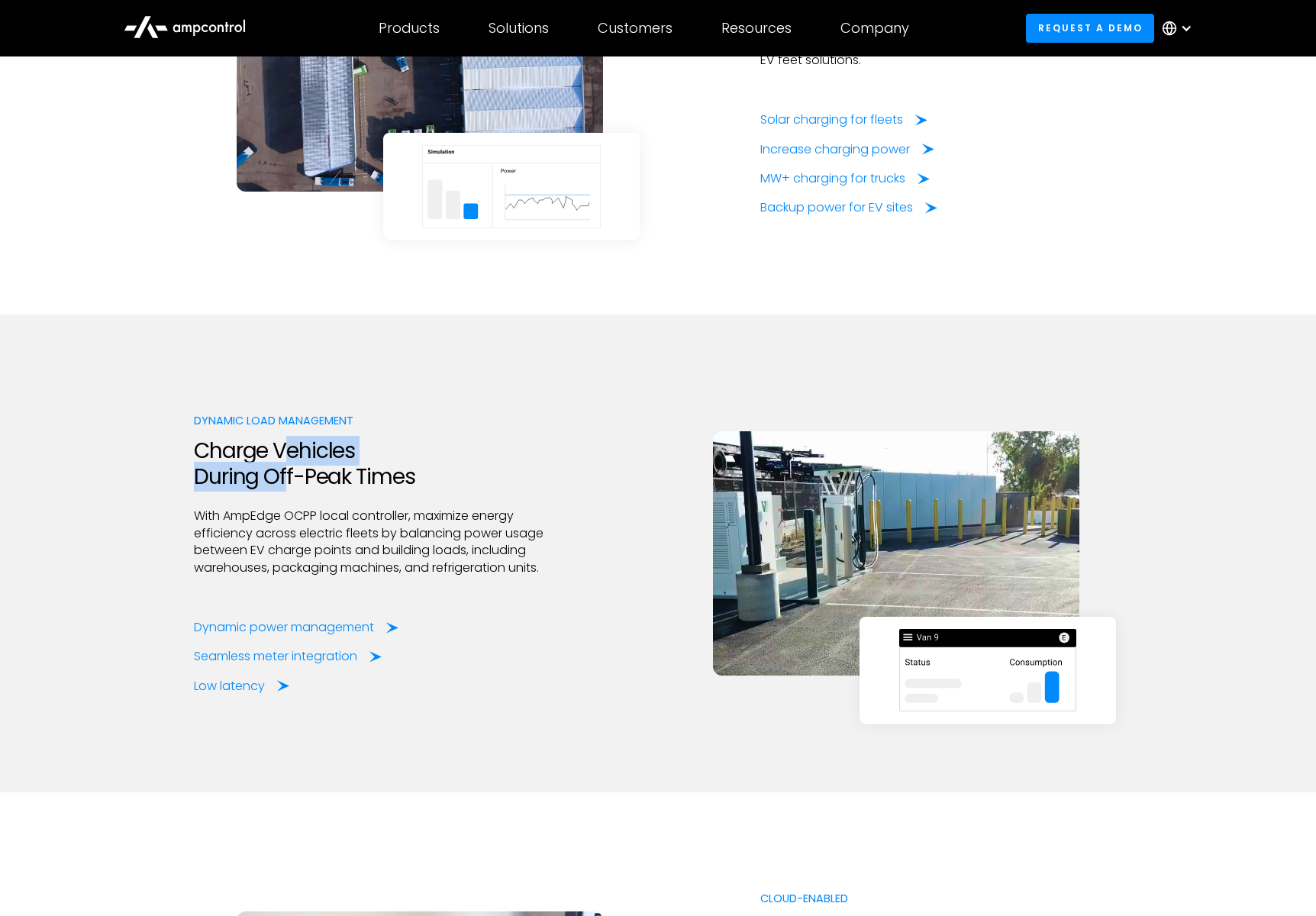
drag, startPoint x: 288, startPoint y: 449, endPoint x: 289, endPoint y: 470, distance: 21.0
click at [289, 470] on h2 "Charge Vehicles During Off-Peak Times" at bounding box center [374, 464] width 362 height 51
drag, startPoint x: 289, startPoint y: 464, endPoint x: 291, endPoint y: 487, distance: 23.1
click at [291, 487] on h2 "Charge Vehicles During Off-Peak Times" at bounding box center [374, 464] width 362 height 51
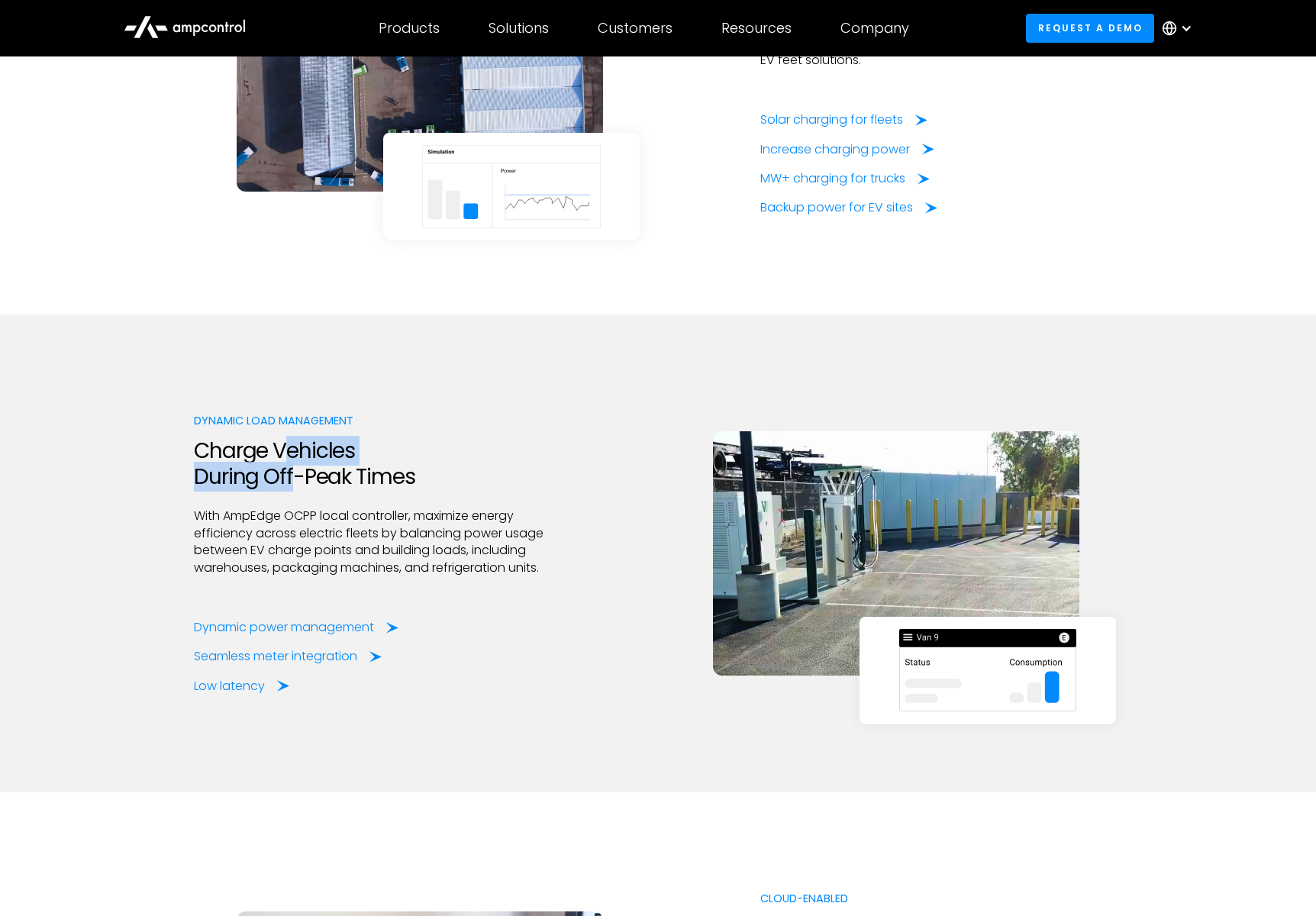
click at [291, 487] on h2 "Charge Vehicles During Off-Peak Times" at bounding box center [374, 464] width 362 height 51
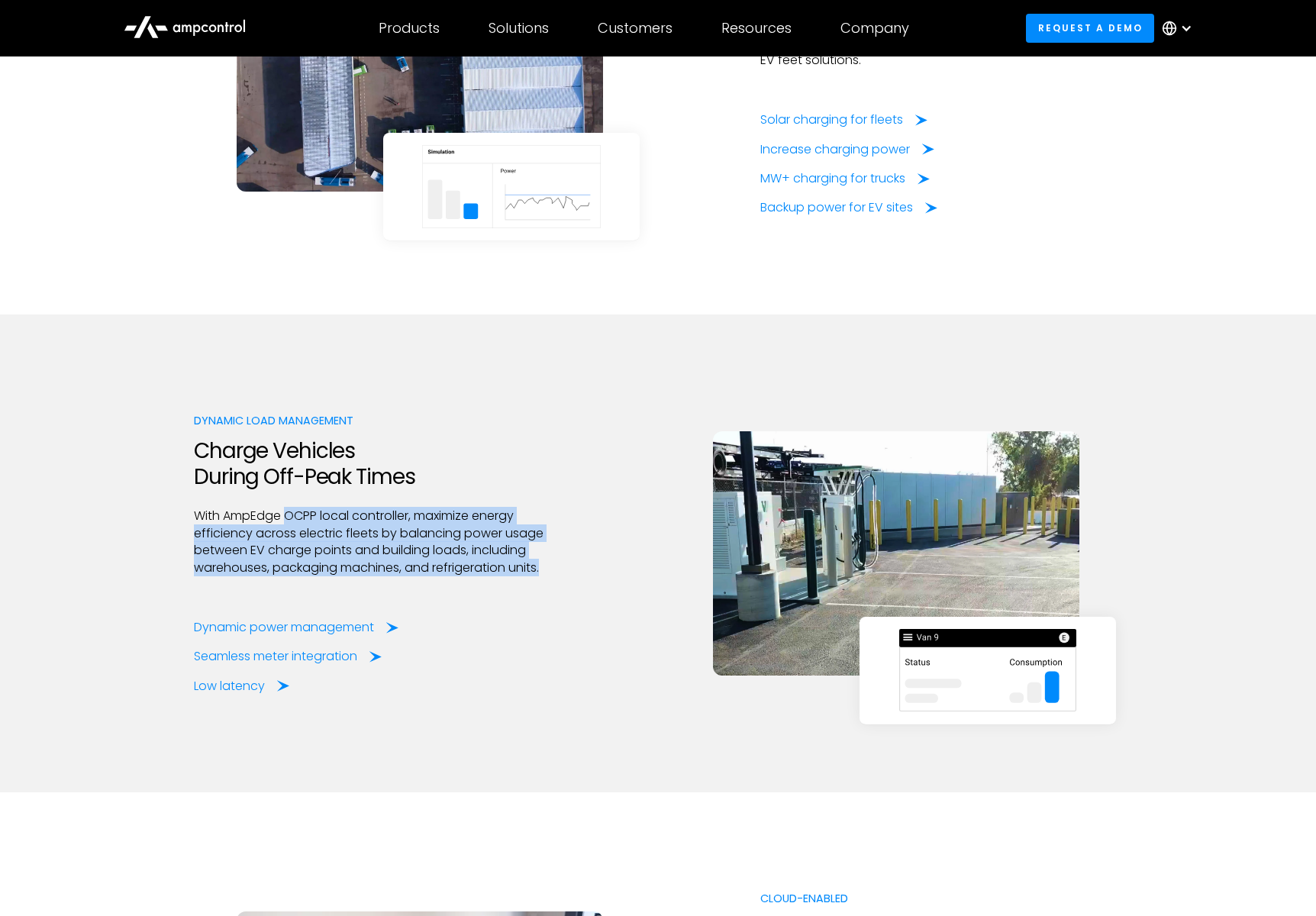
drag, startPoint x: 336, startPoint y: 514, endPoint x: 292, endPoint y: 594, distance: 91.3
click at [292, 594] on div "Dynamic Load Management Charge Vehicles During Off-Peak Times With AmpEdge OCPP…" at bounding box center [374, 553] width 362 height 283
drag, startPoint x: 279, startPoint y: 564, endPoint x: 287, endPoint y: 583, distance: 20.6
click at [280, 566] on p "With AmpEdge OCPP local controller, maximize energy efficiency across electric …" at bounding box center [374, 542] width 362 height 68
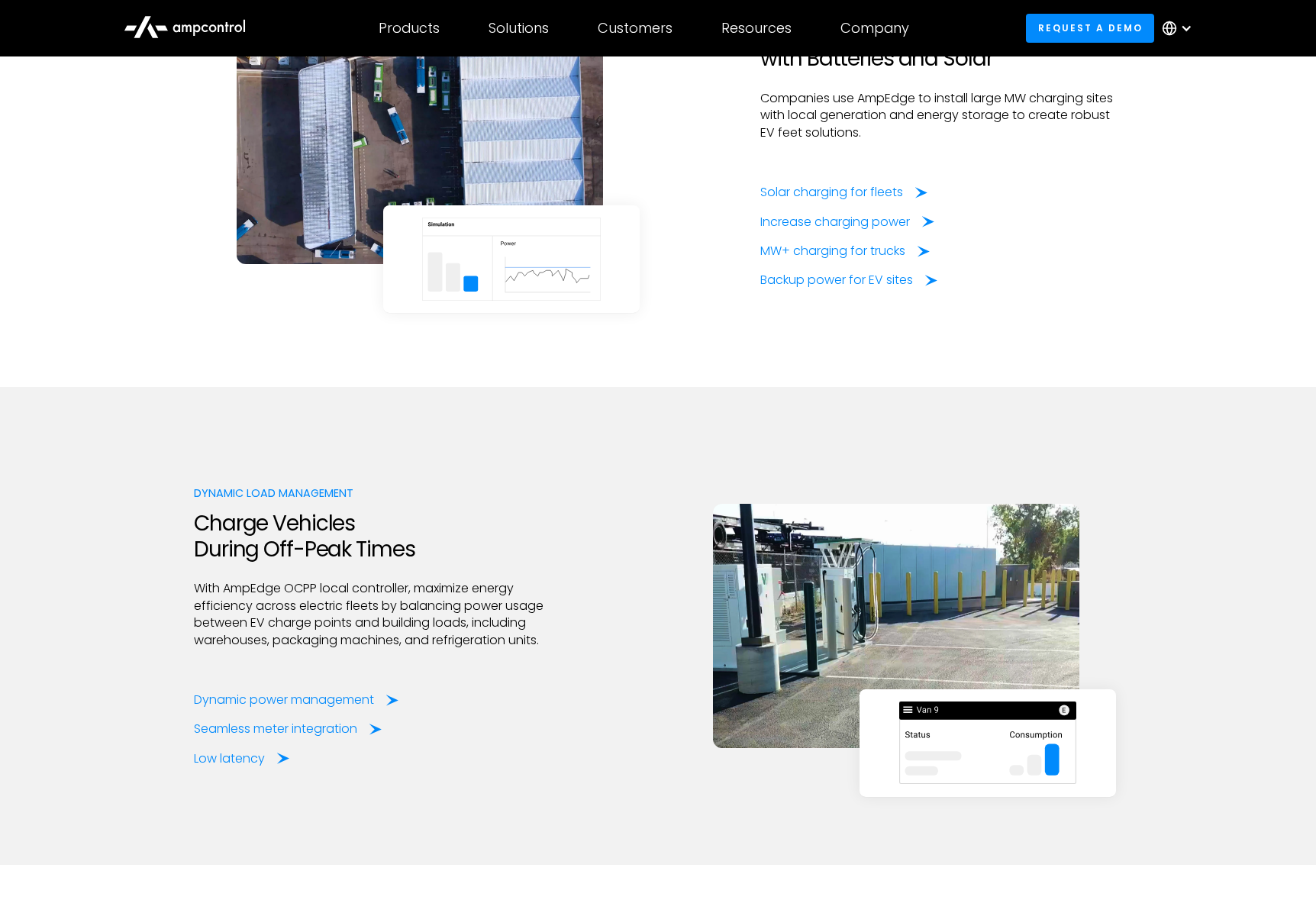
scroll to position [2503, 0]
